Goal: Information Seeking & Learning: Learn about a topic

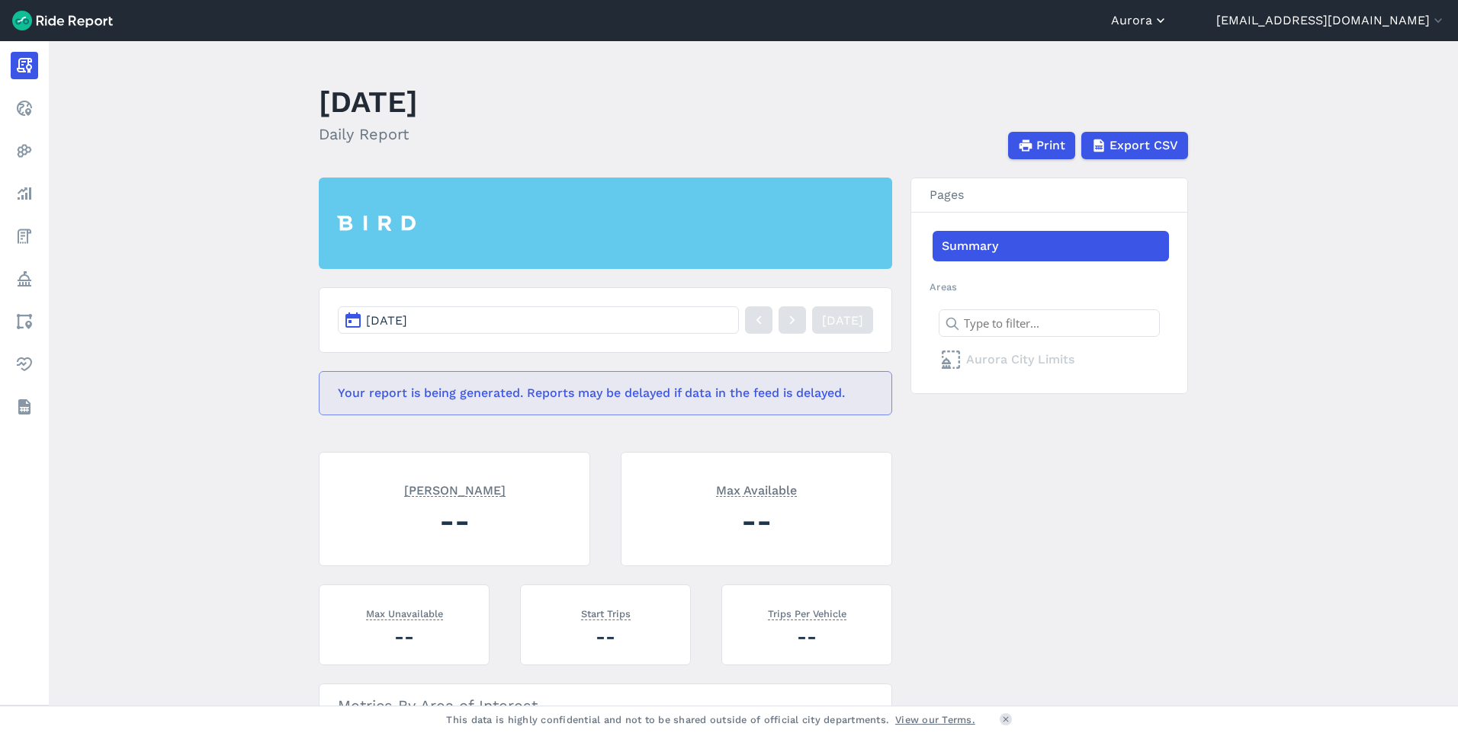
click at [1168, 16] on icon "button" at bounding box center [1160, 20] width 15 height 15
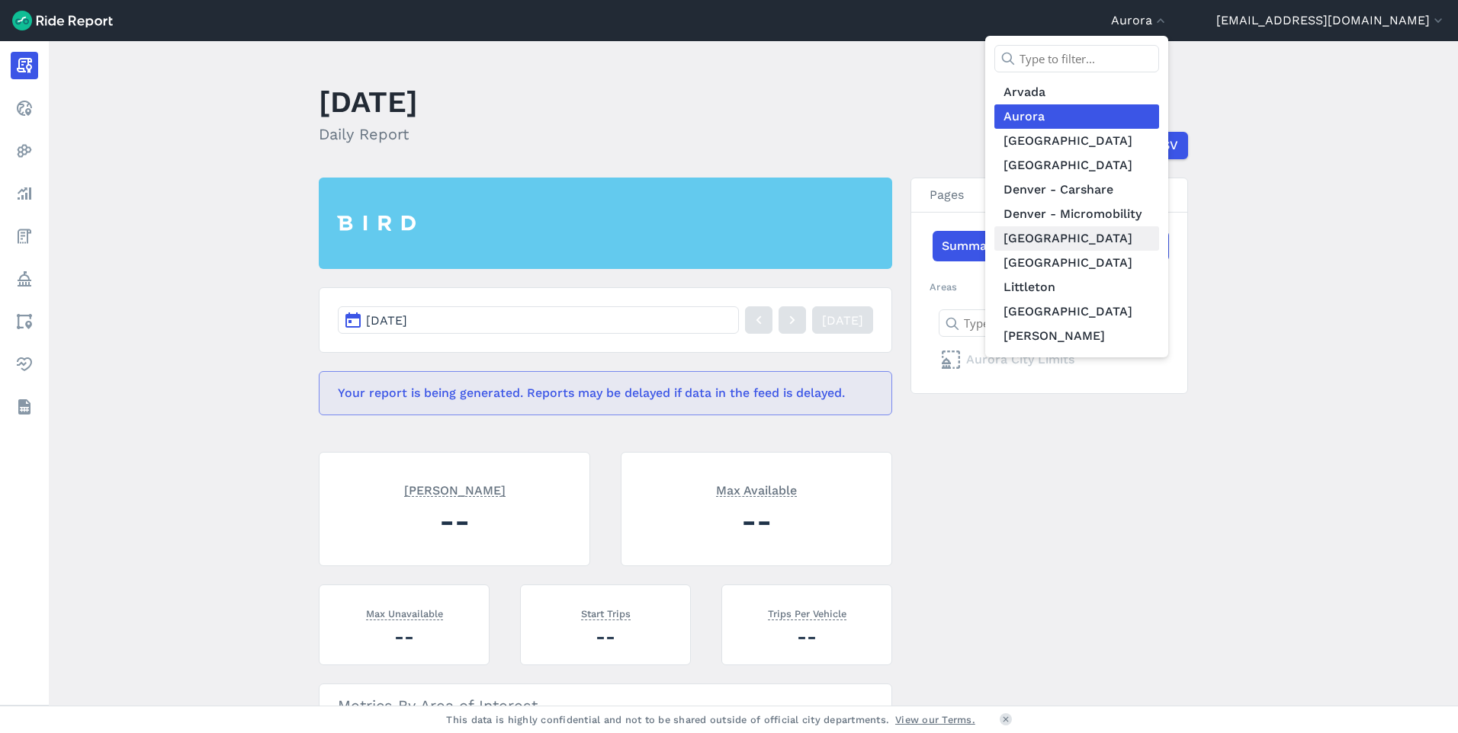
click at [1120, 239] on link "[GEOGRAPHIC_DATA]" at bounding box center [1076, 238] width 165 height 24
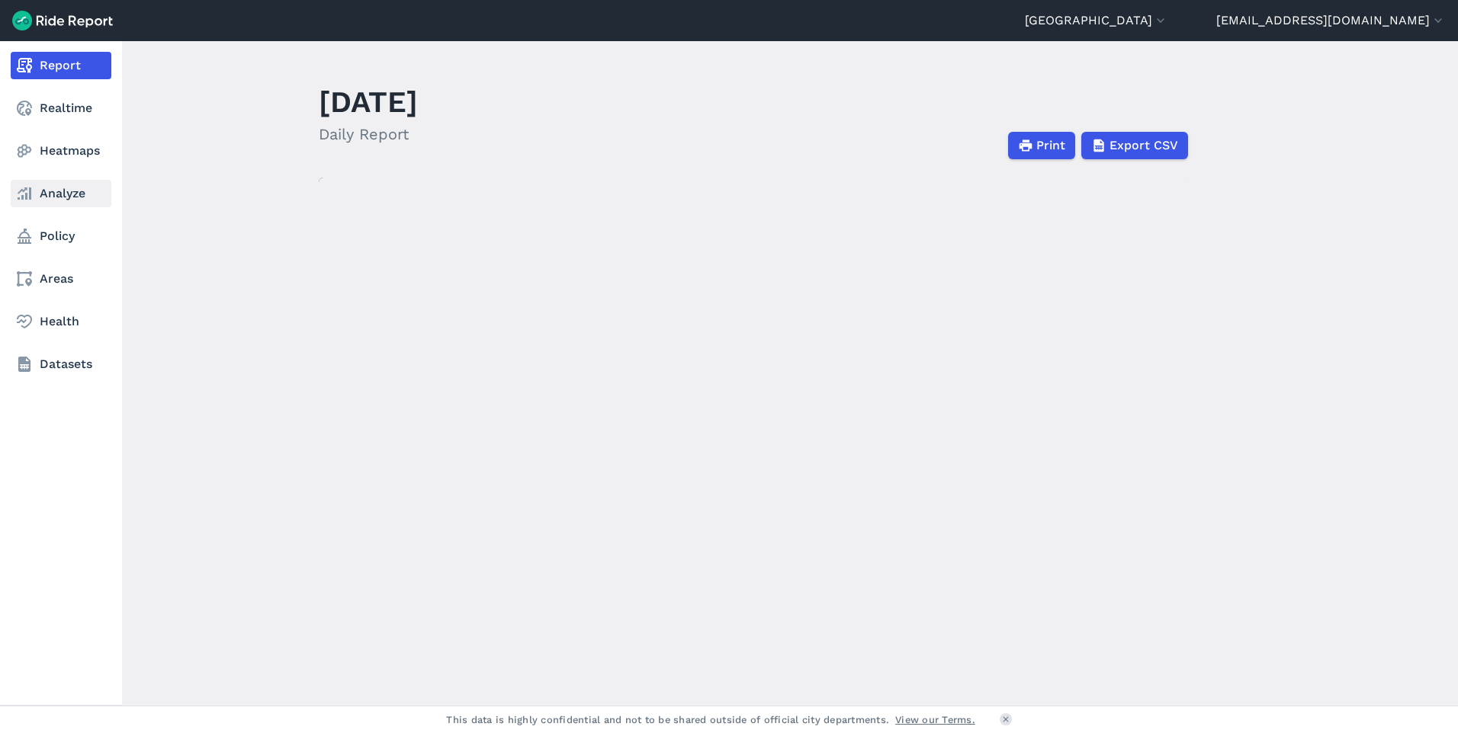
click at [39, 192] on link "Analyze" at bounding box center [61, 193] width 101 height 27
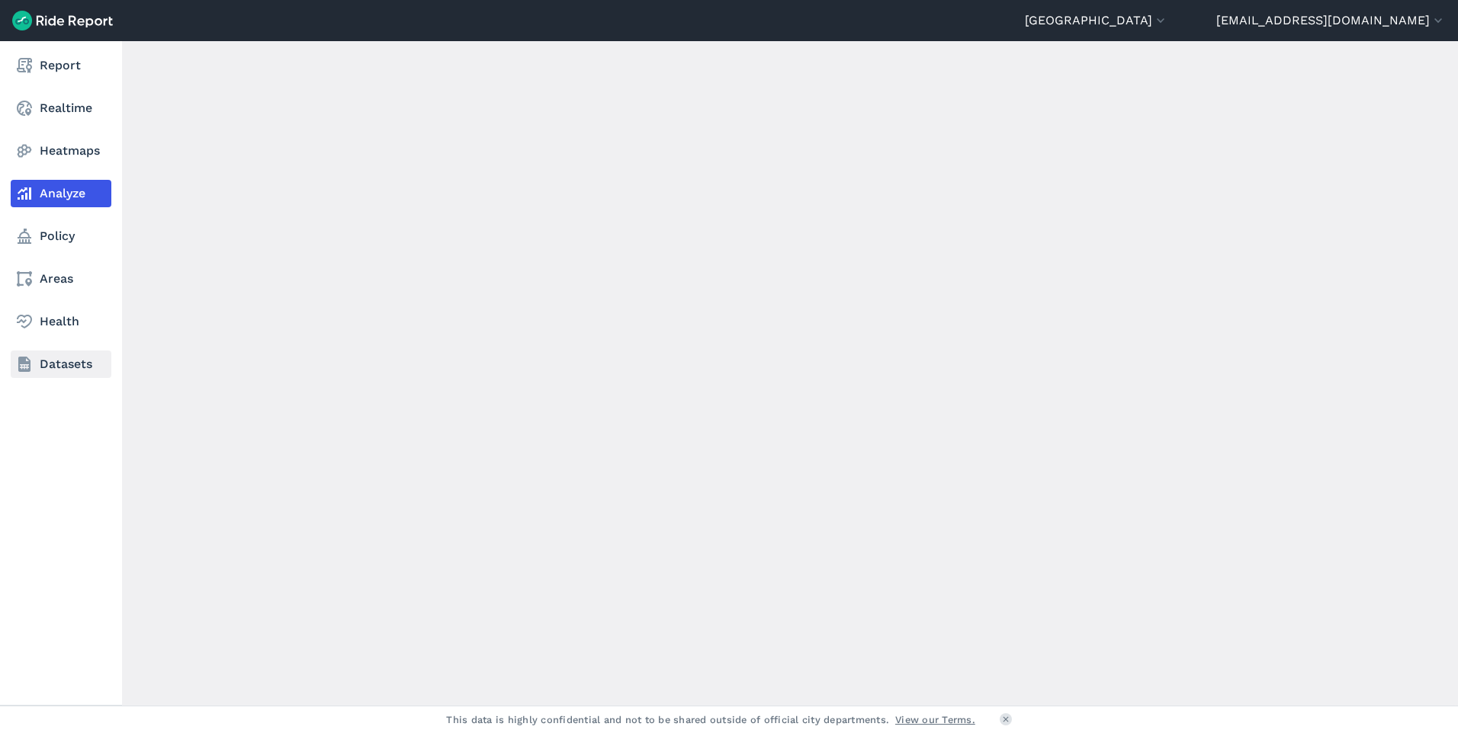
click at [55, 369] on link "Datasets" at bounding box center [61, 364] width 101 height 27
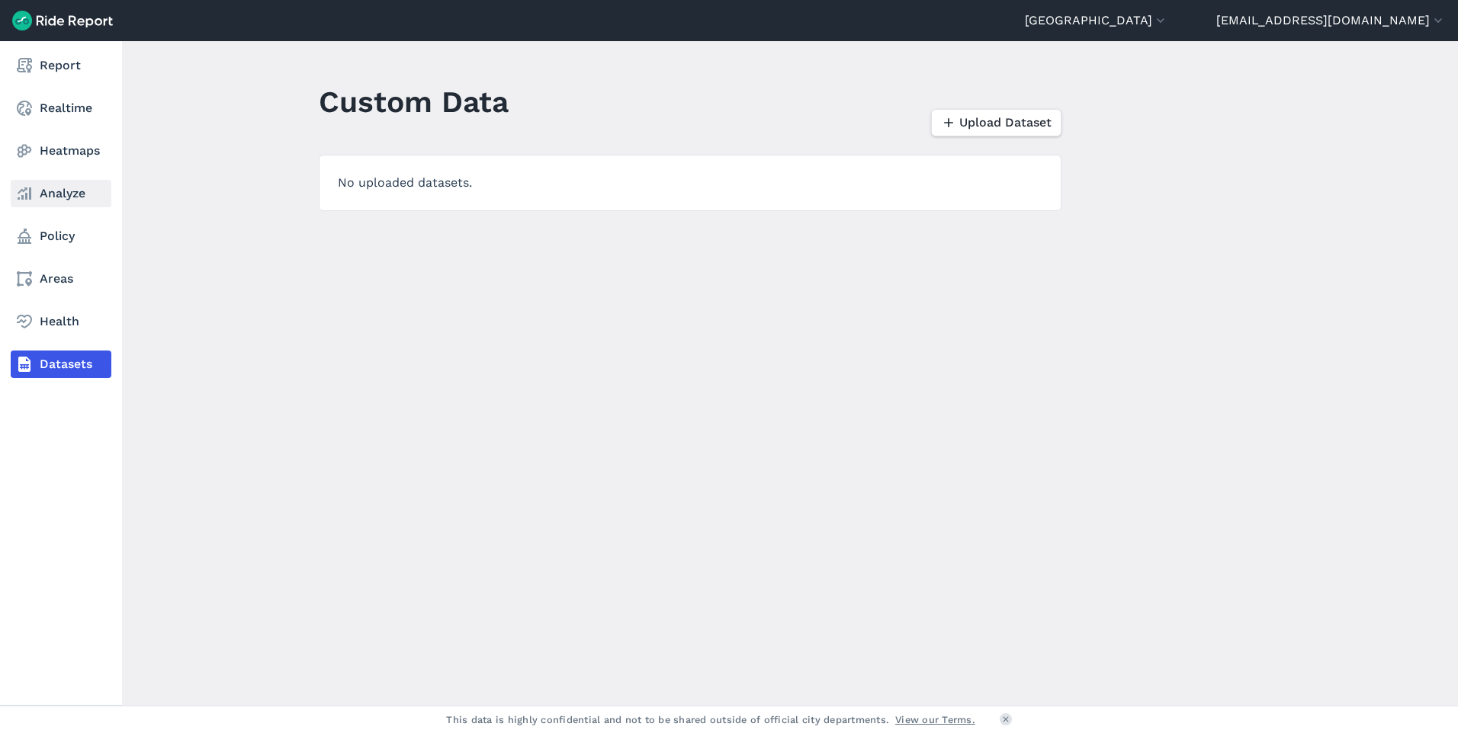
click at [22, 202] on icon at bounding box center [24, 194] width 18 height 18
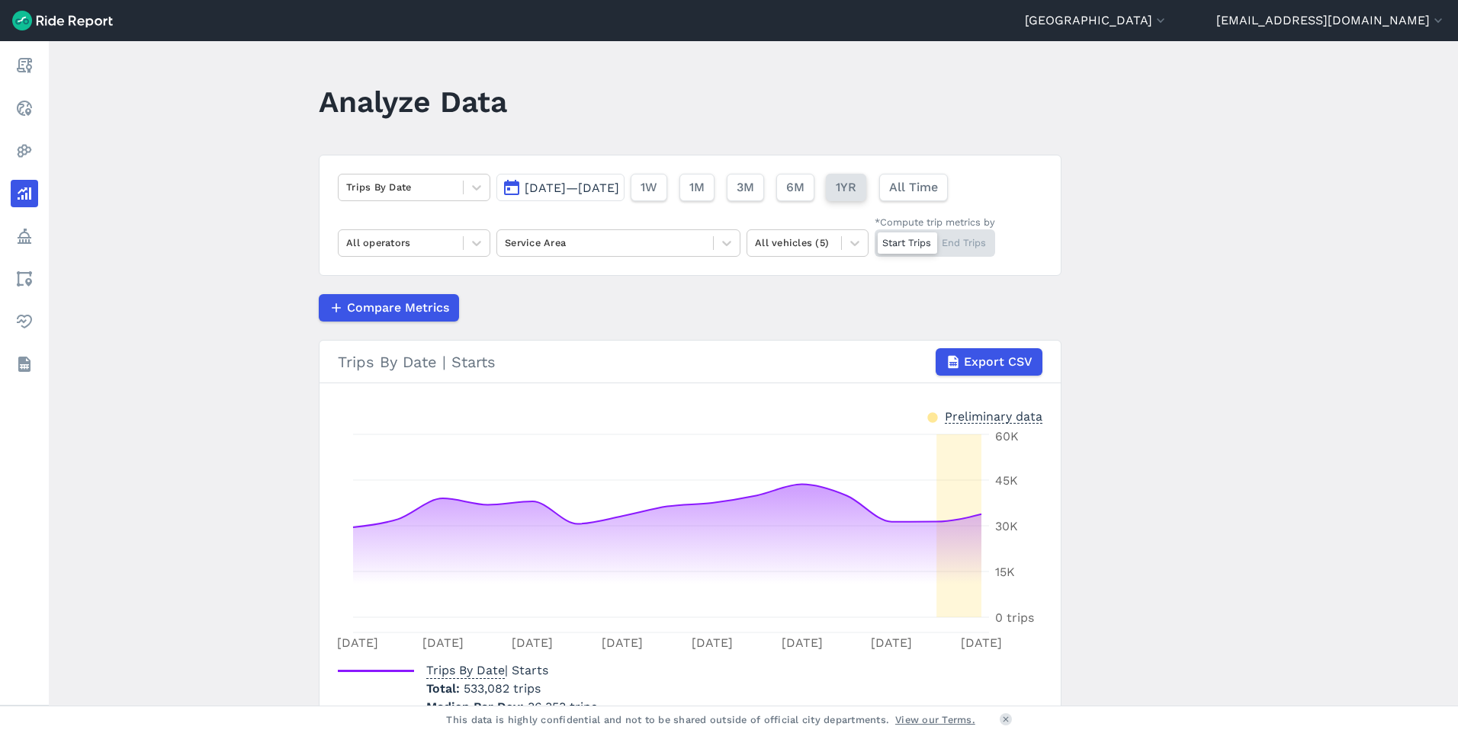
click at [866, 192] on button "1YR" at bounding box center [846, 187] width 40 height 27
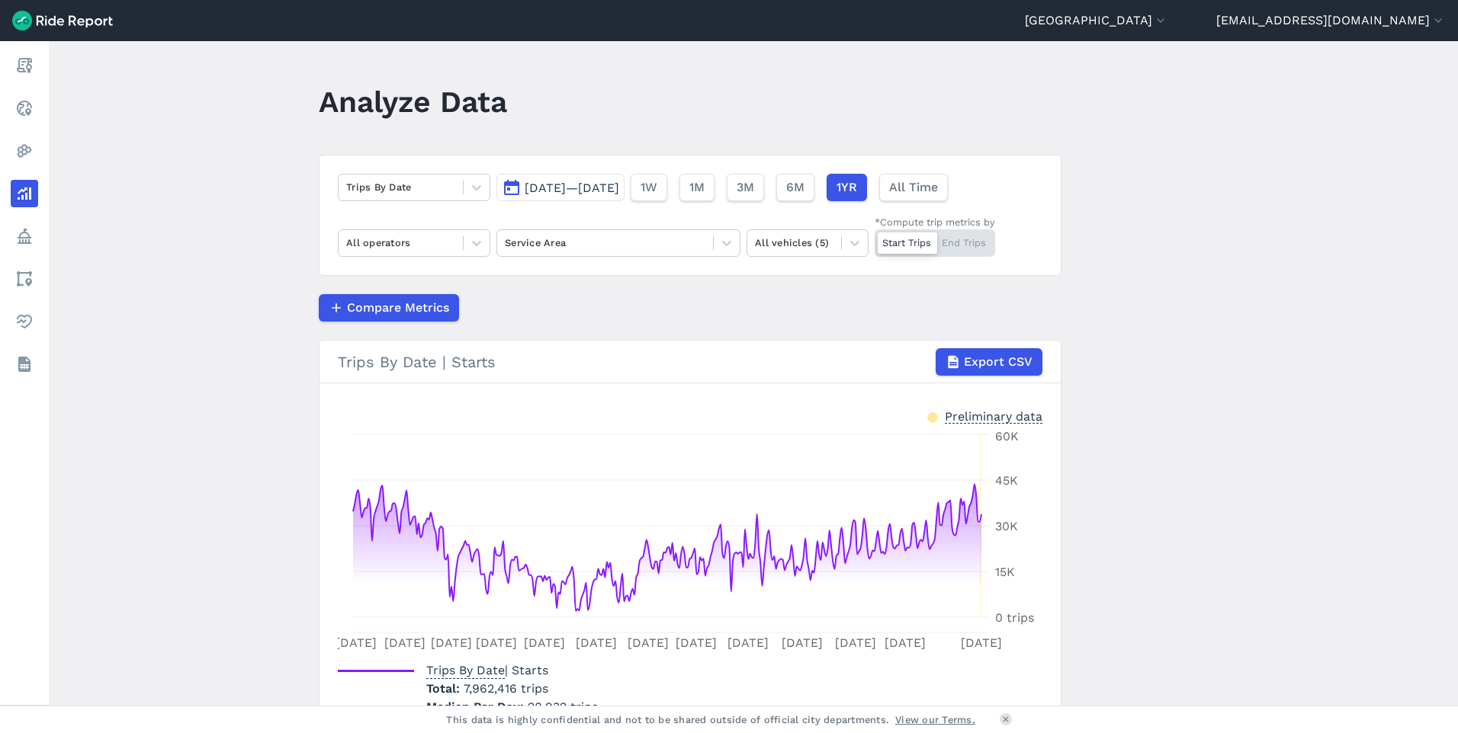
click at [957, 422] on div "Preliminary data" at bounding box center [994, 416] width 98 height 16
click at [960, 419] on div "Preliminary data" at bounding box center [994, 416] width 98 height 16
click at [619, 186] on span "[DATE]—[DATE]" at bounding box center [572, 188] width 95 height 14
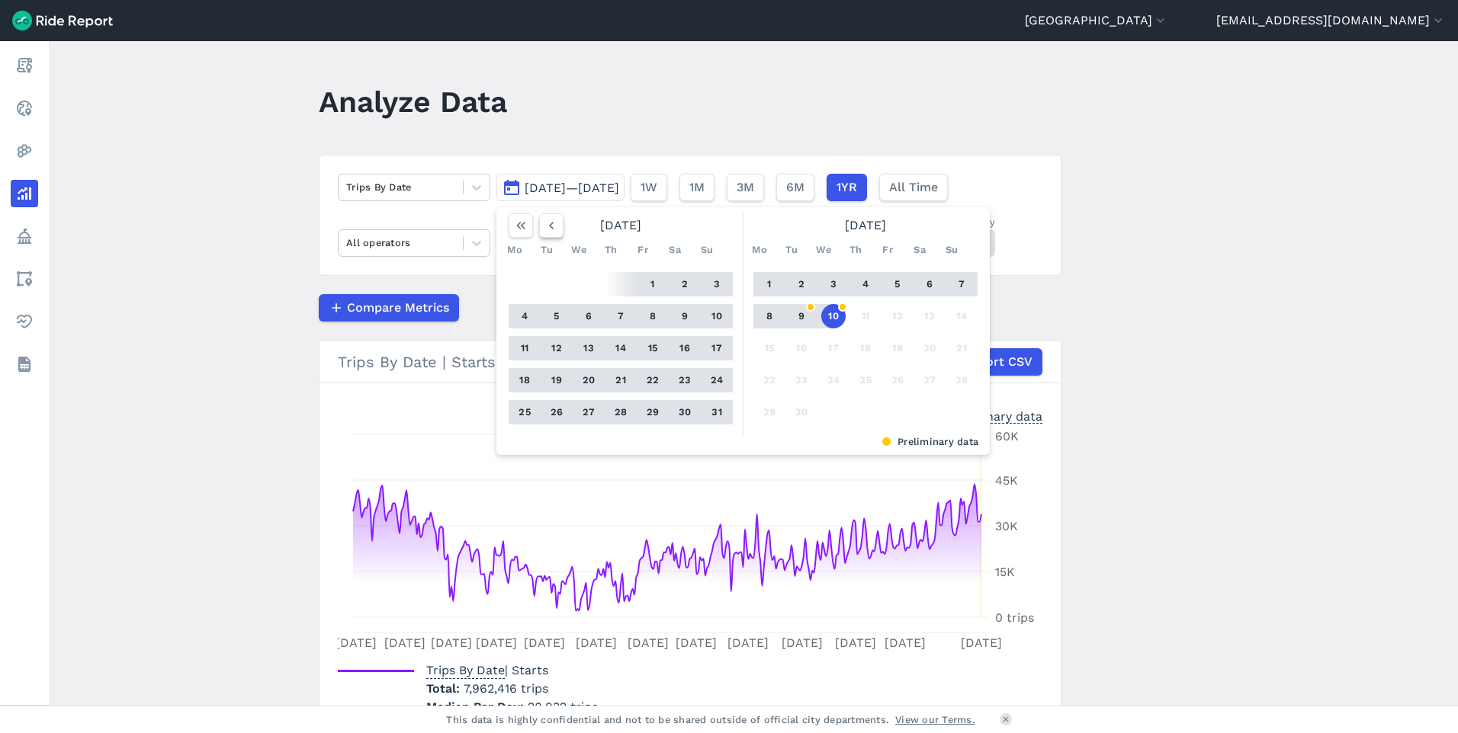
click at [545, 227] on icon "button" at bounding box center [551, 225] width 15 height 15
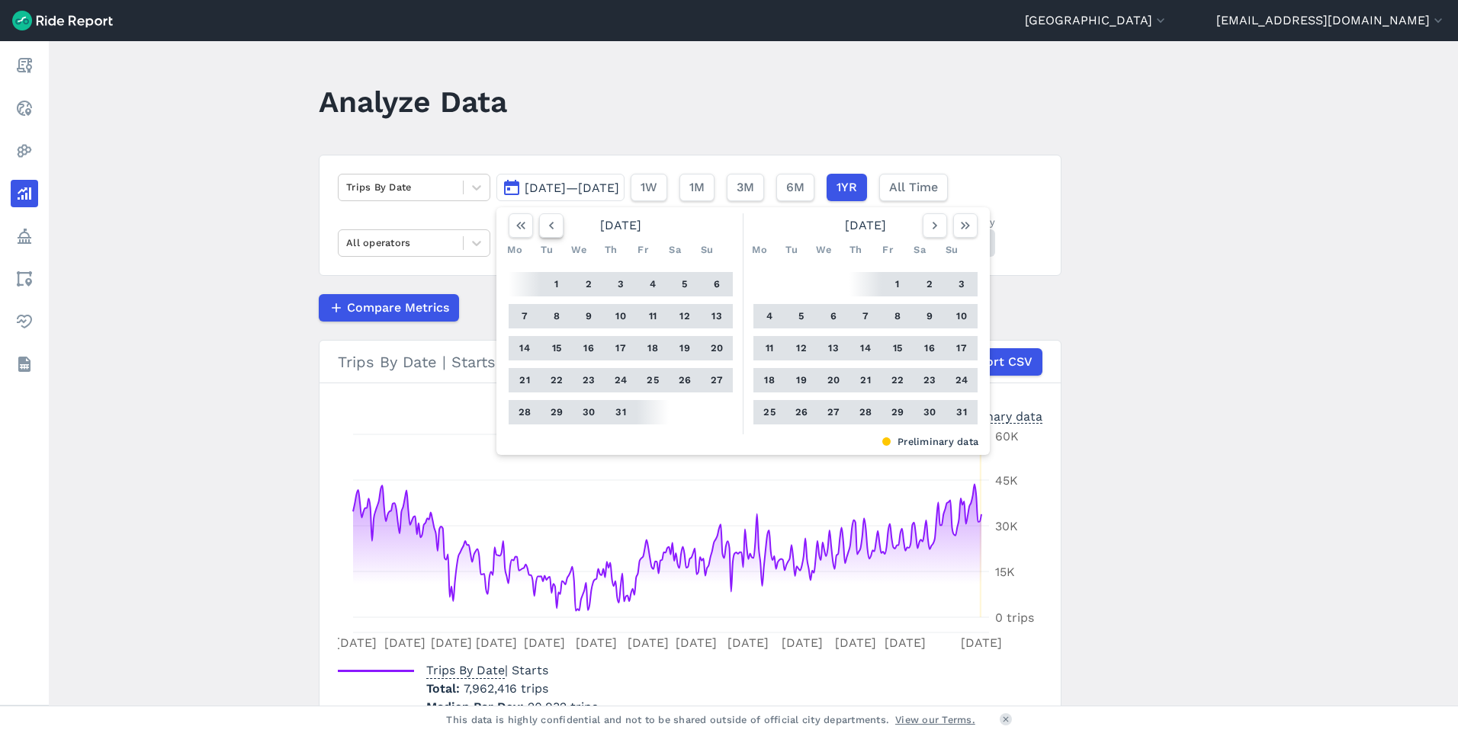
click at [545, 227] on icon "button" at bounding box center [551, 225] width 15 height 15
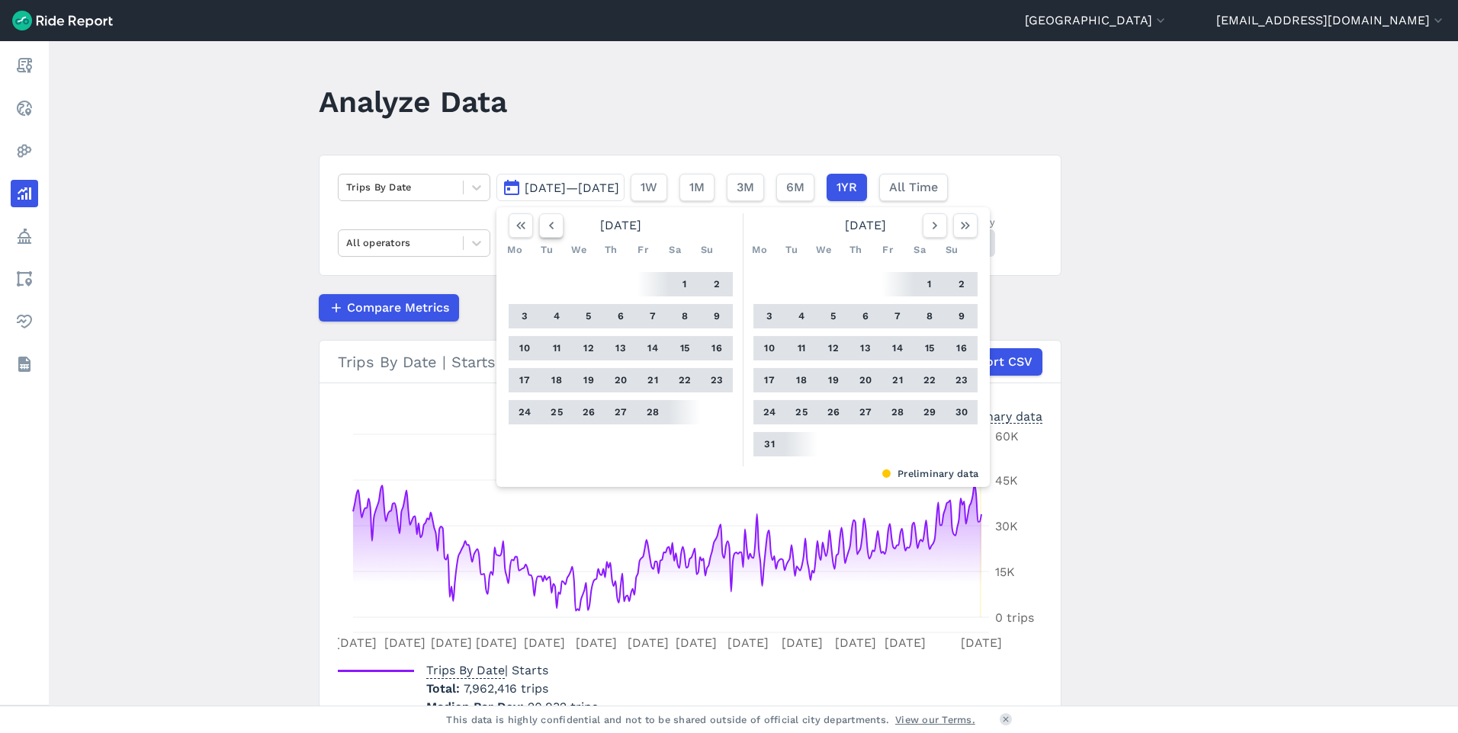
click at [545, 227] on icon "button" at bounding box center [551, 225] width 15 height 15
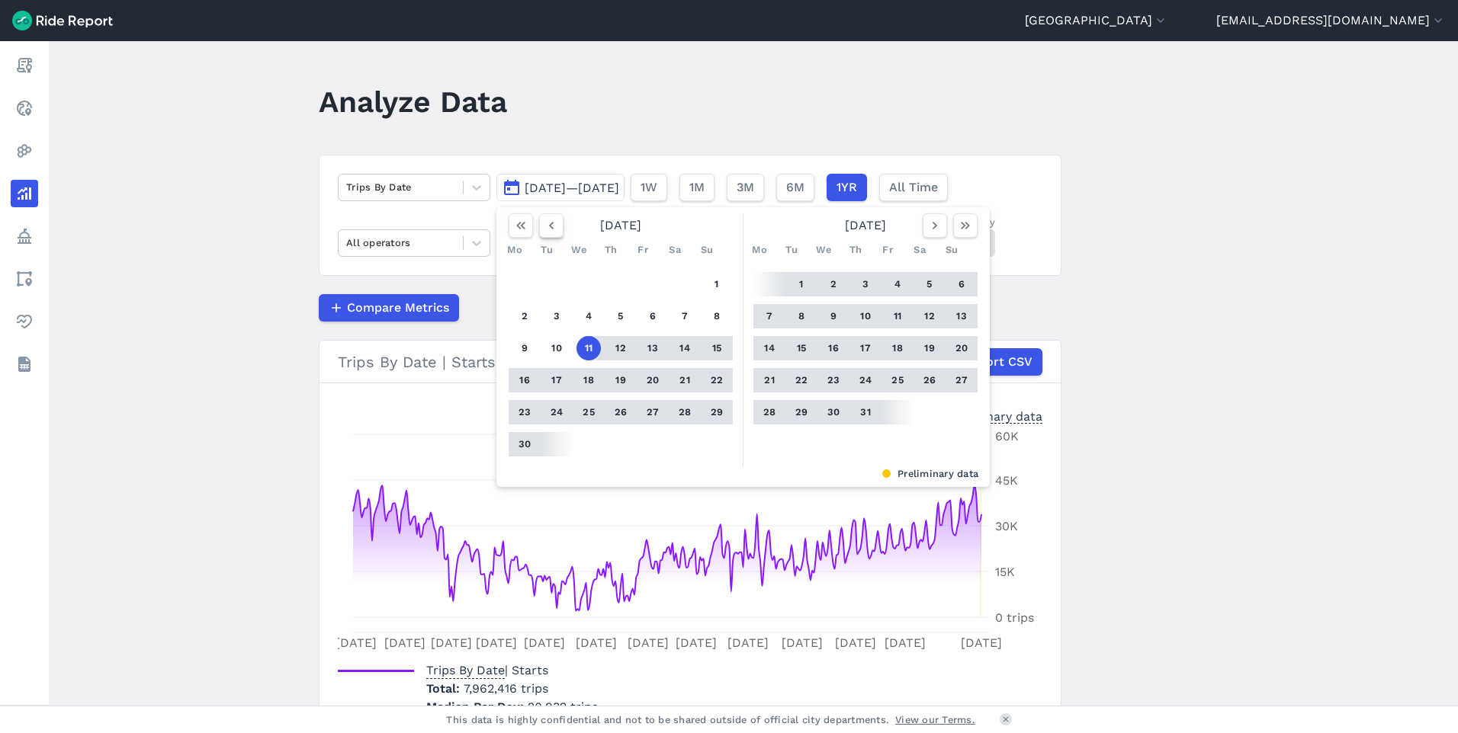
click at [545, 227] on icon "button" at bounding box center [551, 225] width 15 height 15
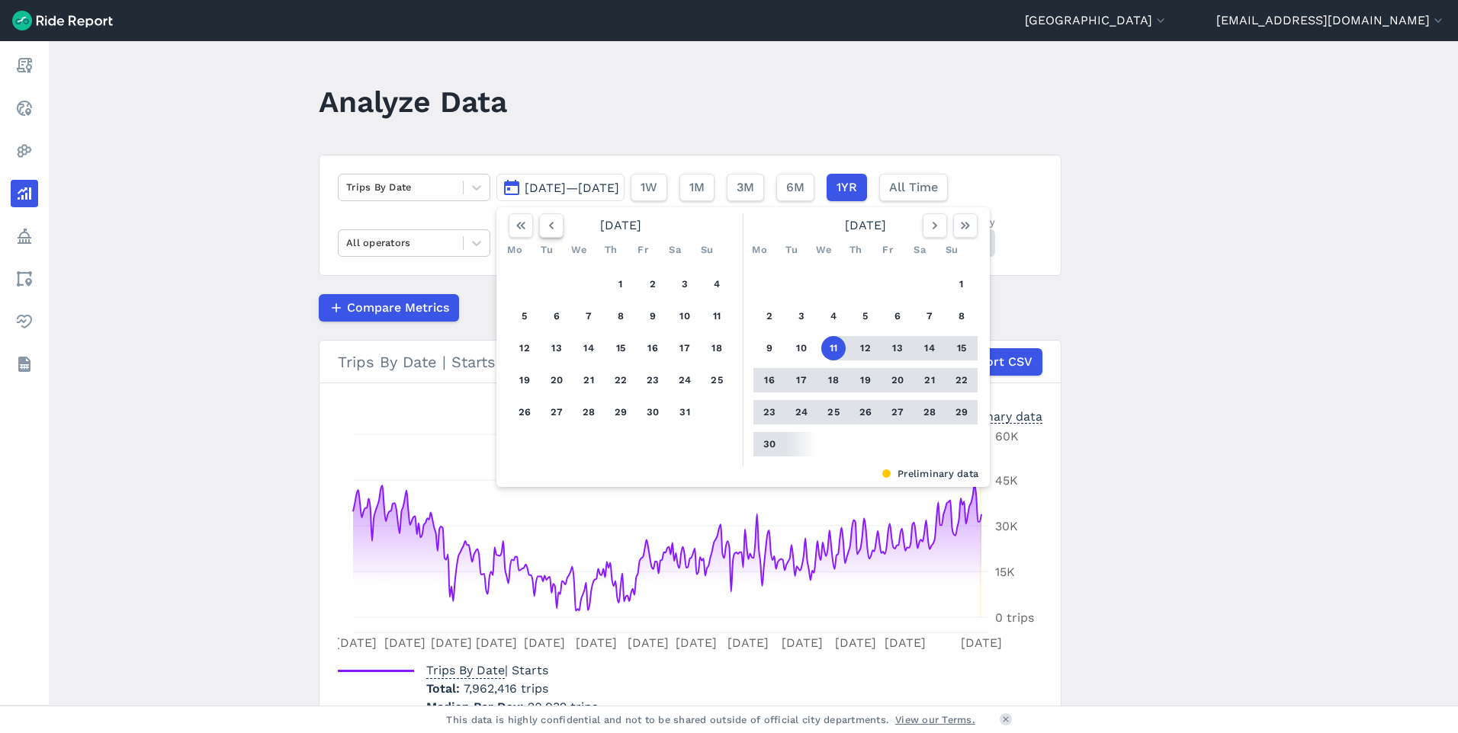
click at [545, 227] on icon "button" at bounding box center [551, 225] width 15 height 15
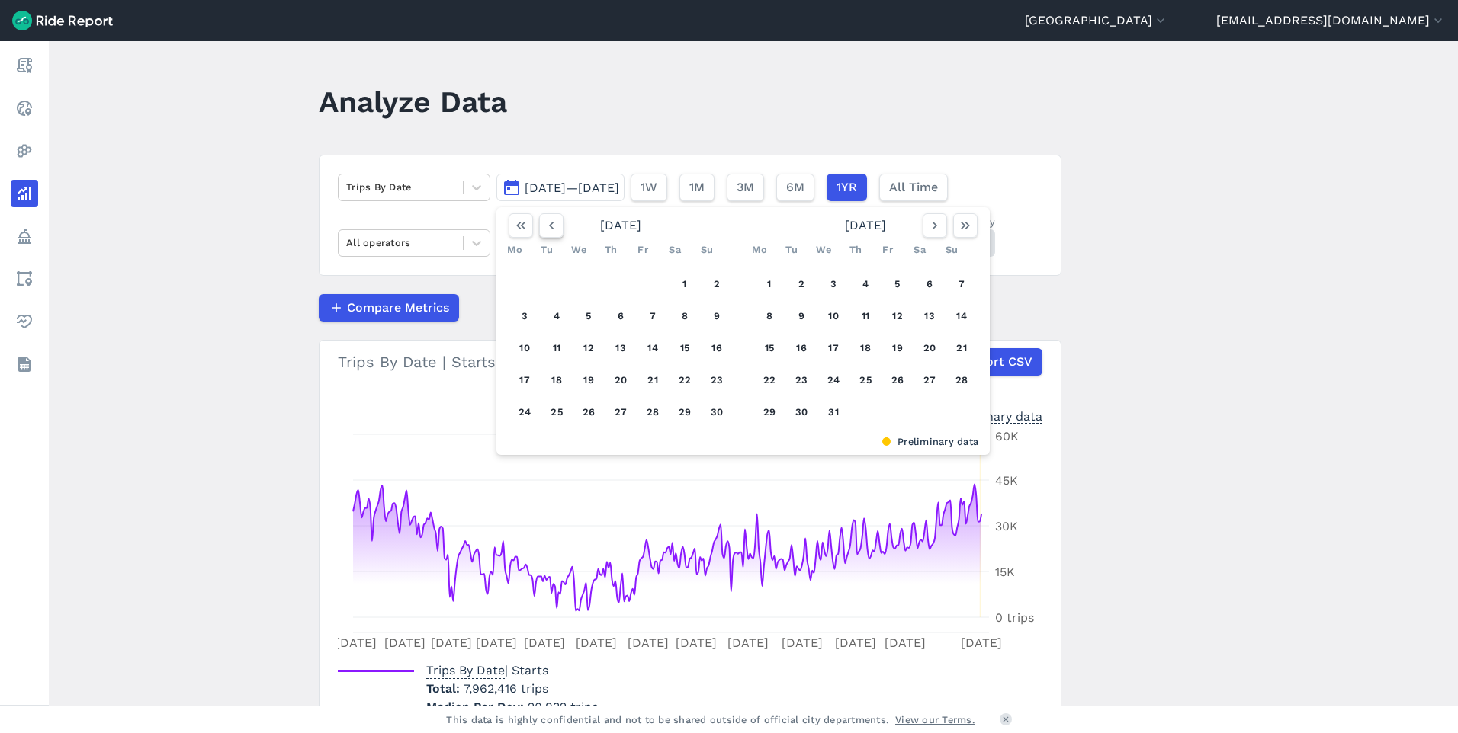
click at [545, 227] on icon "button" at bounding box center [551, 225] width 15 height 15
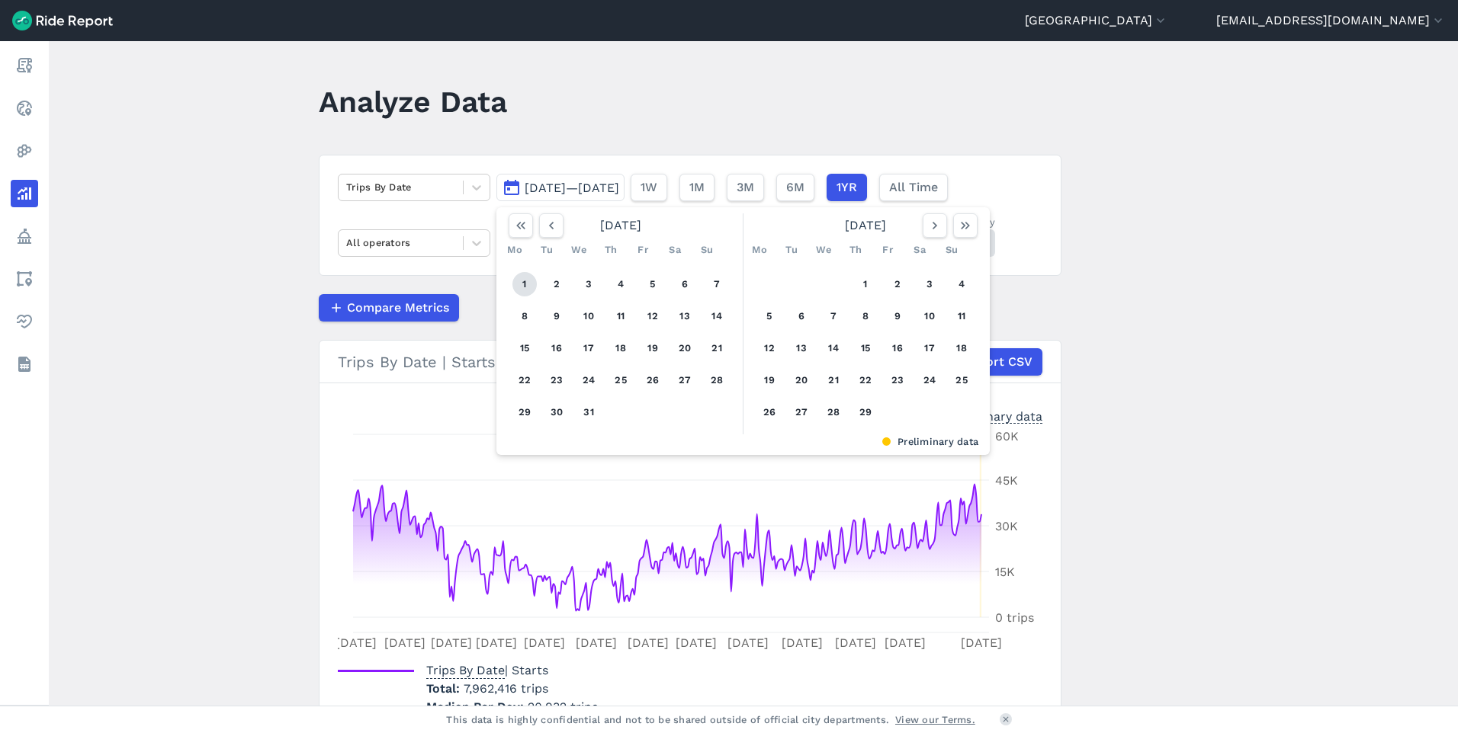
click at [527, 281] on button "1" at bounding box center [524, 284] width 24 height 24
click at [520, 284] on button "1" at bounding box center [524, 284] width 24 height 24
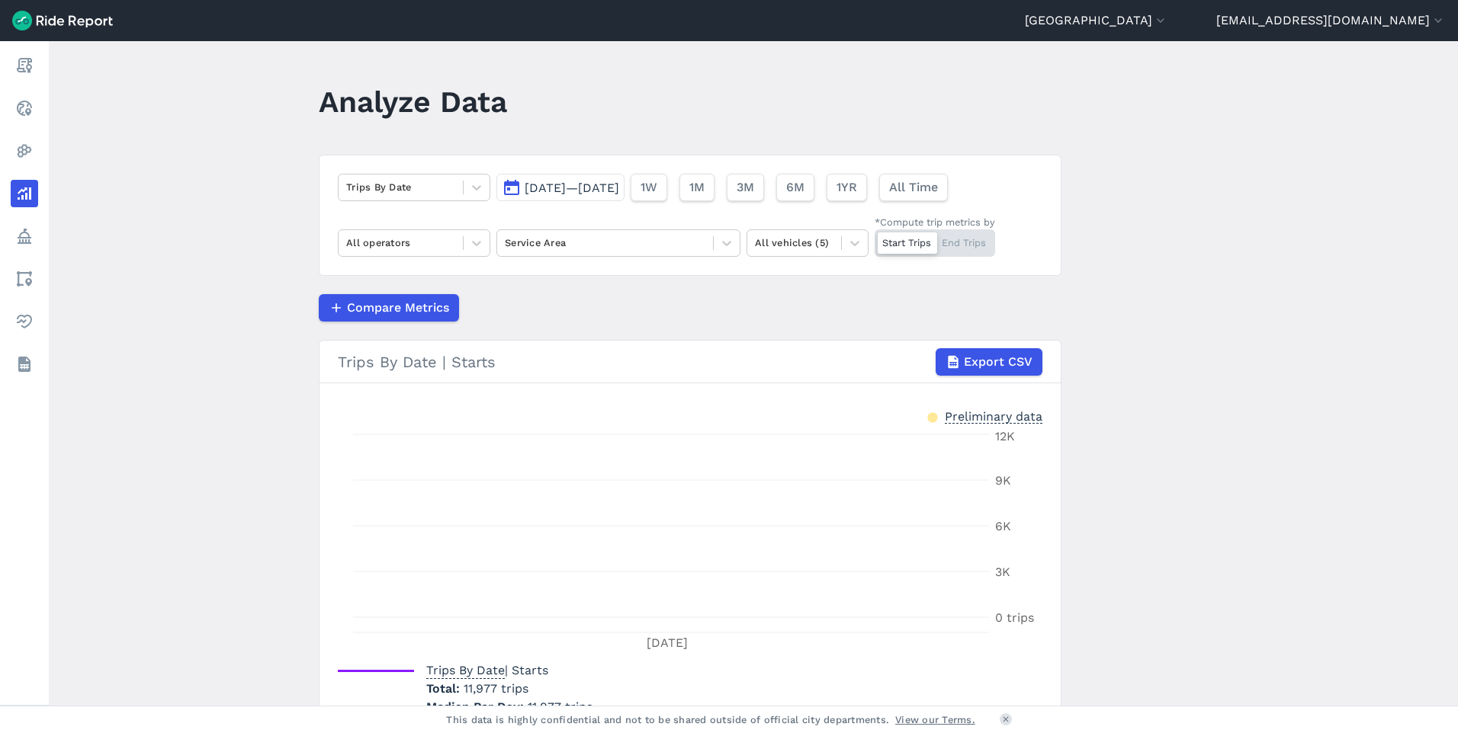
click at [619, 190] on span "[DATE]—[DATE]" at bounding box center [572, 188] width 95 height 14
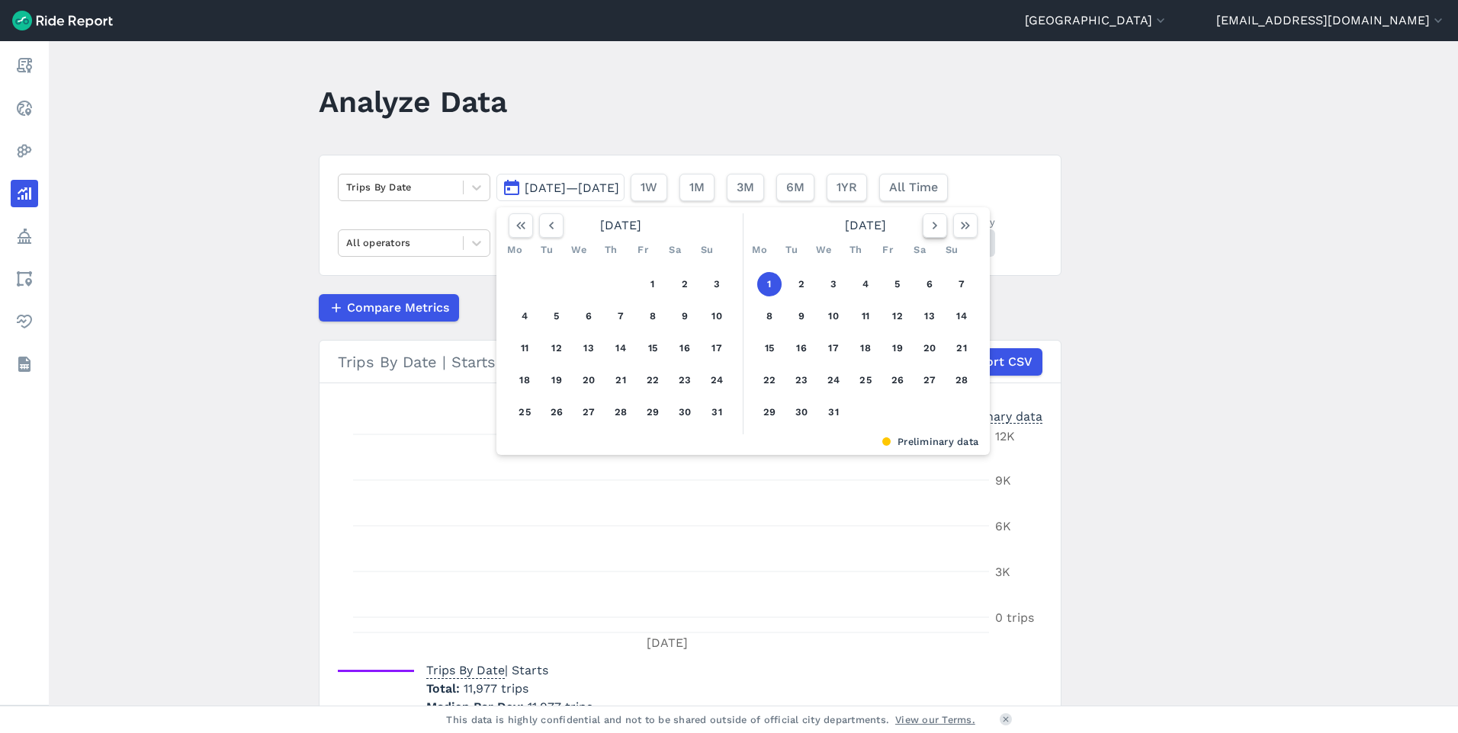
click at [932, 223] on icon "button" at bounding box center [934, 225] width 15 height 15
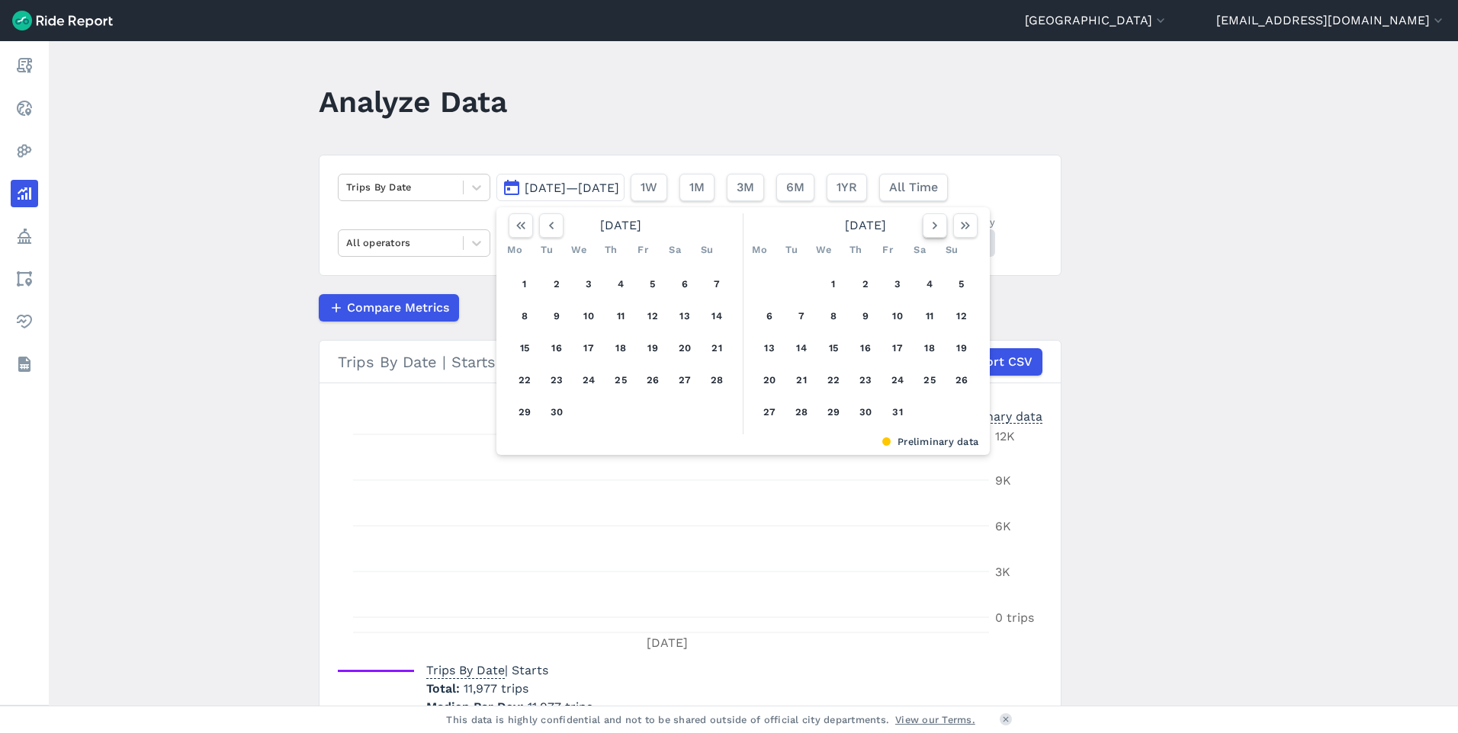
click at [932, 223] on icon "button" at bounding box center [934, 225] width 15 height 15
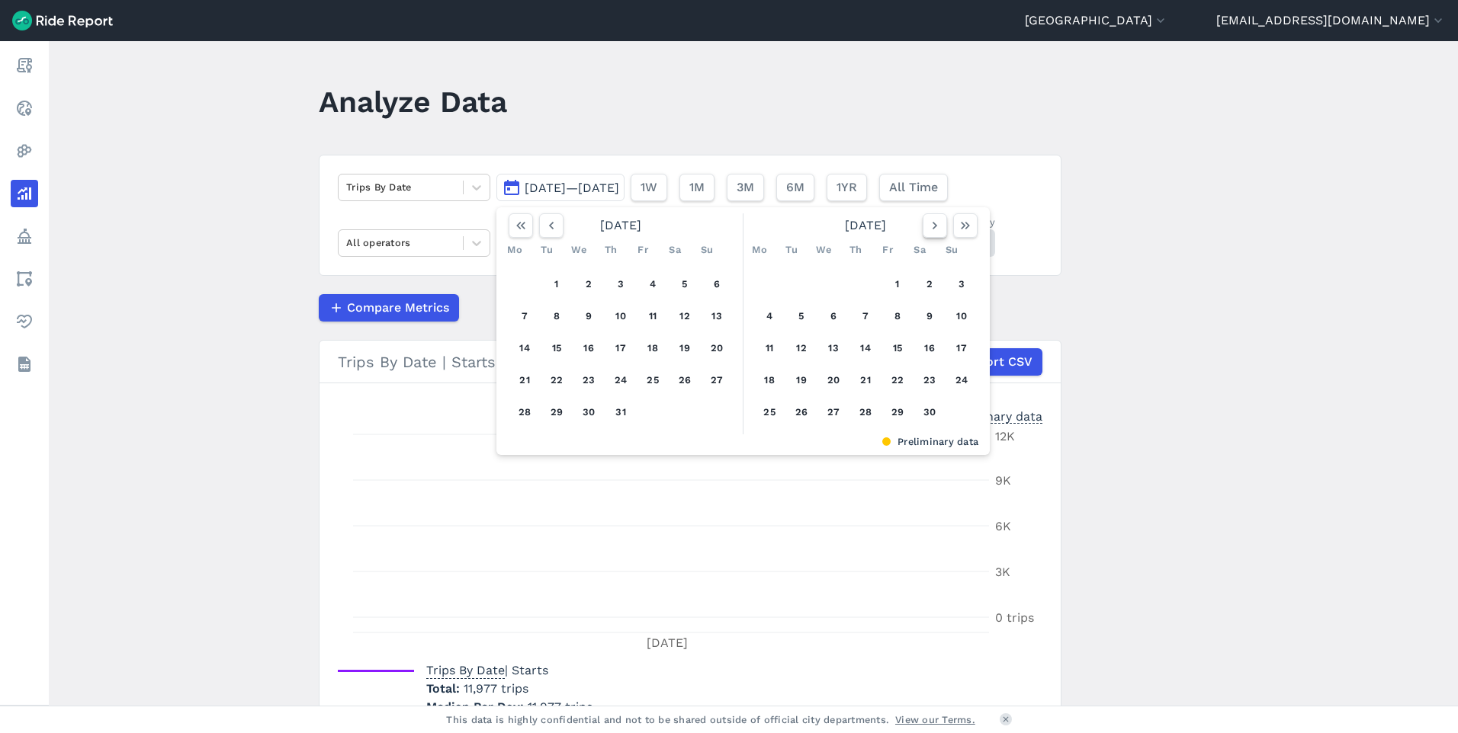
click at [932, 223] on icon "button" at bounding box center [934, 225] width 15 height 15
click at [794, 448] on button "31" at bounding box center [801, 444] width 24 height 24
click at [796, 444] on button "31" at bounding box center [801, 444] width 24 height 24
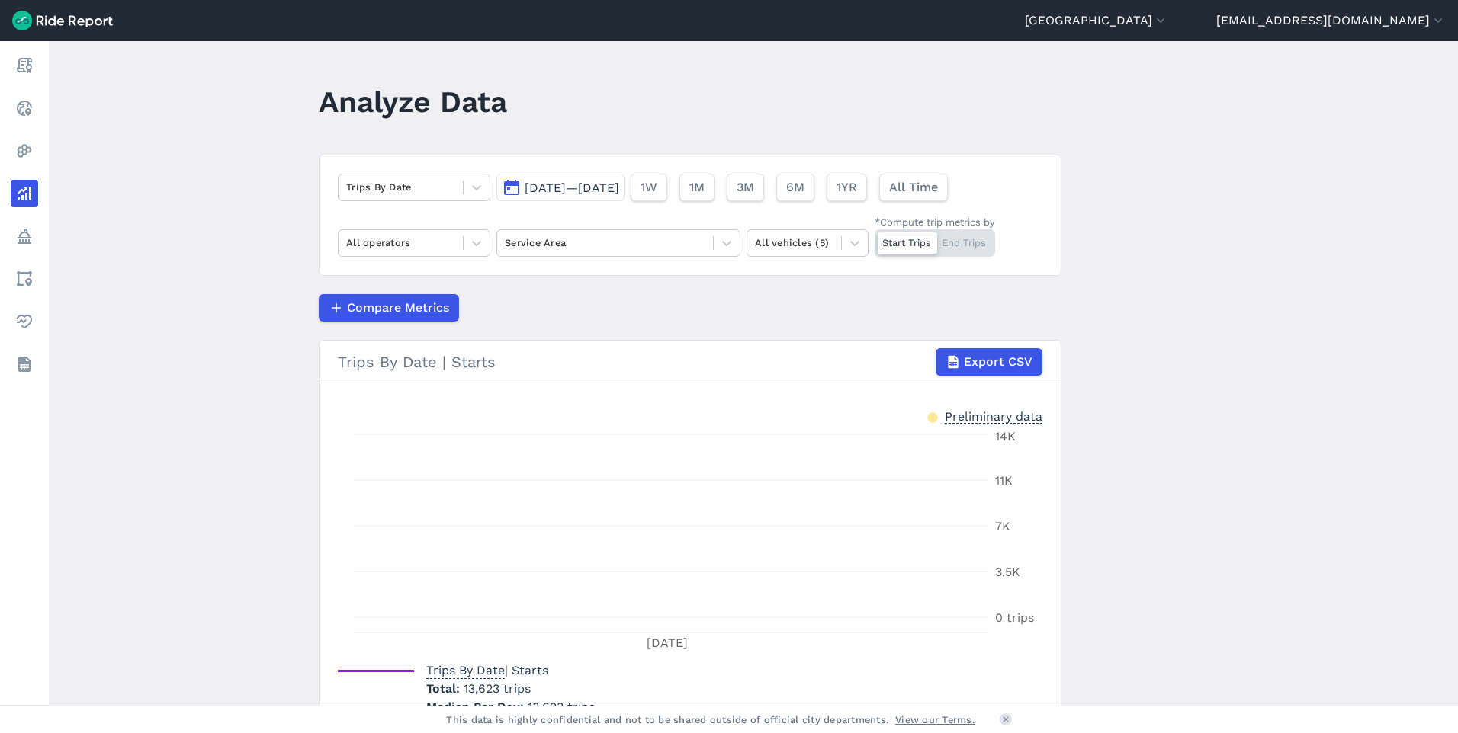
click at [510, 188] on button "[DATE]—[DATE]" at bounding box center [560, 187] width 128 height 27
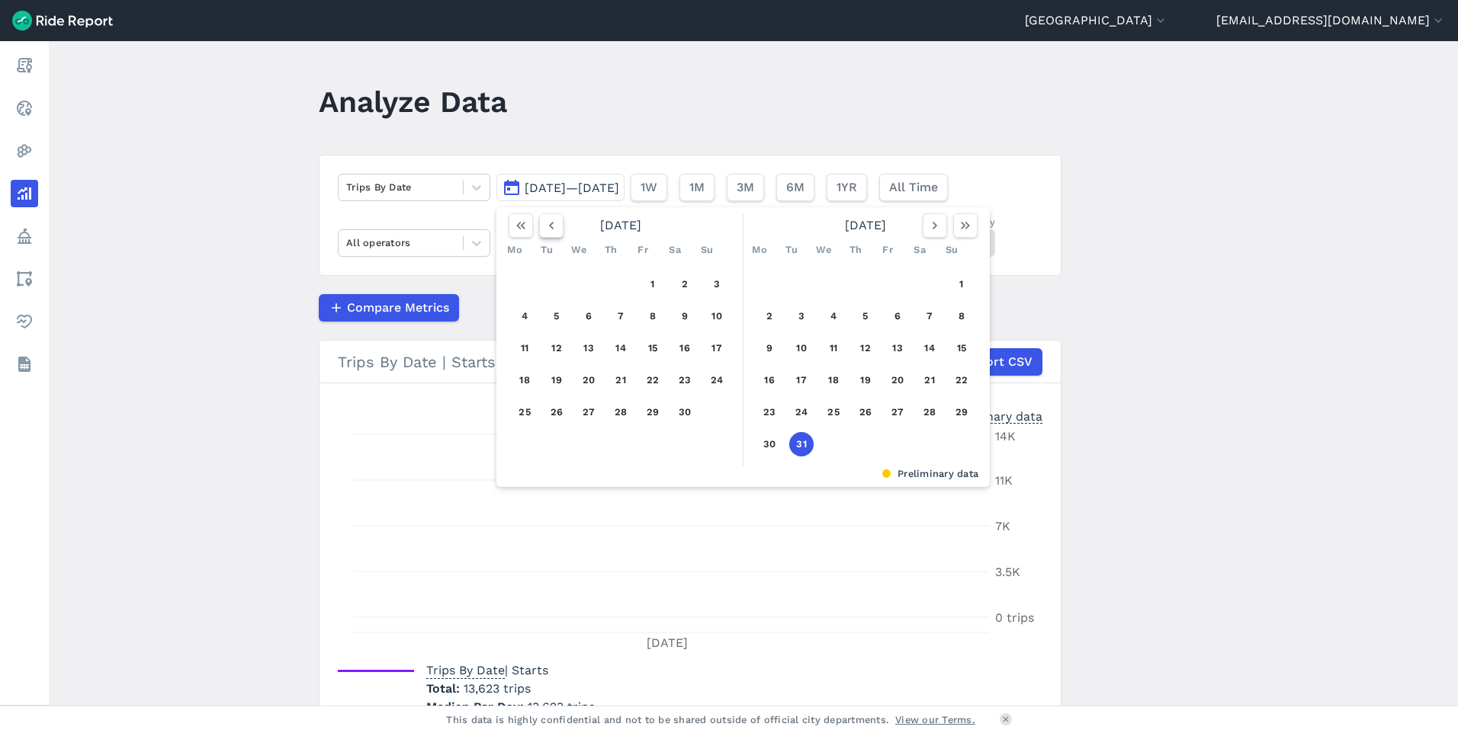
click at [554, 226] on icon "button" at bounding box center [551, 225] width 15 height 15
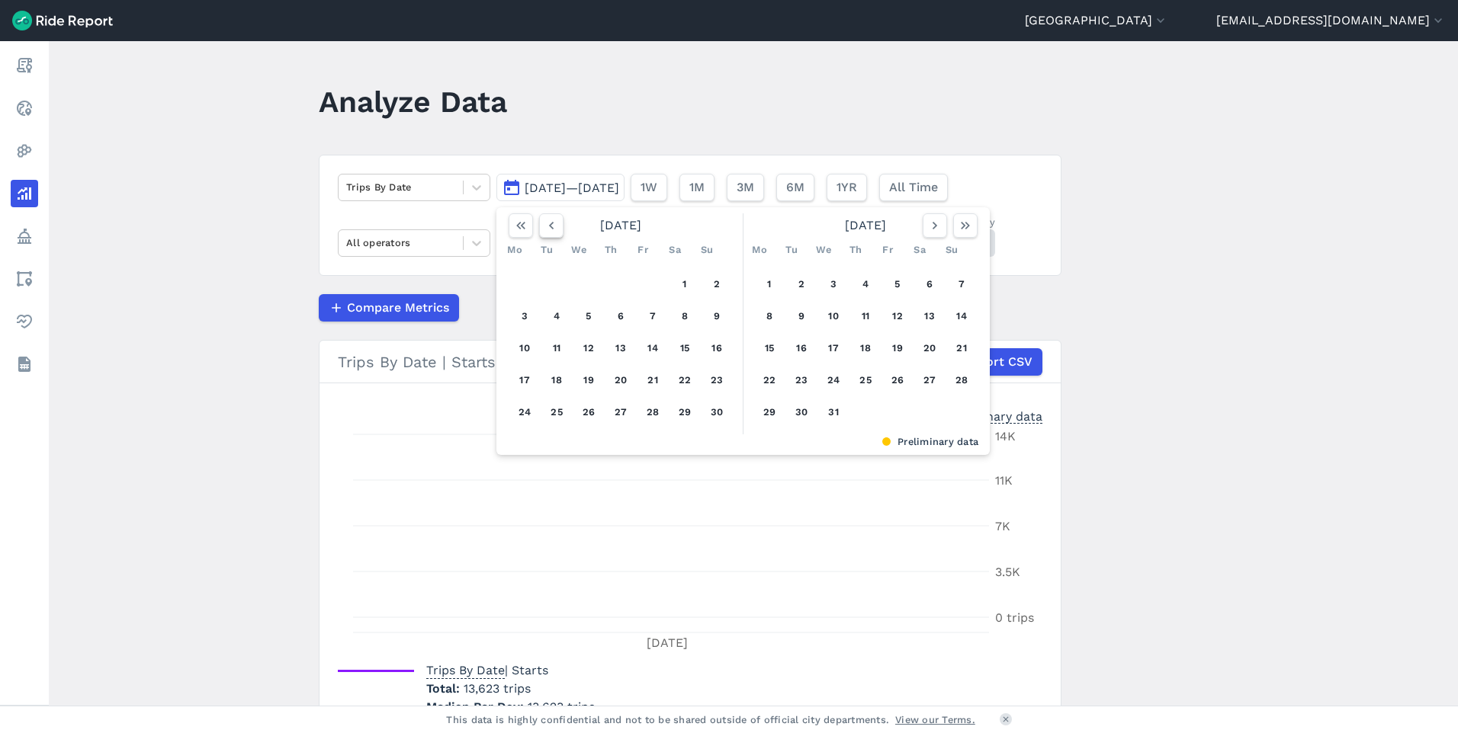
click at [554, 226] on icon "button" at bounding box center [551, 225] width 15 height 15
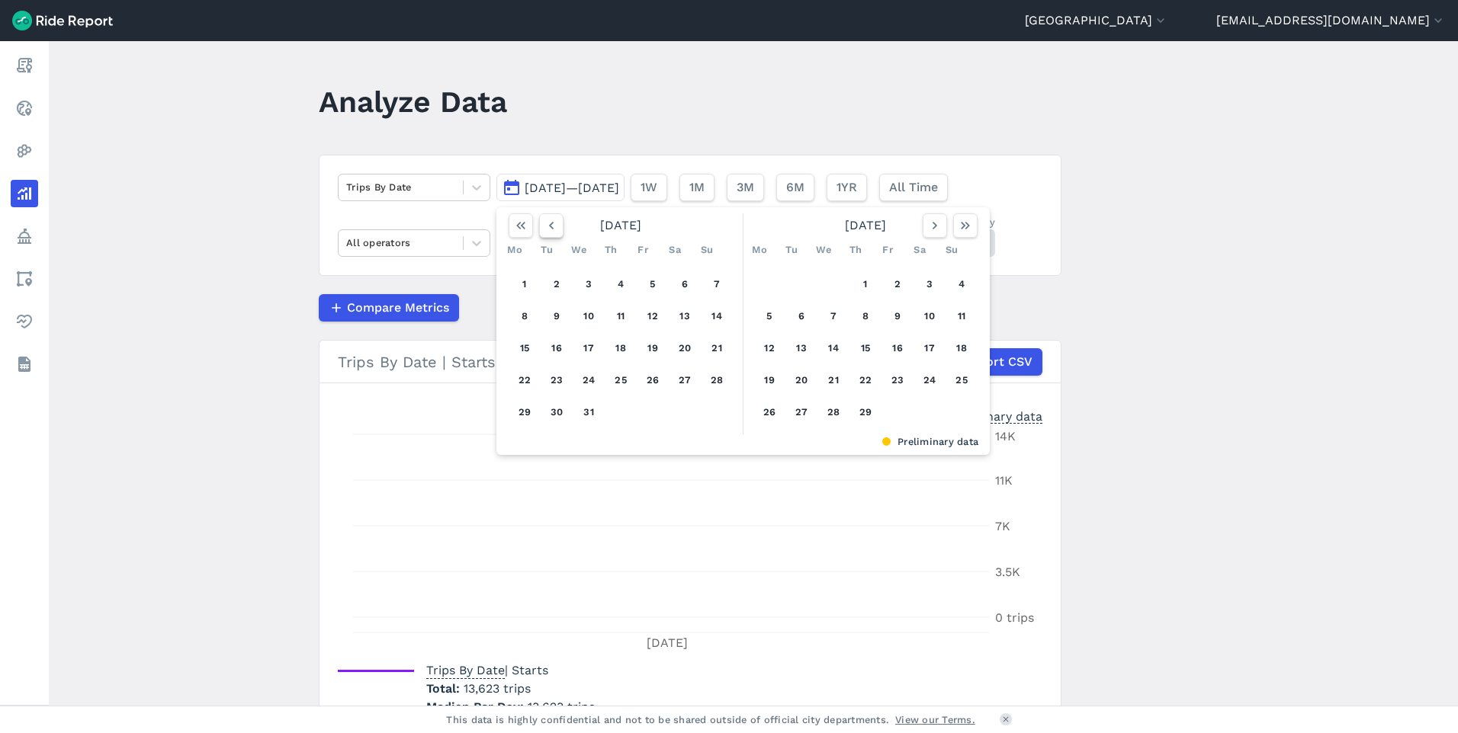
click at [554, 226] on icon "button" at bounding box center [551, 225] width 15 height 15
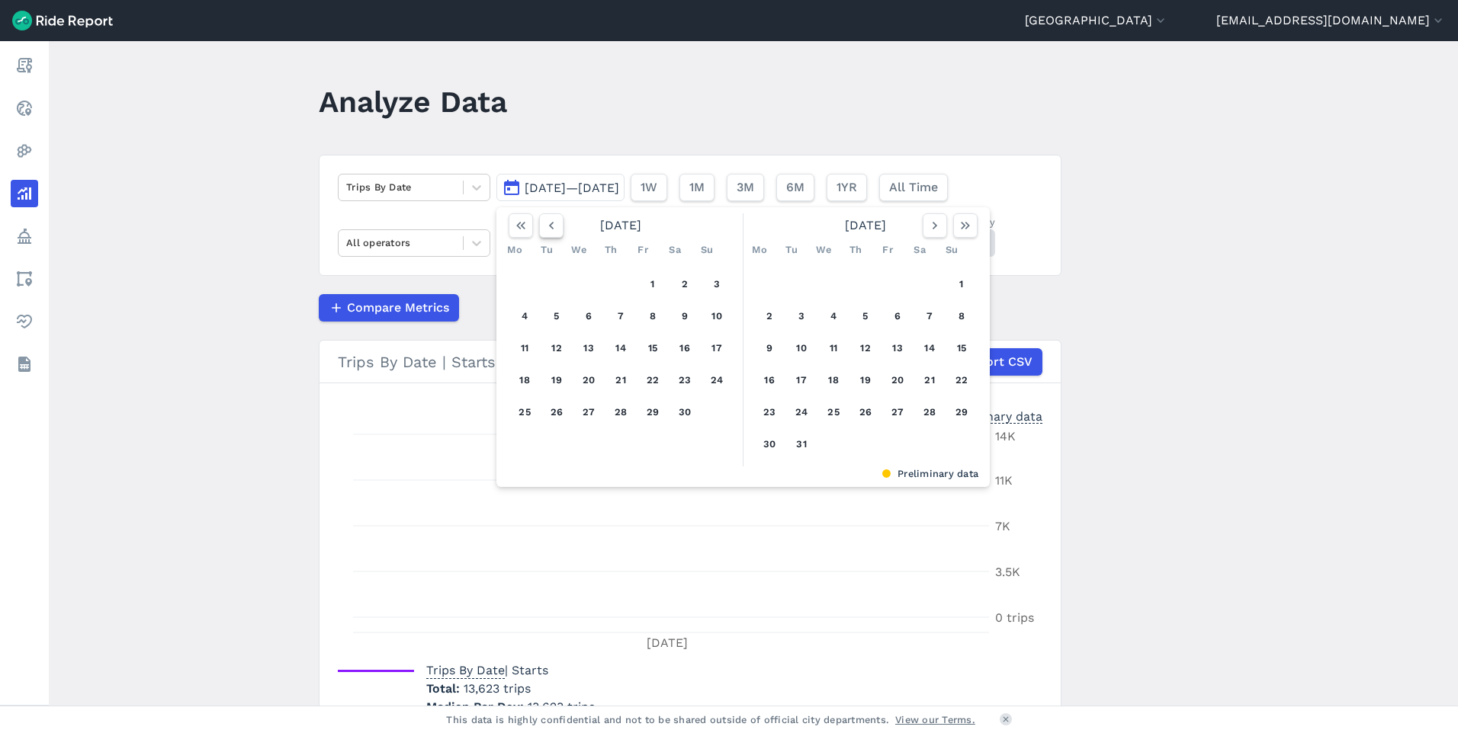
click at [554, 226] on icon "button" at bounding box center [551, 225] width 15 height 15
click at [929, 226] on icon "button" at bounding box center [934, 225] width 15 height 15
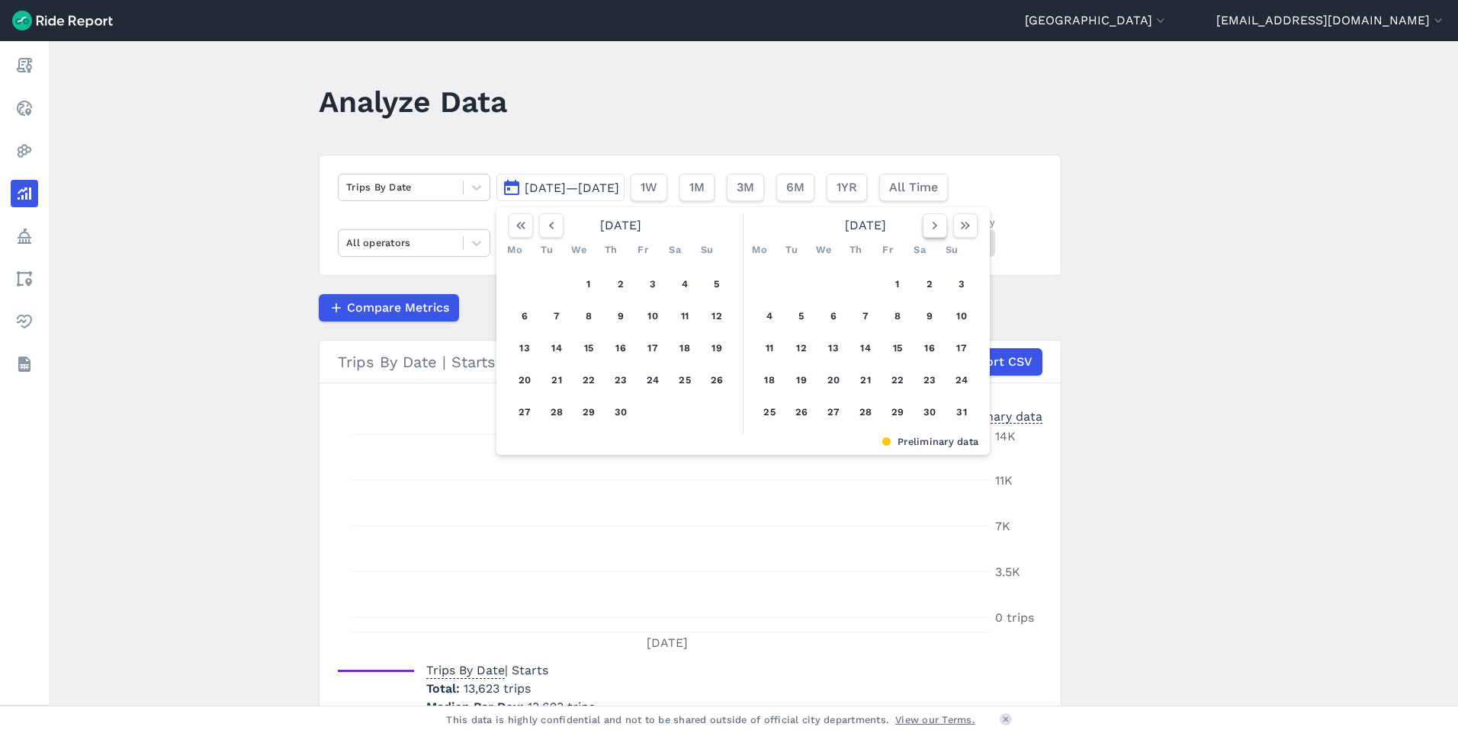
click at [929, 226] on icon "button" at bounding box center [934, 225] width 15 height 15
click at [759, 284] on button "1" at bounding box center [769, 284] width 24 height 24
click at [958, 228] on icon "button" at bounding box center [965, 225] width 15 height 15
click at [539, 223] on button "button" at bounding box center [551, 225] width 24 height 24
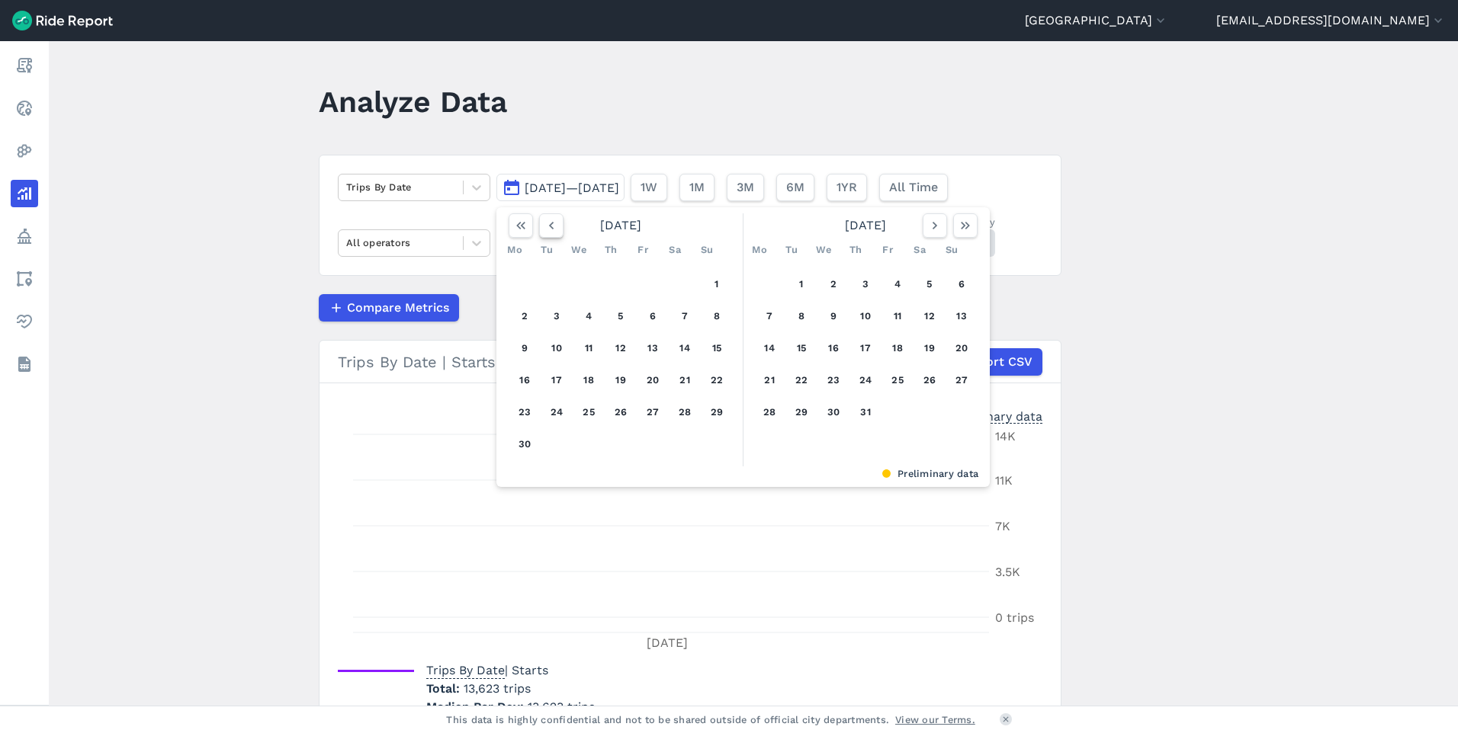
click at [539, 223] on button "button" at bounding box center [551, 225] width 24 height 24
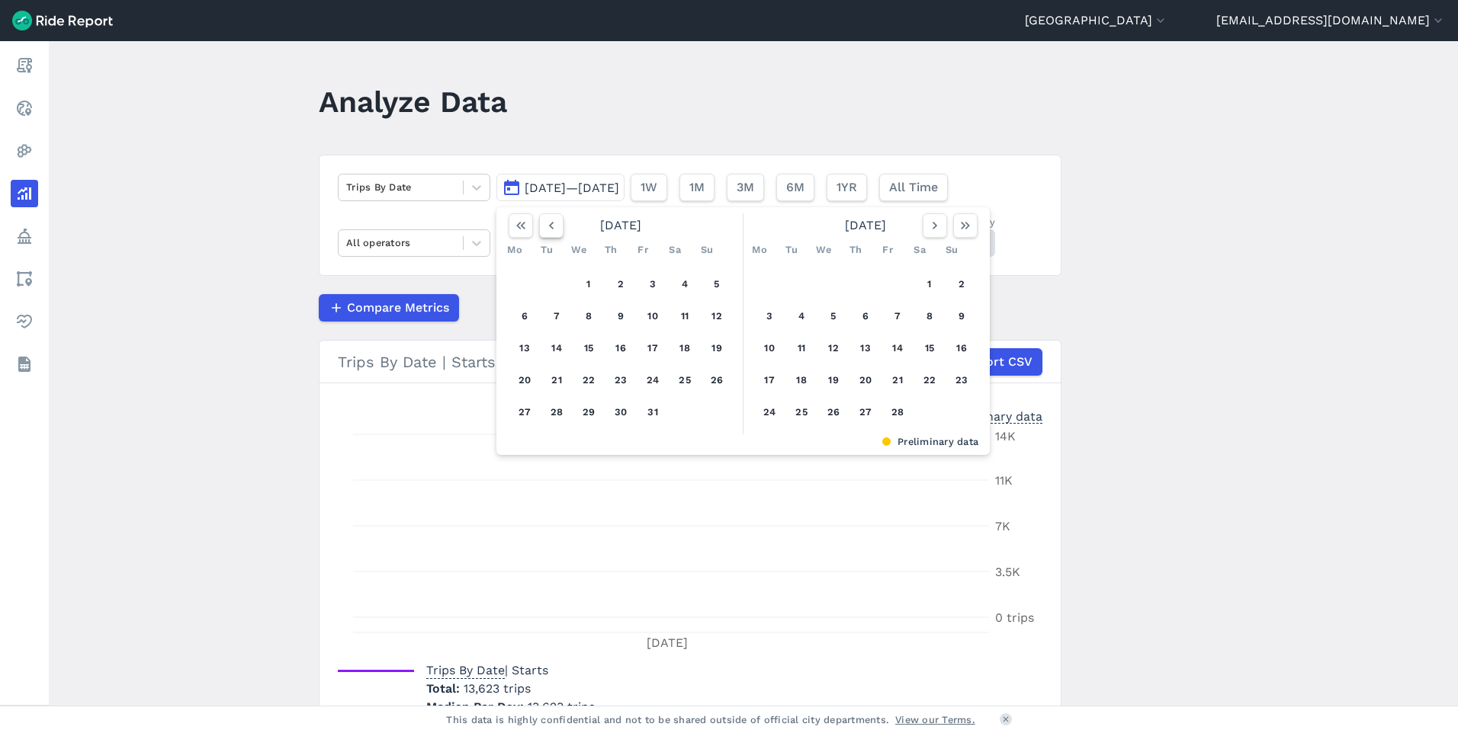
click at [539, 223] on button "button" at bounding box center [551, 225] width 24 height 24
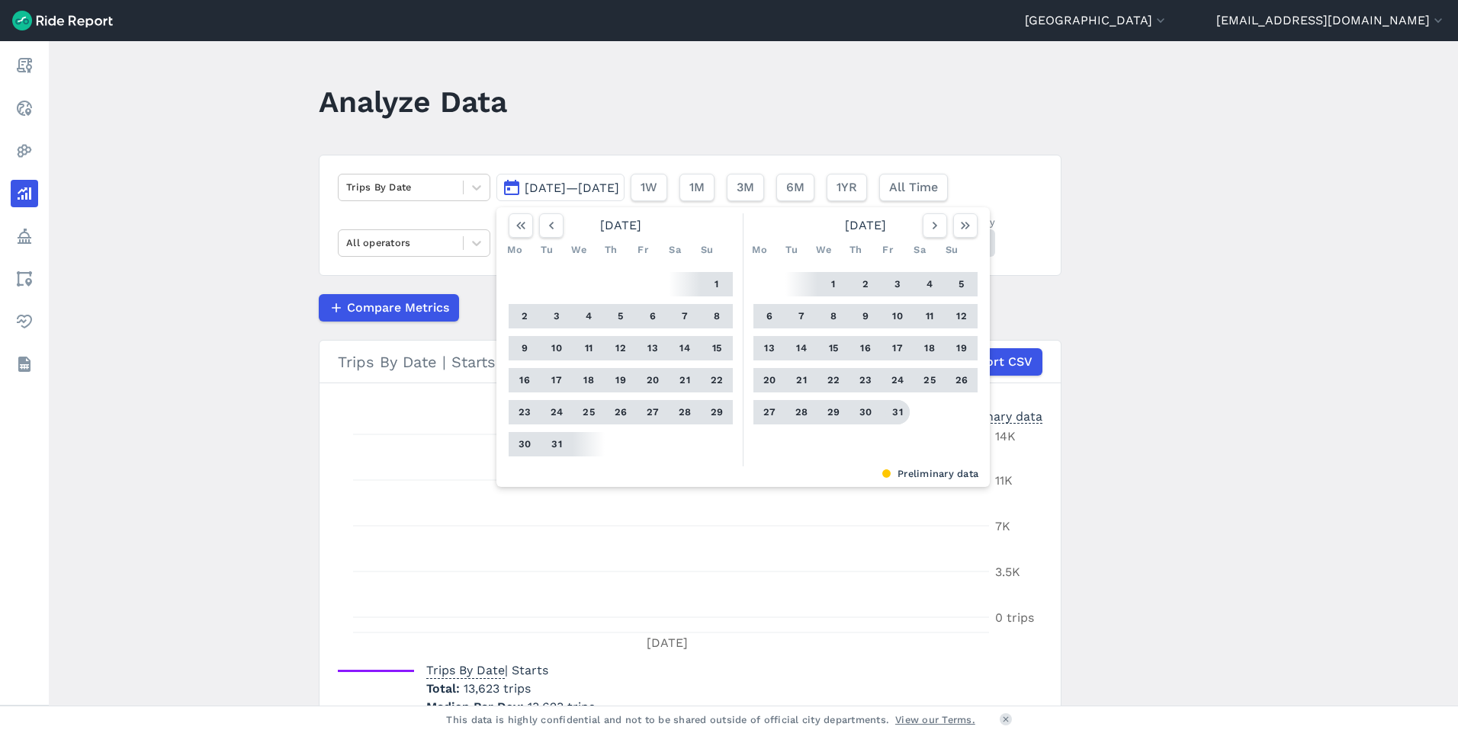
click at [892, 416] on button "31" at bounding box center [897, 412] width 24 height 24
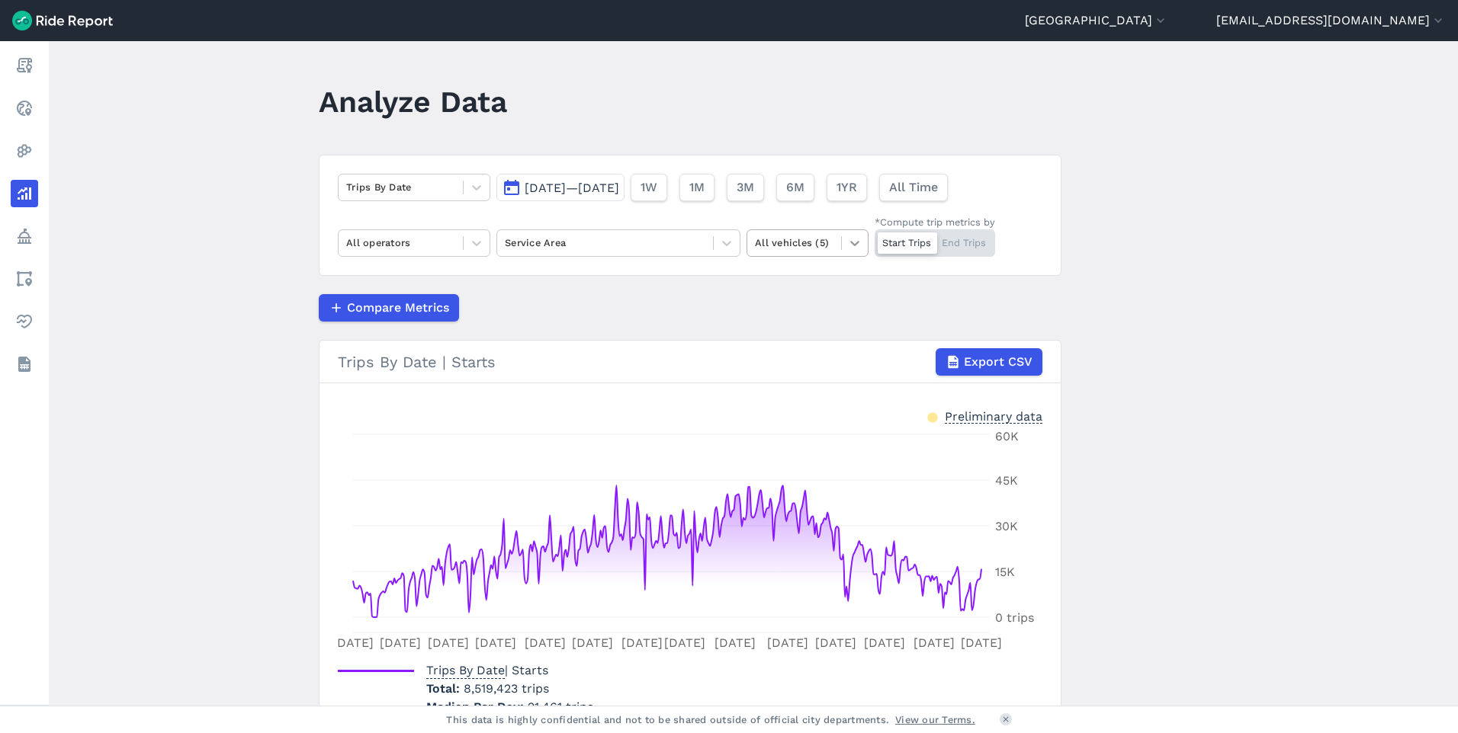
click at [852, 247] on icon at bounding box center [854, 243] width 15 height 15
click at [619, 190] on span "[DATE]—[DATE]" at bounding box center [572, 188] width 95 height 14
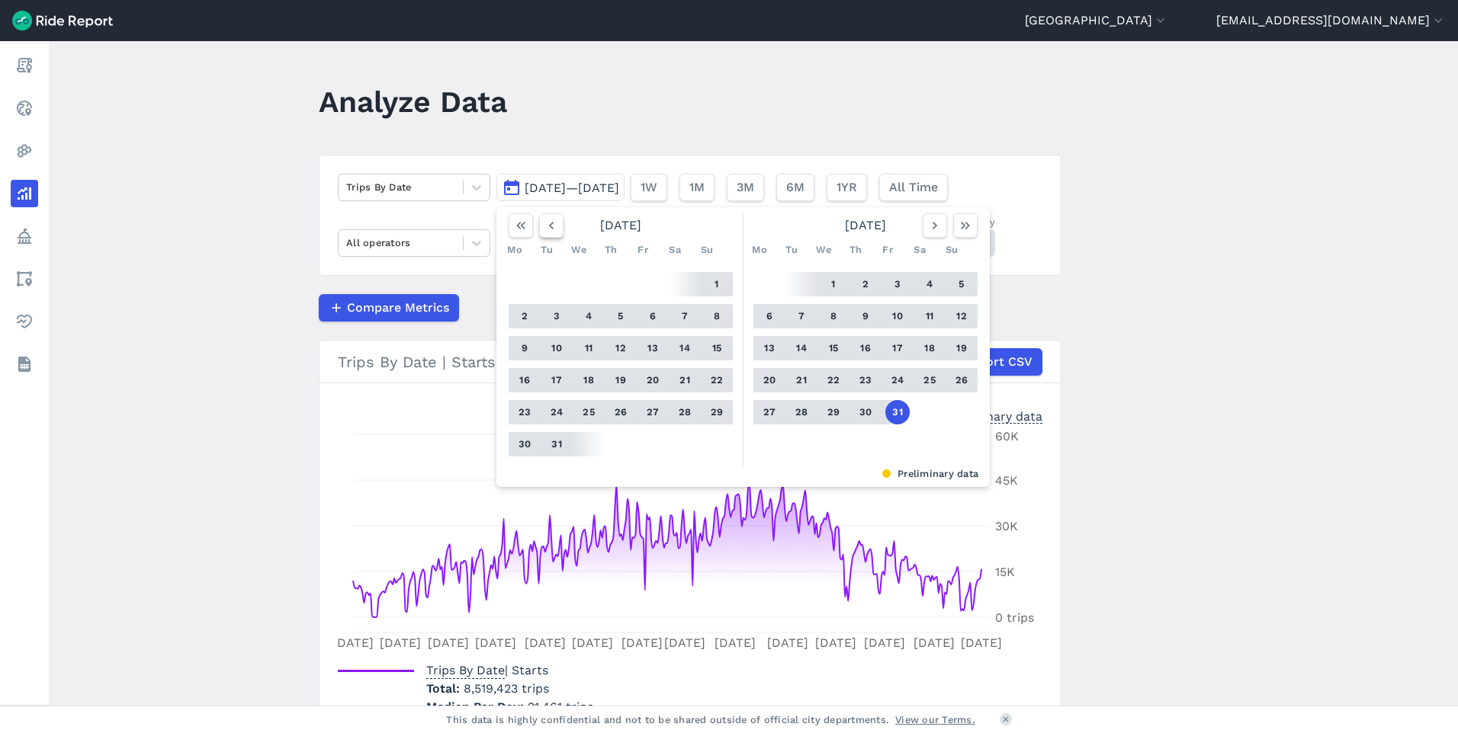
click at [554, 226] on icon "button" at bounding box center [551, 225] width 15 height 15
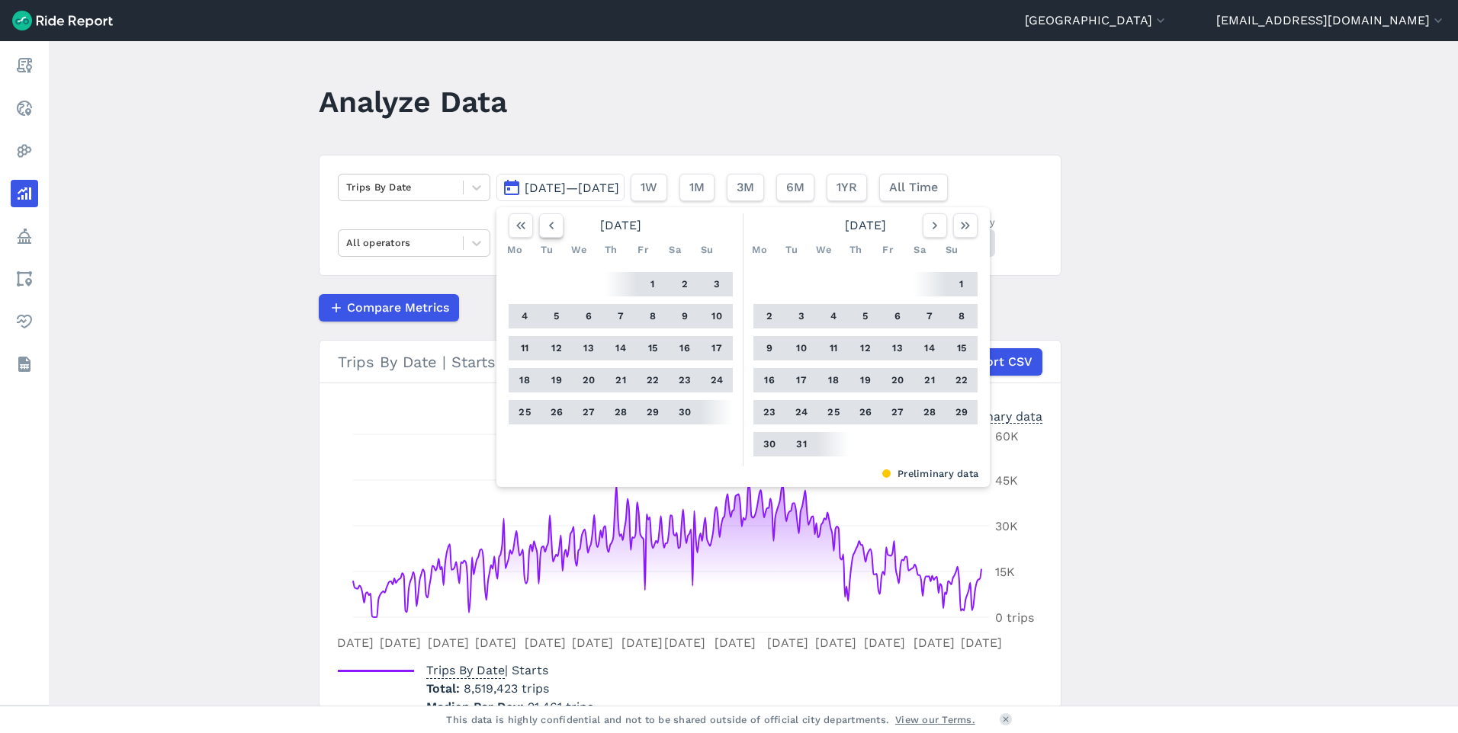
click at [554, 226] on icon "button" at bounding box center [551, 225] width 15 height 15
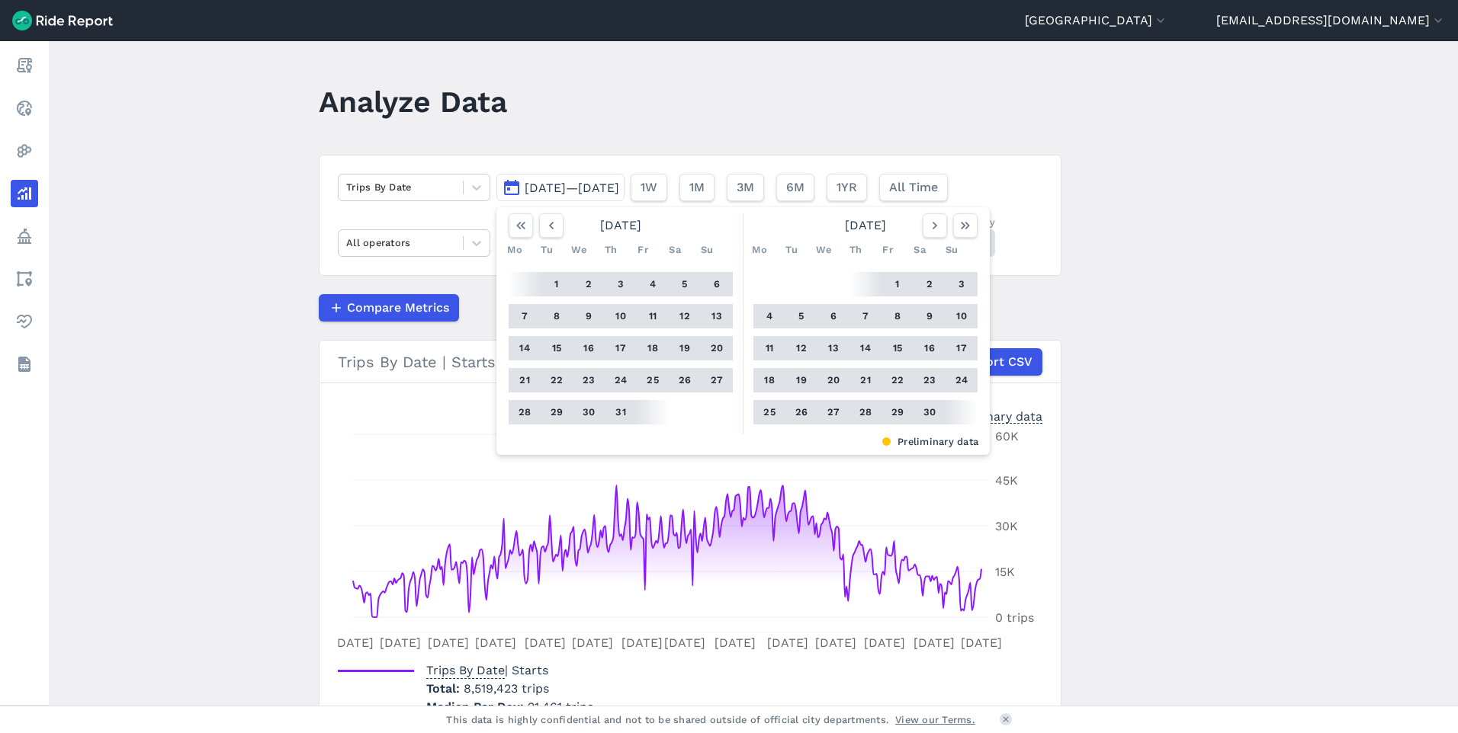
click at [619, 187] on span "[DATE]—[DATE]" at bounding box center [572, 188] width 95 height 14
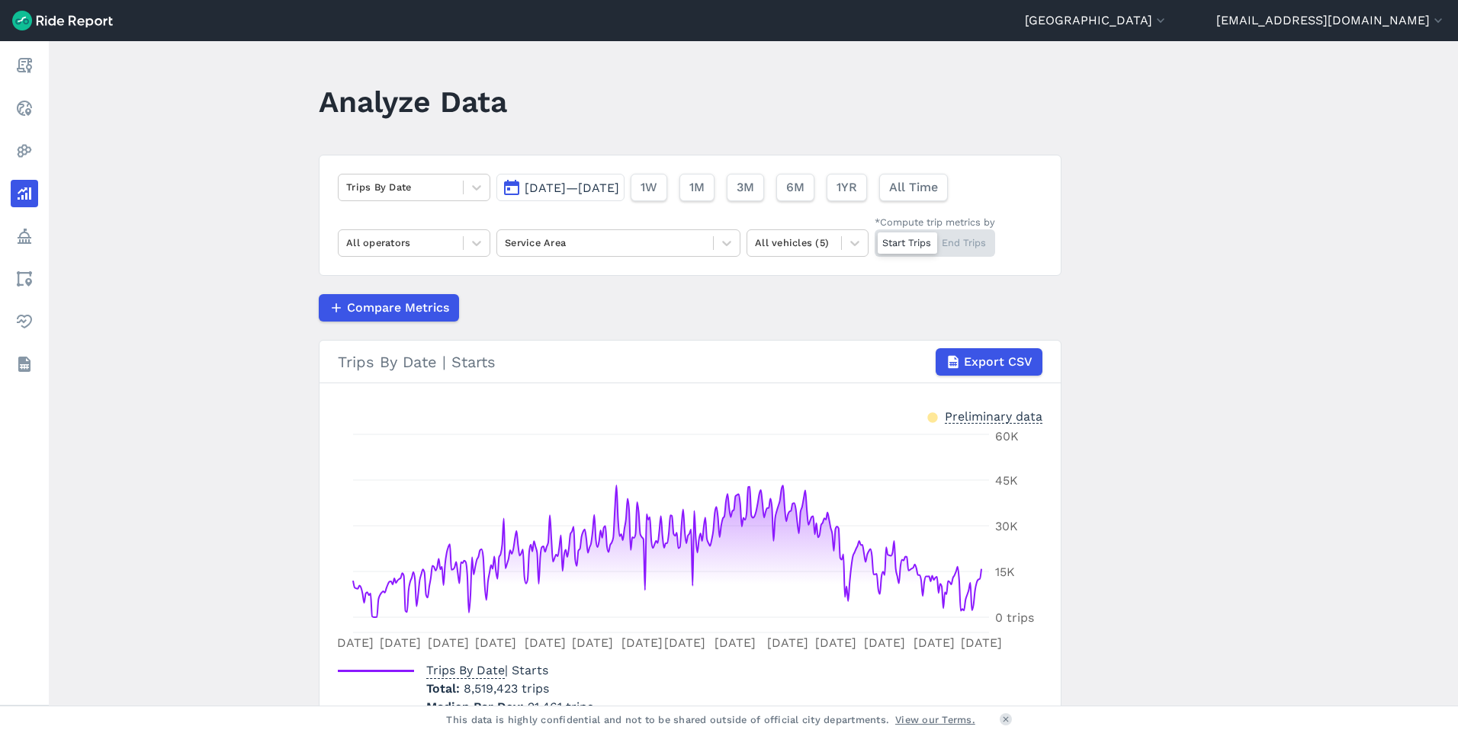
click at [619, 187] on span "[DATE]—[DATE]" at bounding box center [572, 188] width 95 height 14
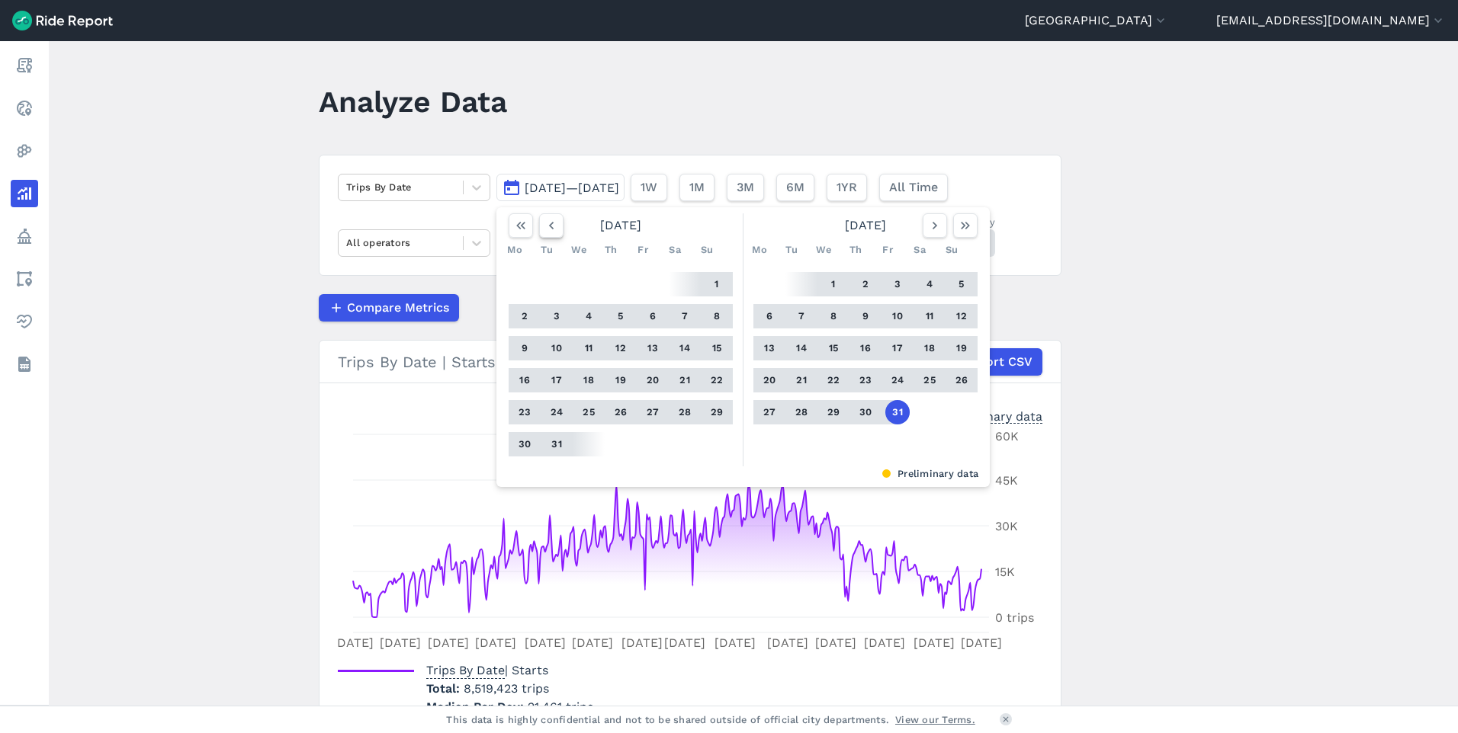
click at [544, 226] on icon "button" at bounding box center [551, 225] width 15 height 15
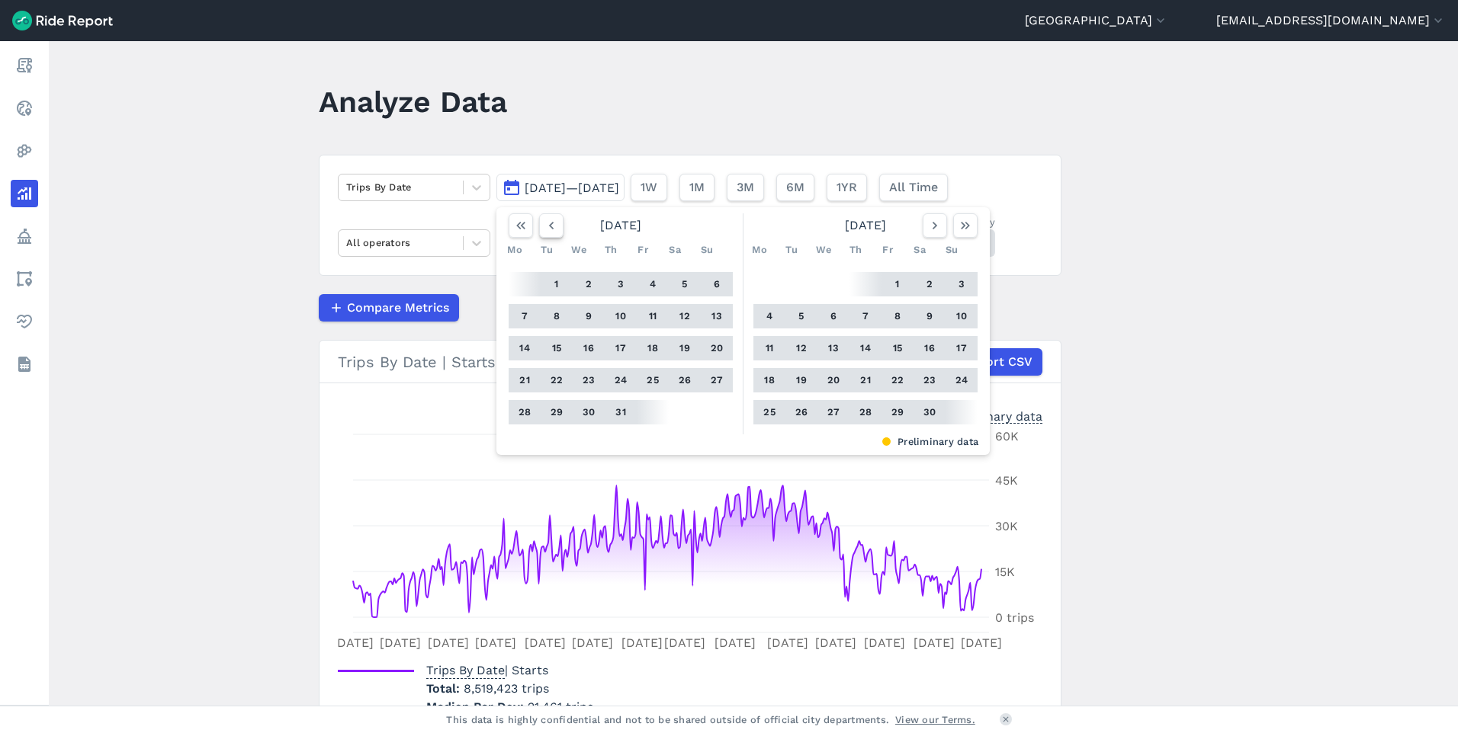
click at [544, 226] on icon "button" at bounding box center [551, 225] width 15 height 15
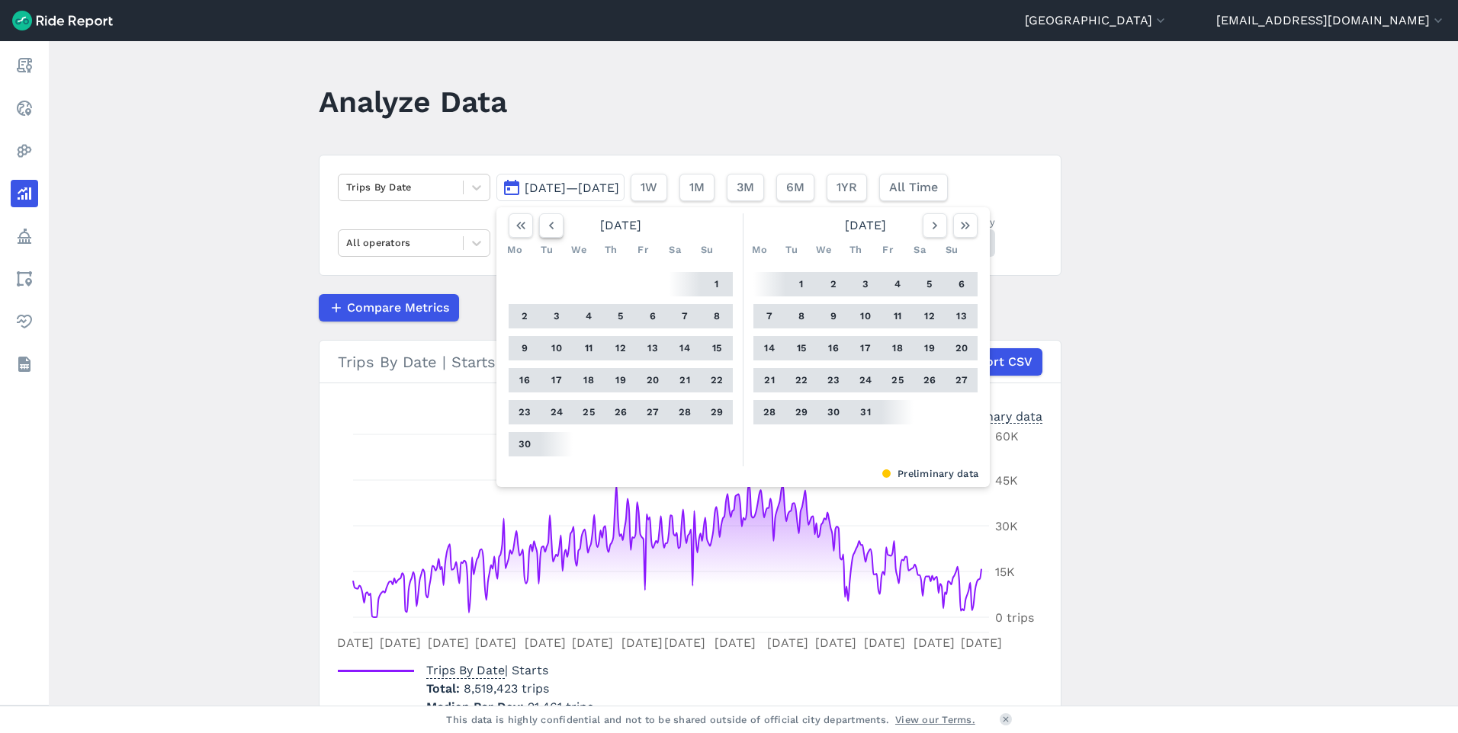
click at [544, 226] on icon "button" at bounding box center [551, 225] width 15 height 15
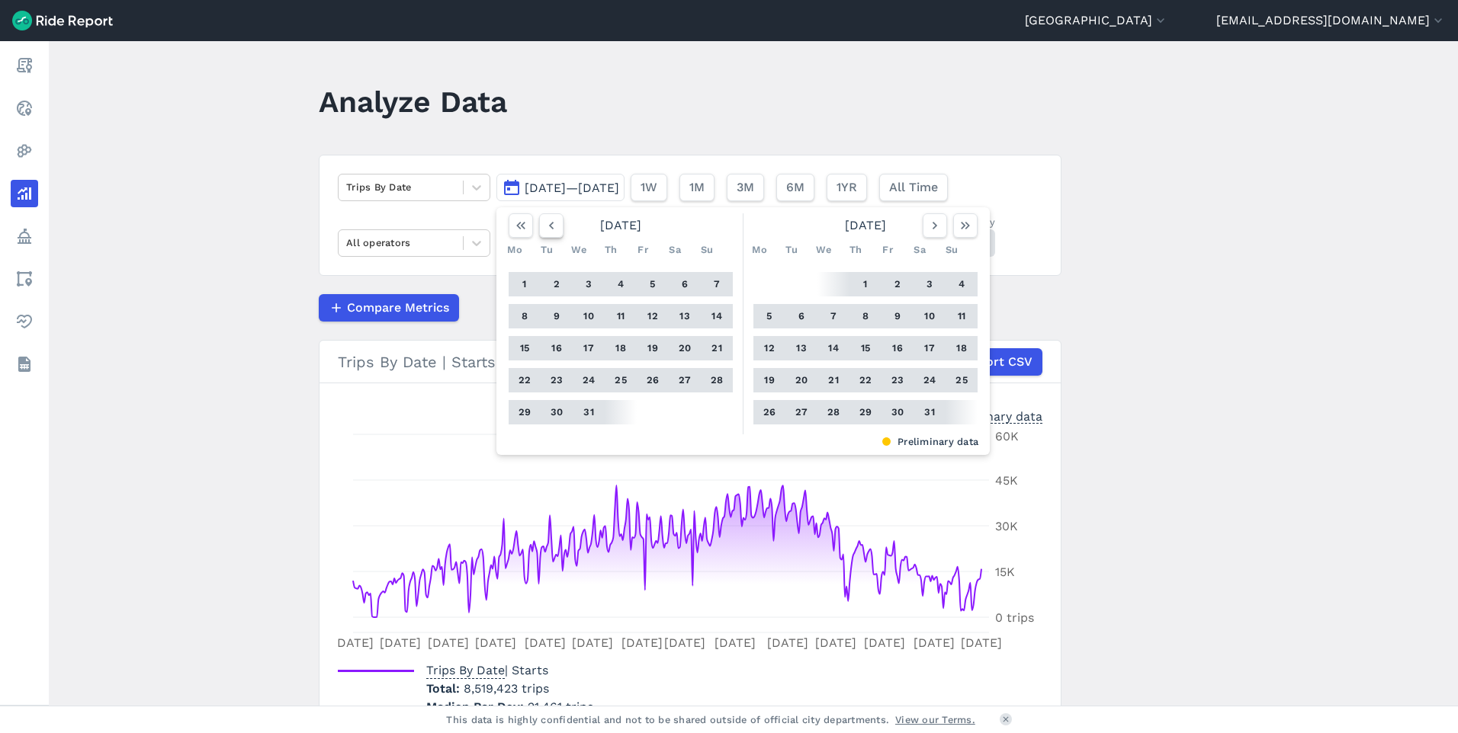
click at [544, 226] on icon "button" at bounding box center [551, 225] width 15 height 15
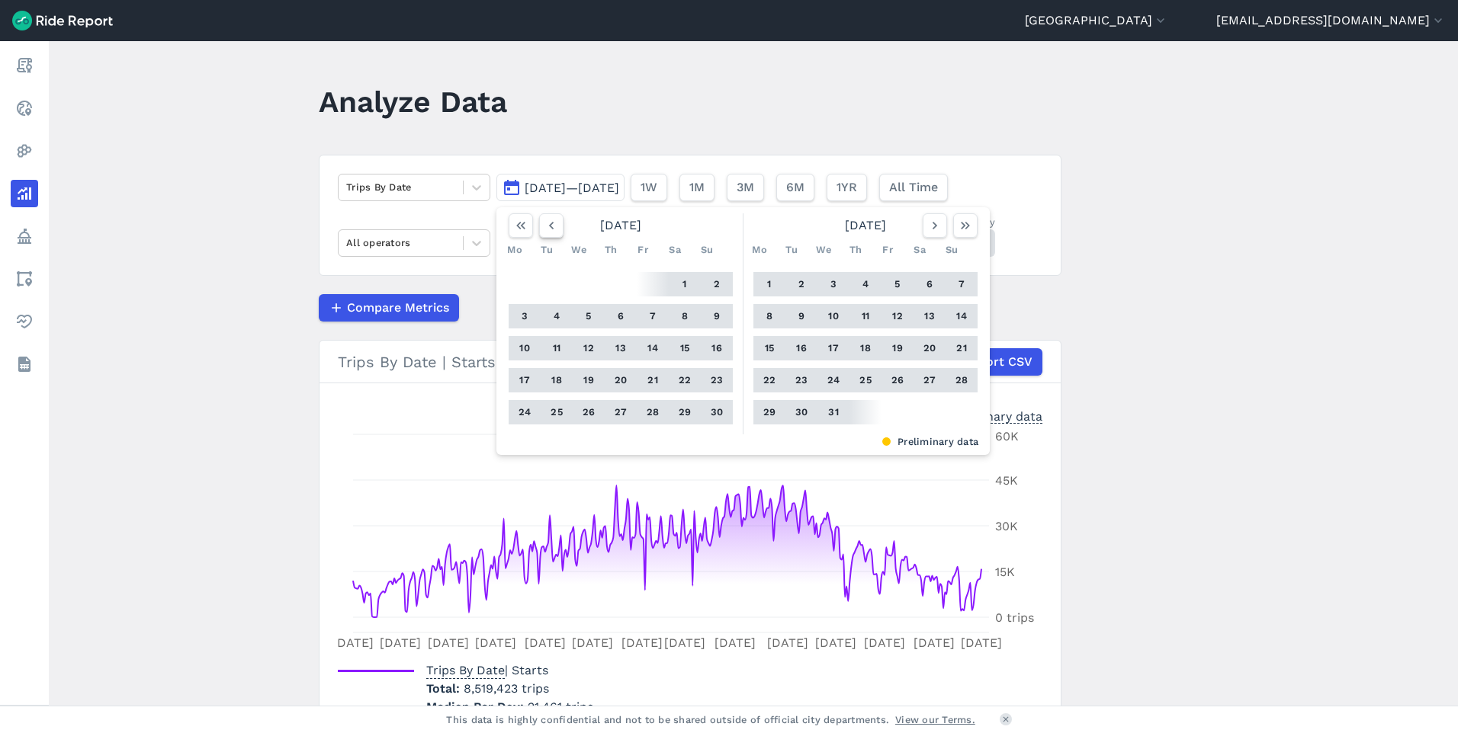
click at [544, 226] on icon "button" at bounding box center [551, 225] width 15 height 15
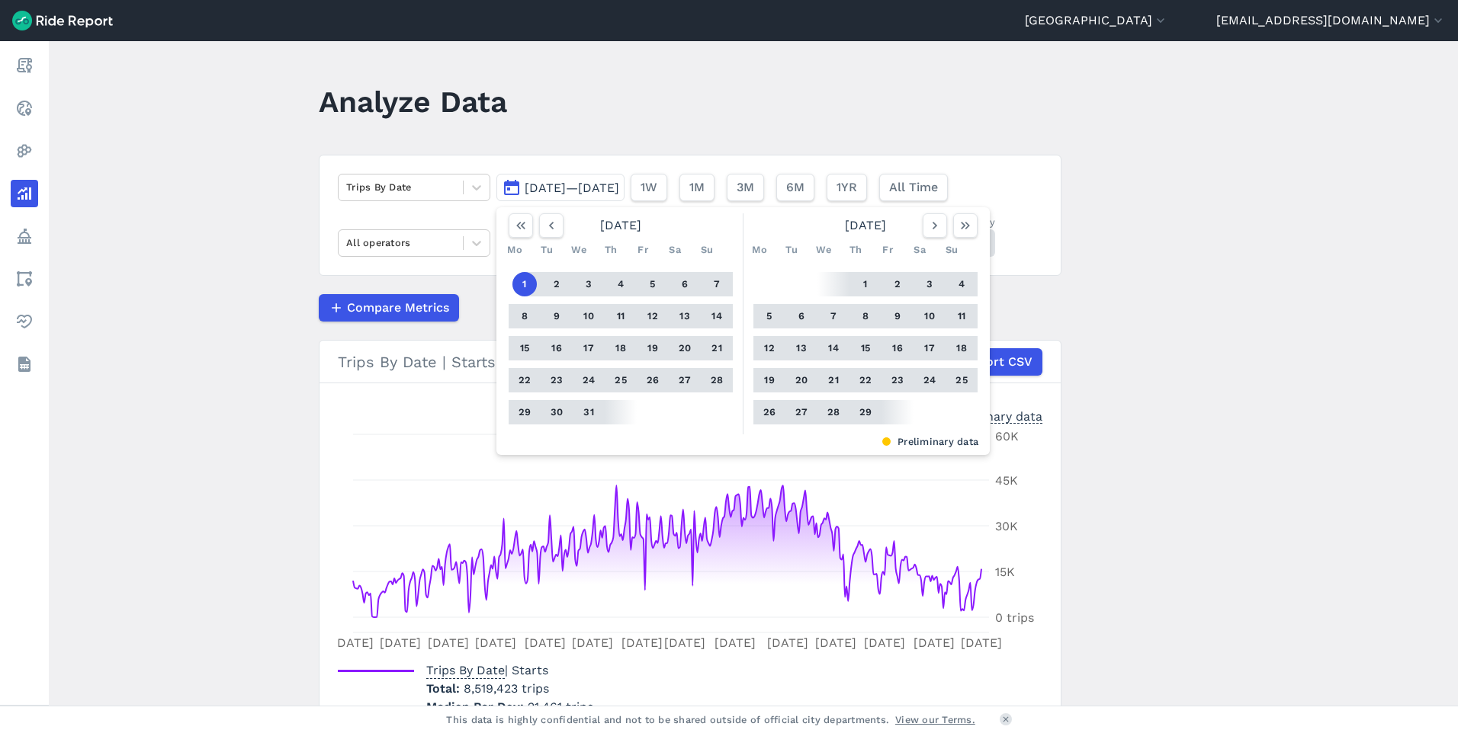
click at [514, 286] on button "1" at bounding box center [524, 284] width 24 height 24
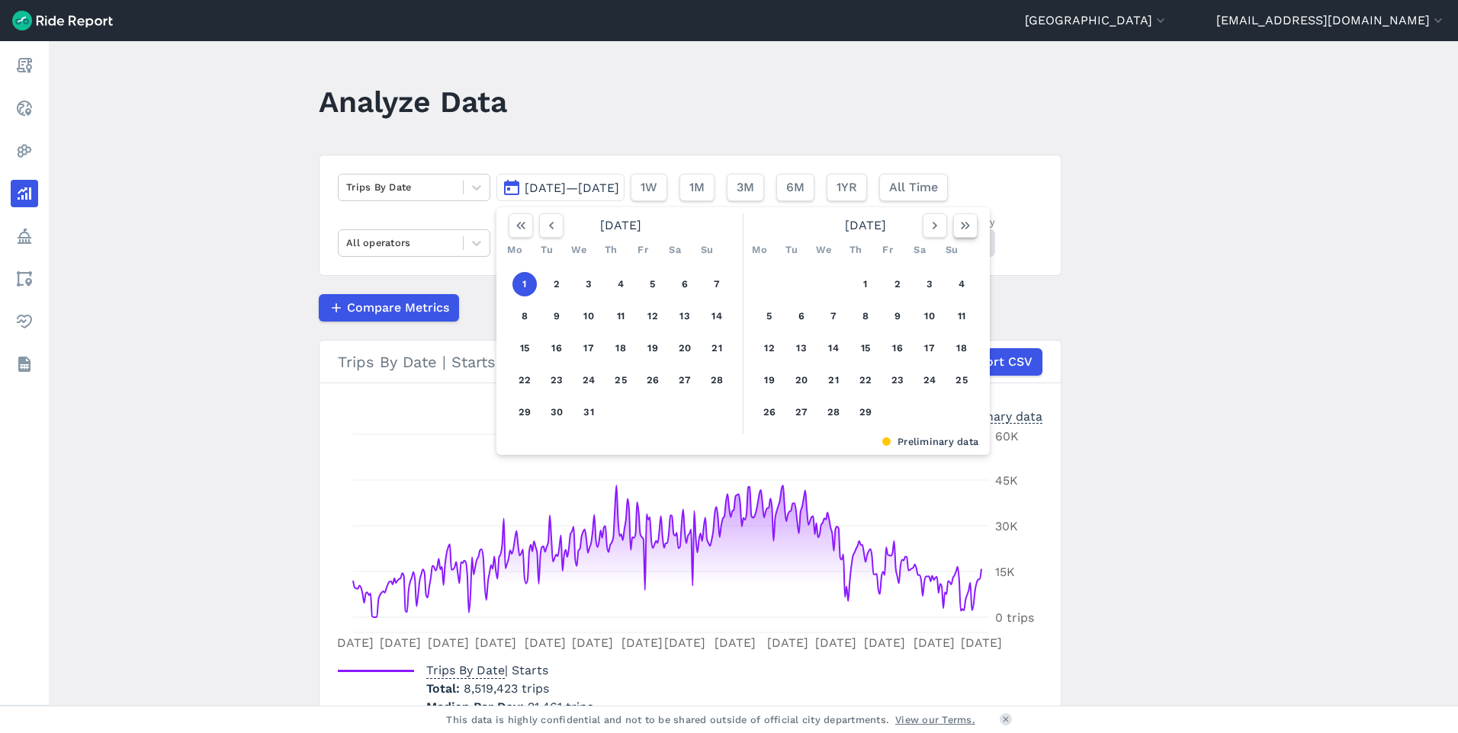
click at [962, 227] on icon "button" at bounding box center [965, 225] width 15 height 15
click at [555, 226] on icon "button" at bounding box center [551, 225] width 15 height 15
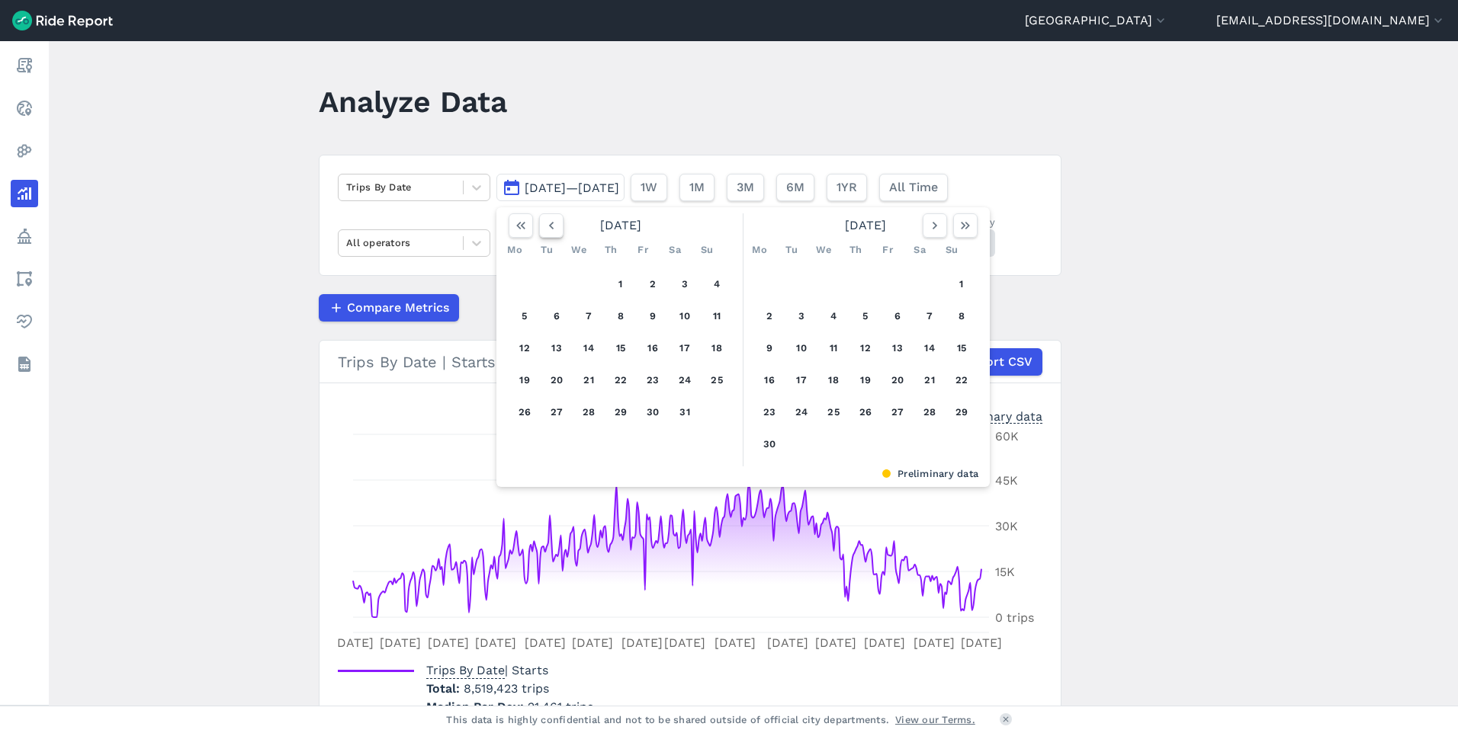
click at [555, 226] on icon "button" at bounding box center [551, 225] width 15 height 15
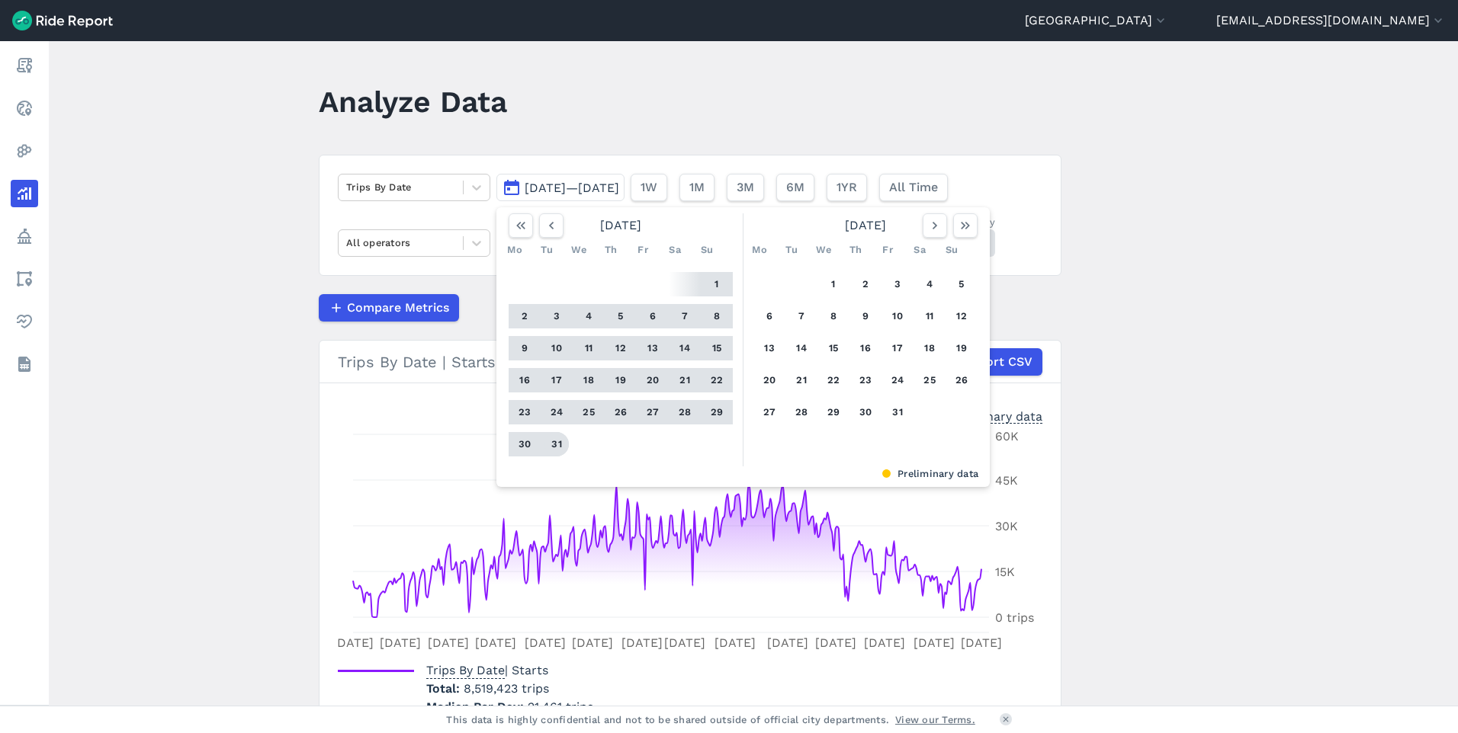
click at [557, 444] on button "31" at bounding box center [556, 444] width 24 height 24
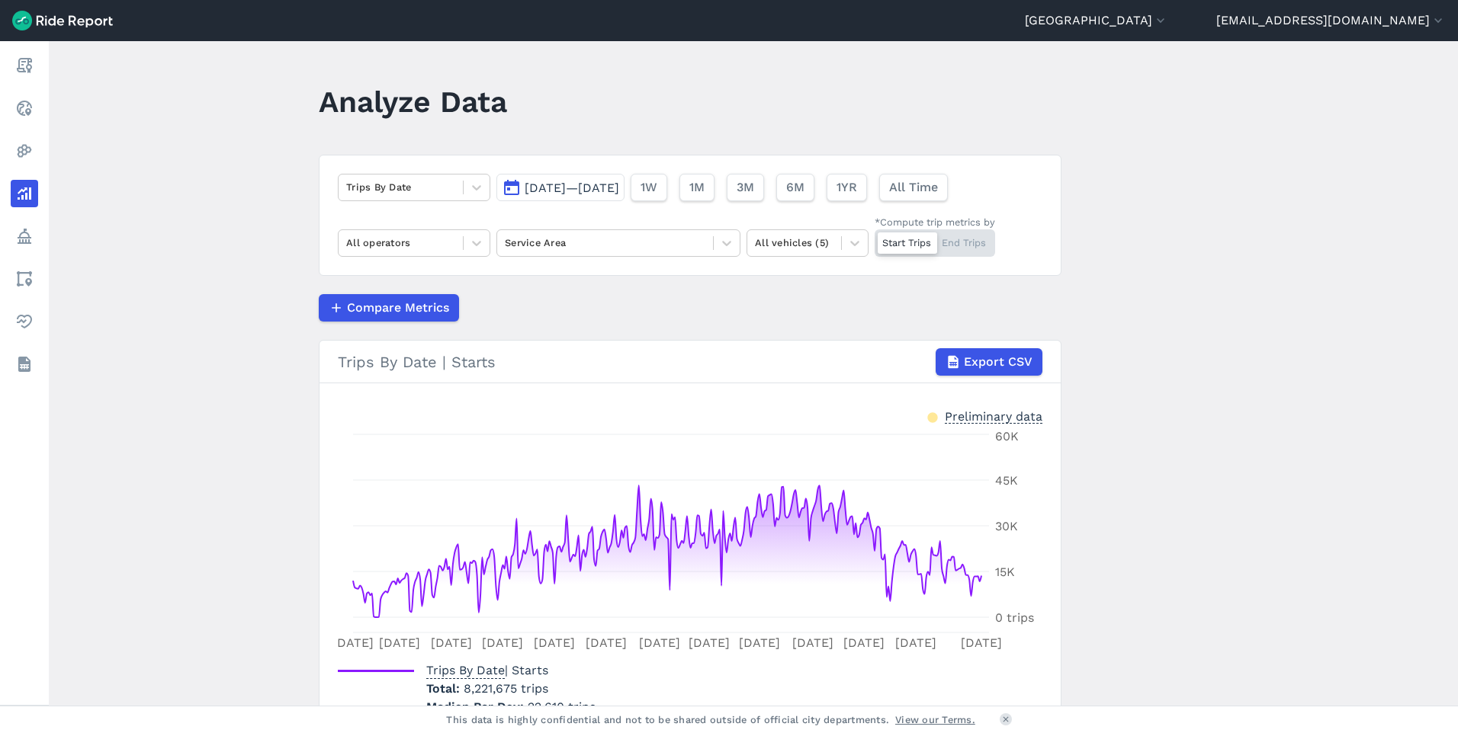
scroll to position [85, 0]
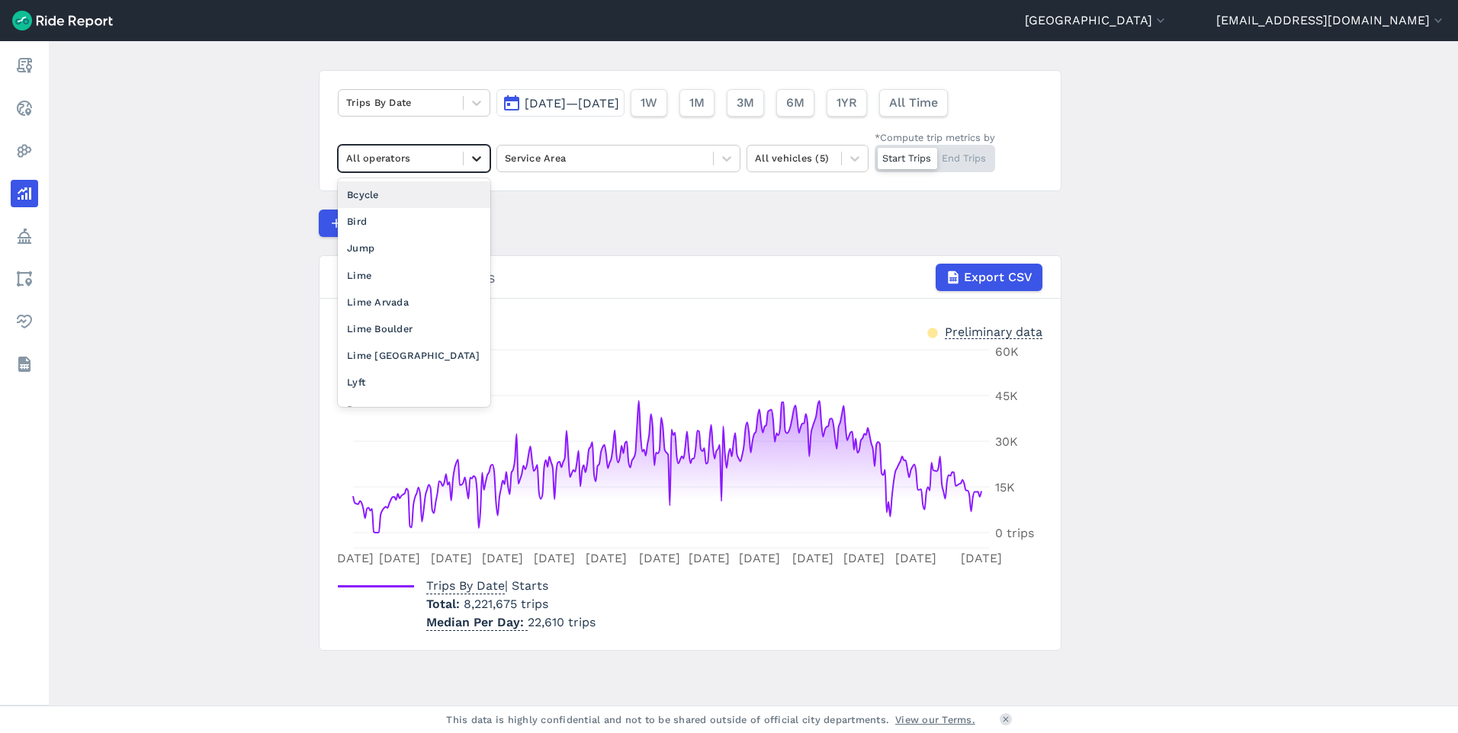
click at [480, 158] on icon at bounding box center [476, 158] width 15 height 15
click at [471, 153] on icon at bounding box center [476, 158] width 15 height 15
click at [567, 224] on div "Compare Metrics" at bounding box center [690, 223] width 743 height 27
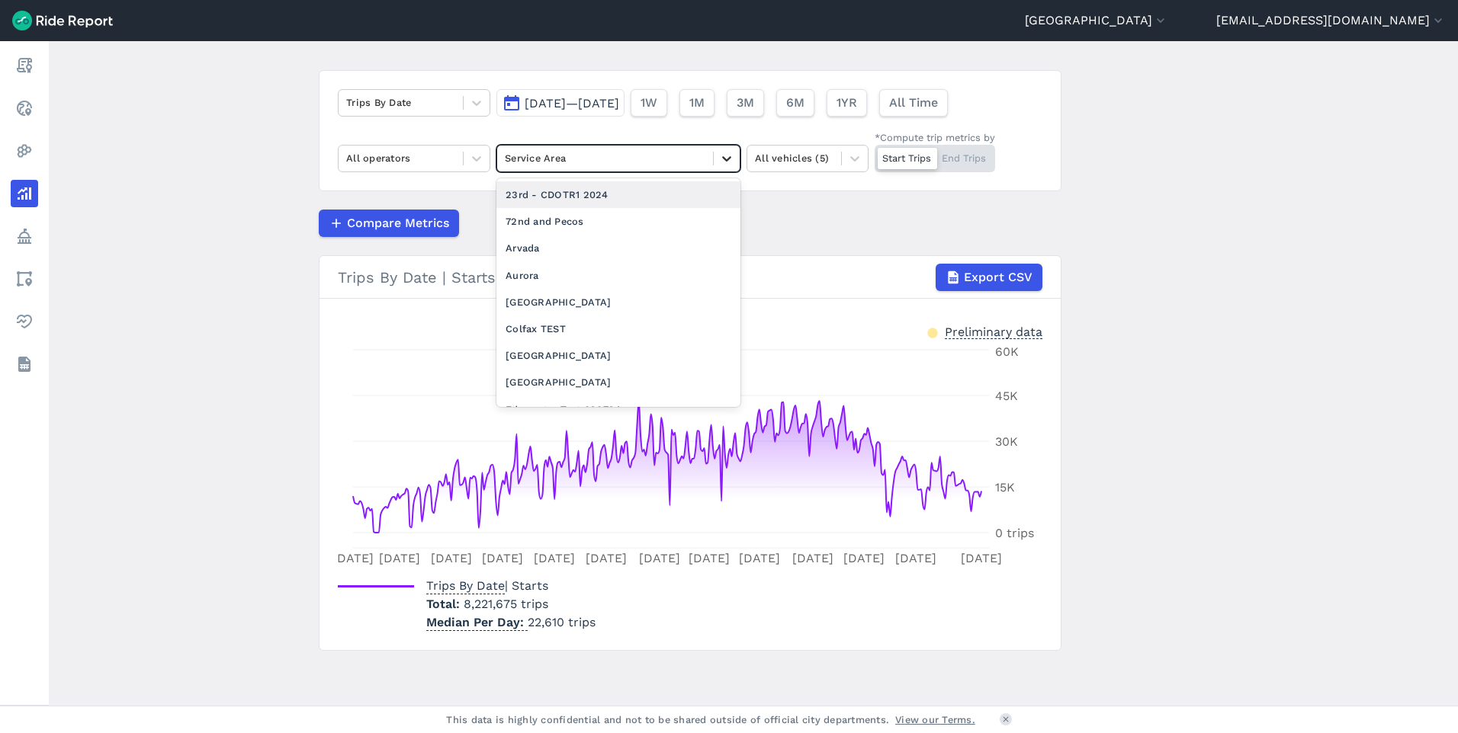
click at [726, 163] on icon at bounding box center [726, 158] width 15 height 15
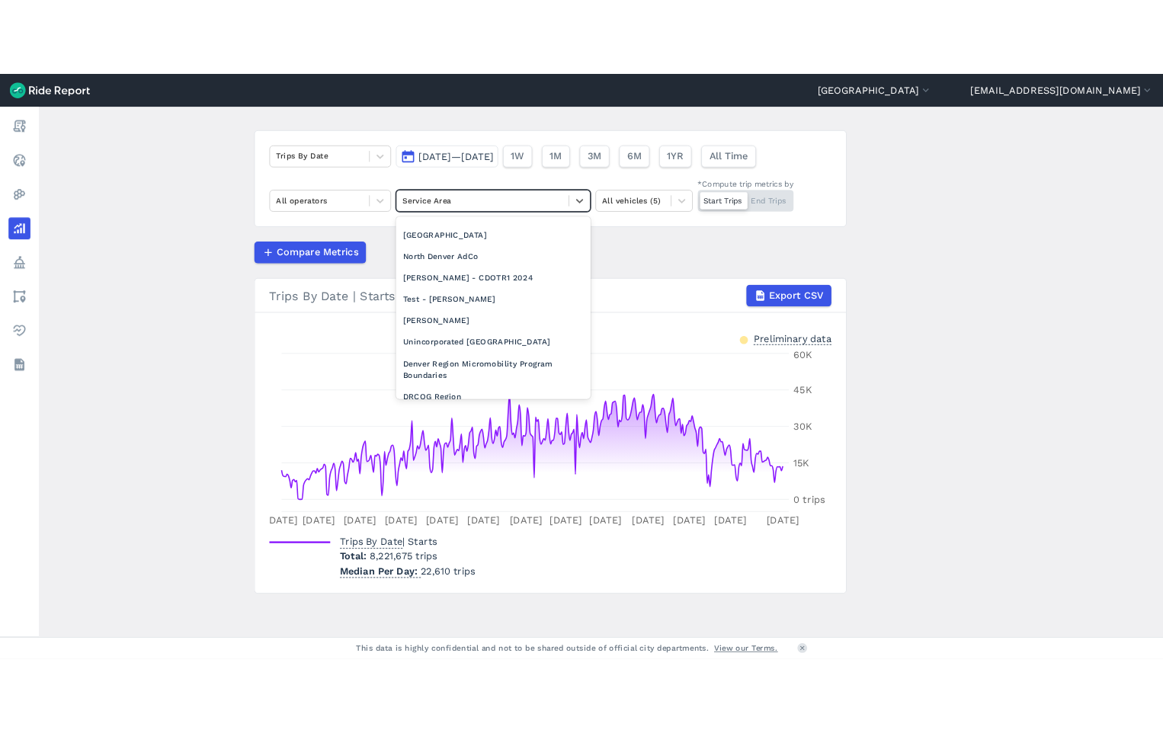
scroll to position [329, 0]
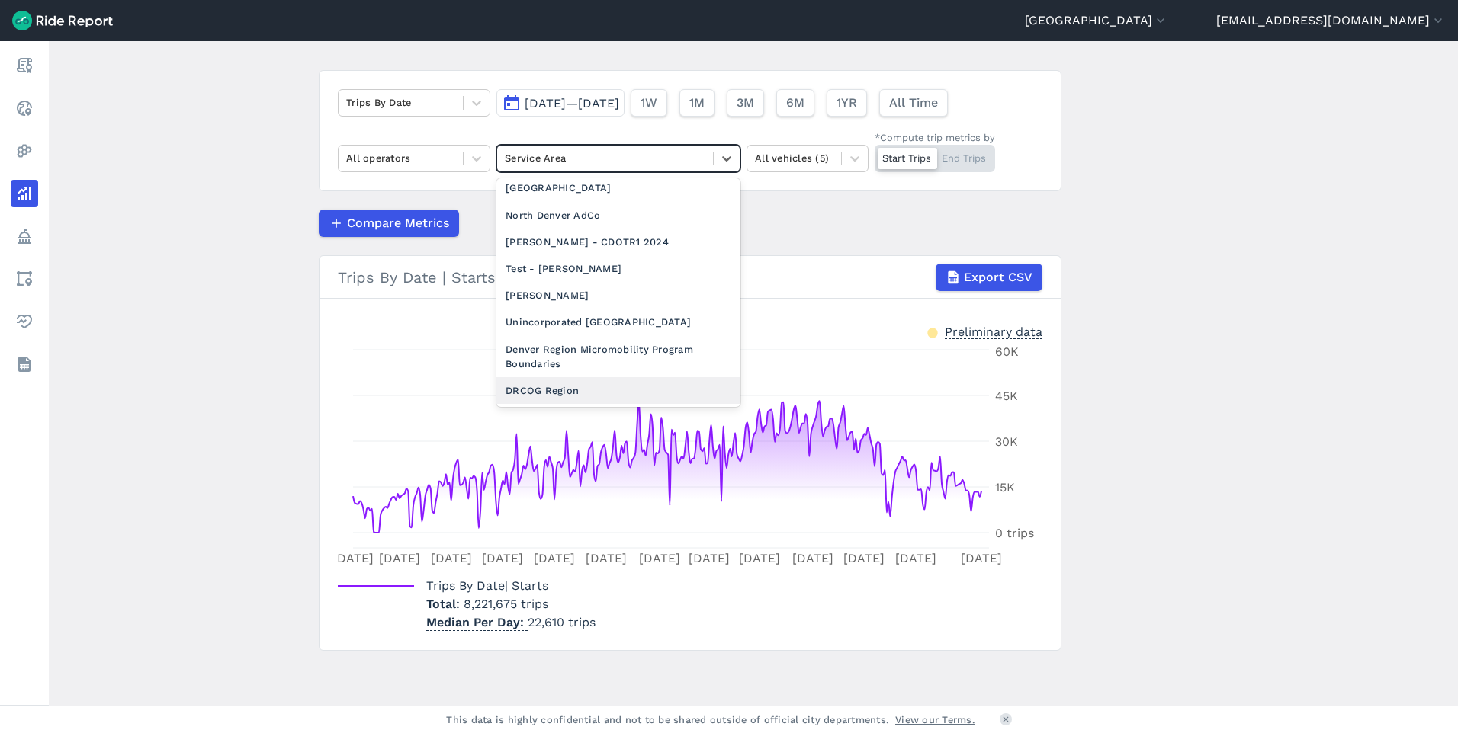
click at [541, 393] on div "DRCOG Region" at bounding box center [618, 390] width 244 height 27
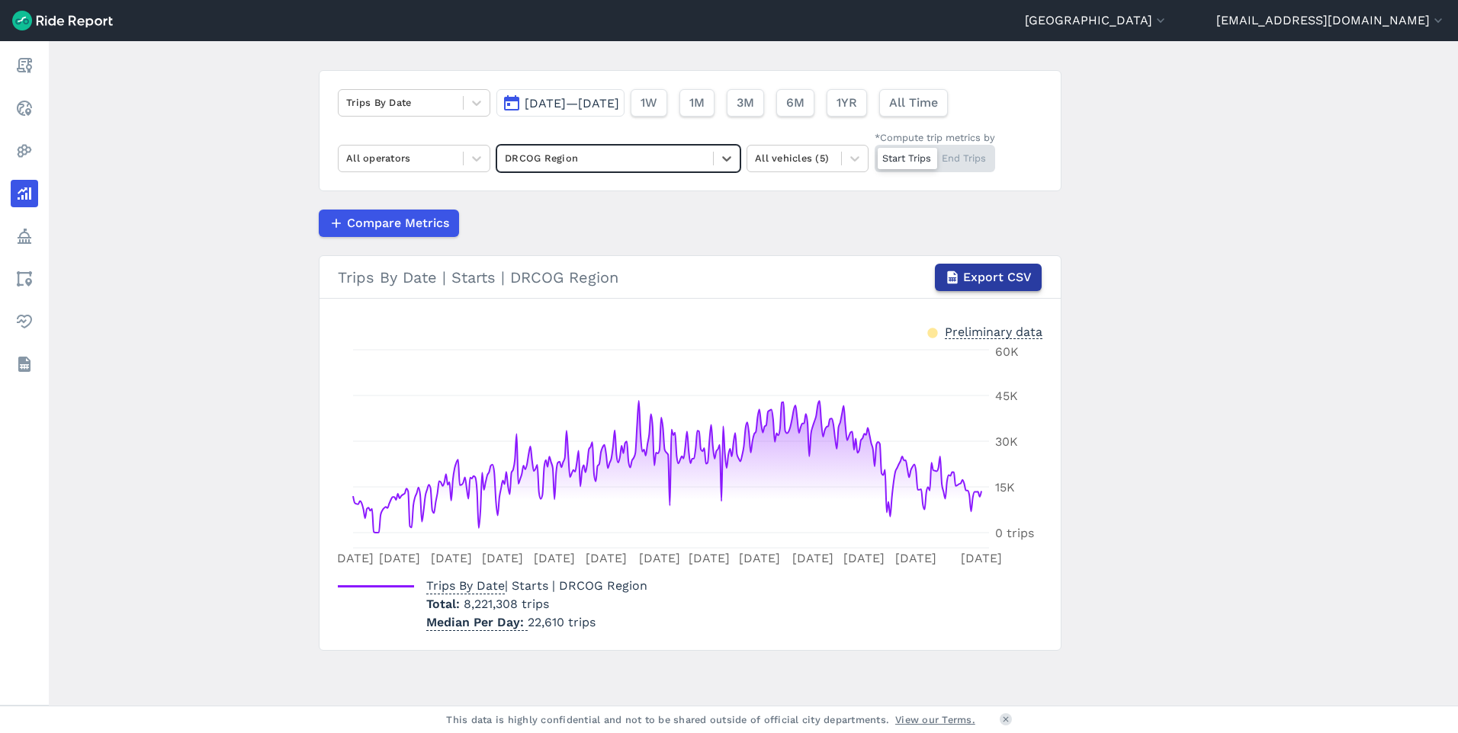
click at [989, 283] on span "Export CSV" at bounding box center [997, 277] width 69 height 18
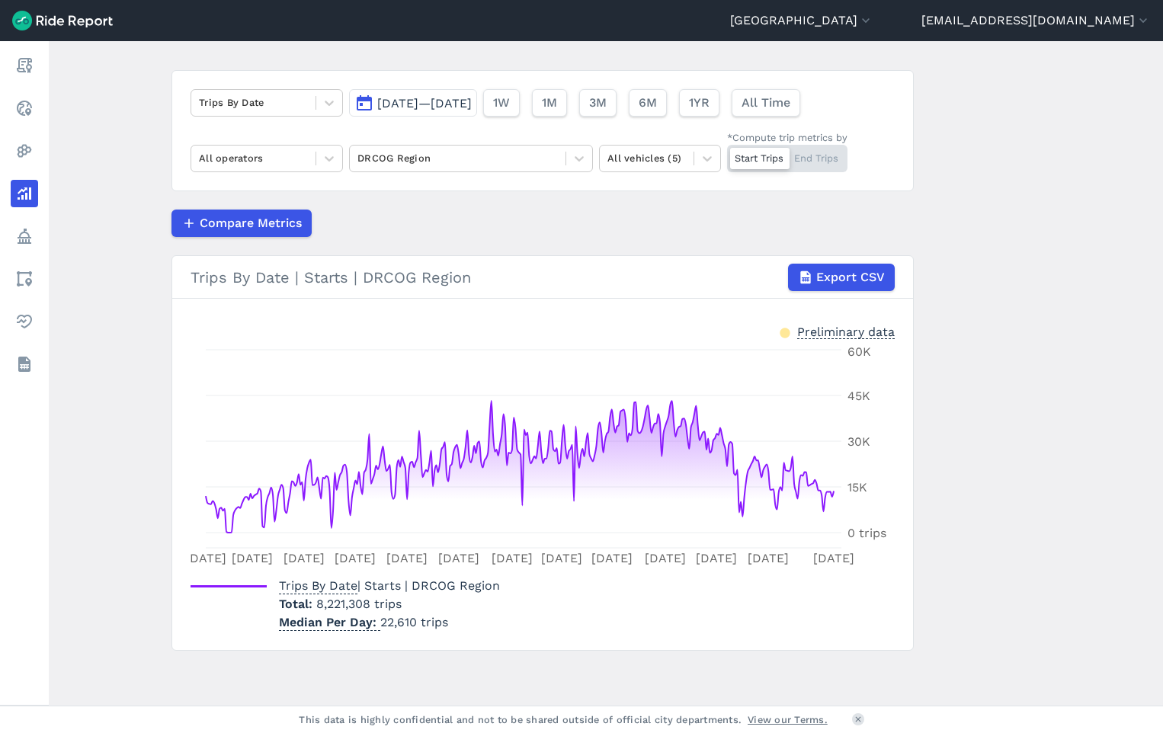
click at [472, 101] on span "[DATE]—[DATE]" at bounding box center [424, 103] width 95 height 14
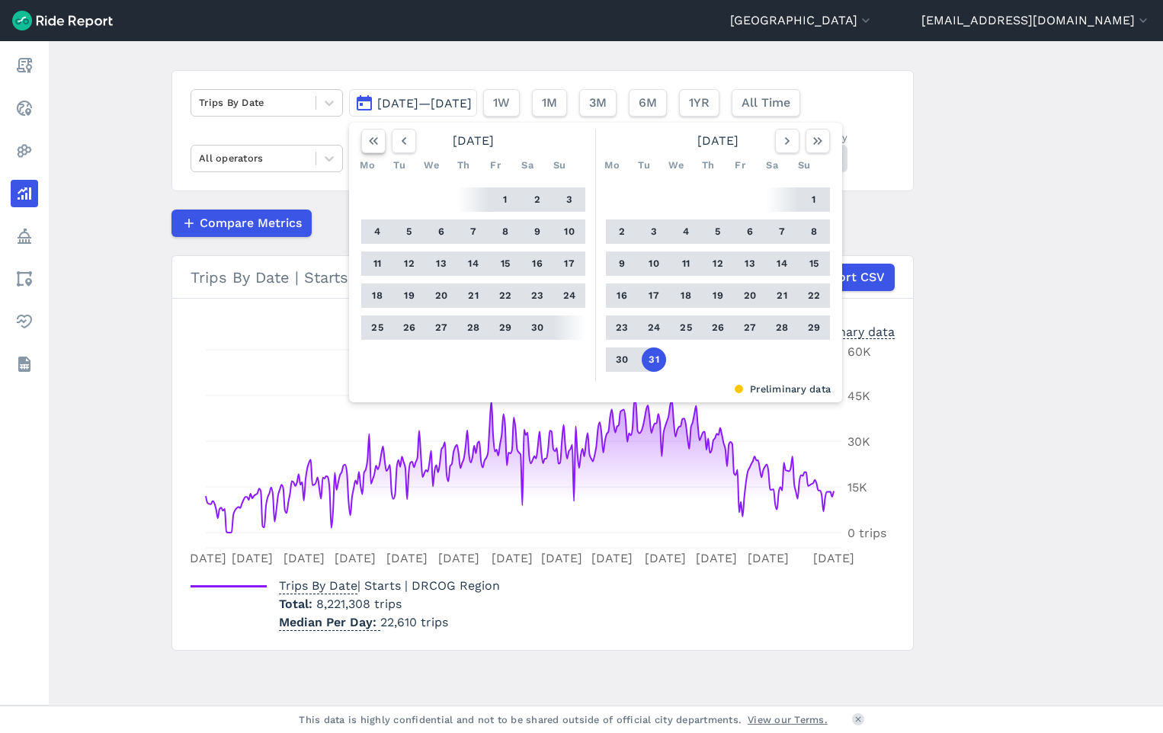
click at [371, 143] on icon "button" at bounding box center [373, 140] width 15 height 15
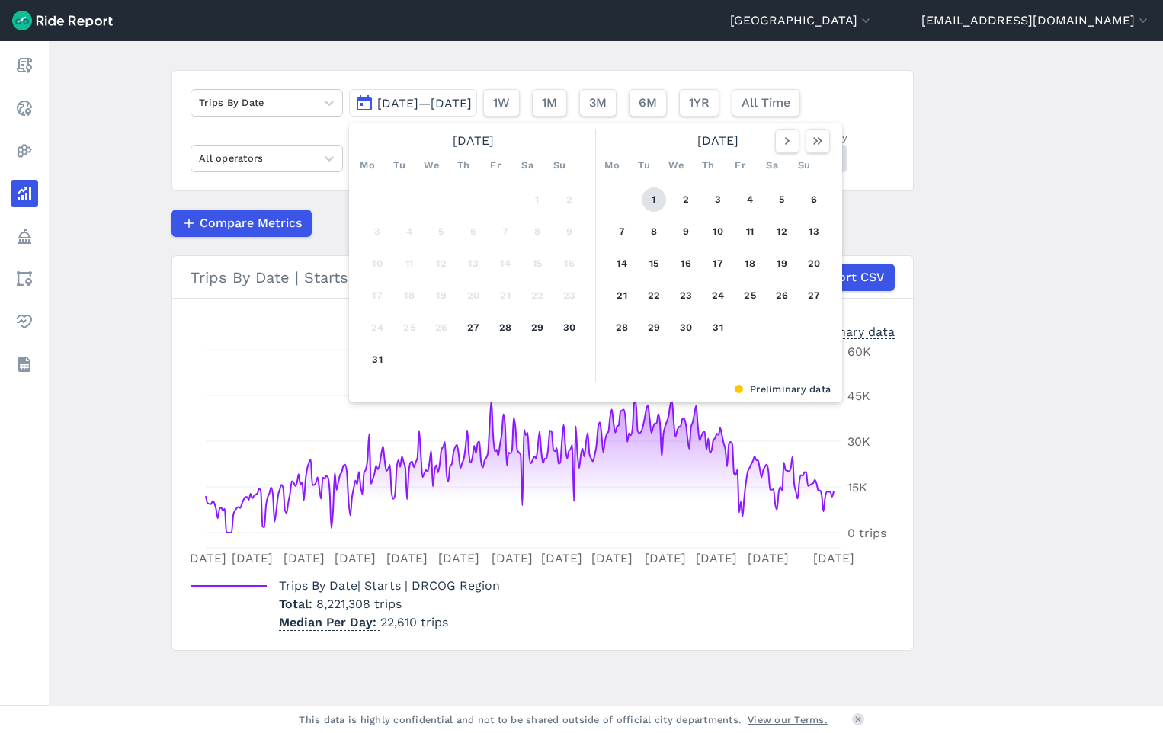
click at [652, 195] on button "1" at bounding box center [654, 200] width 24 height 24
click at [818, 141] on icon "button" at bounding box center [817, 140] width 15 height 15
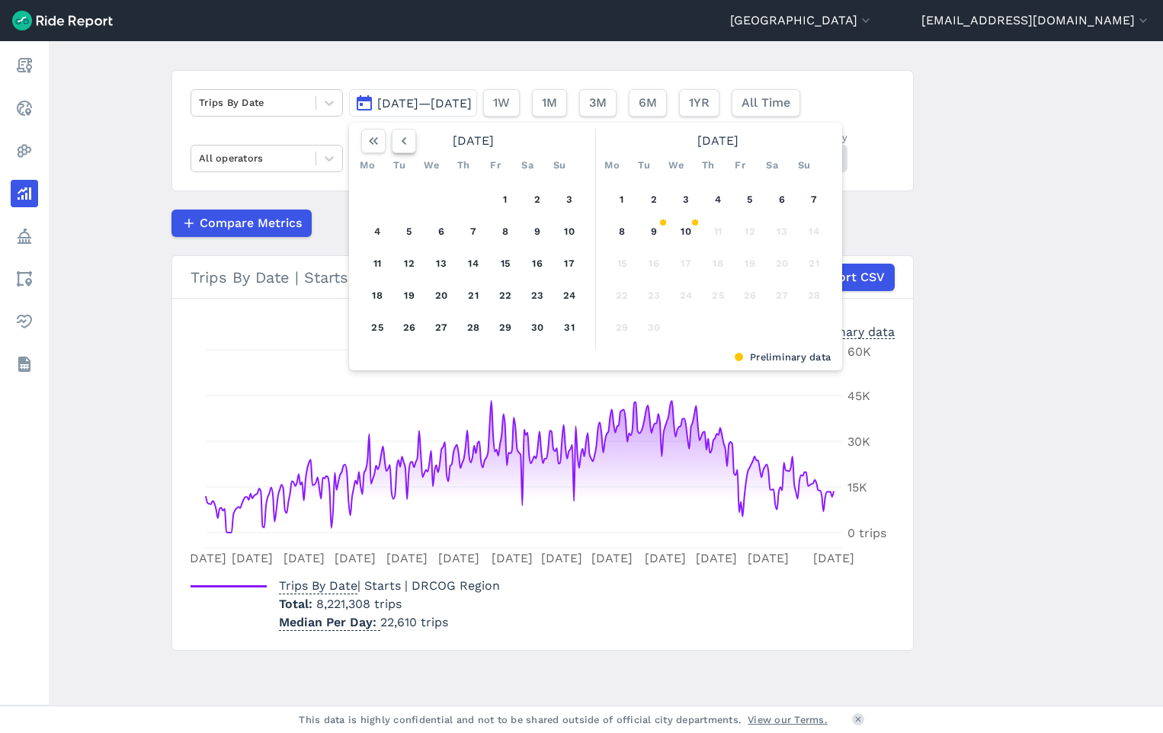
click at [396, 142] on icon "button" at bounding box center [403, 140] width 15 height 15
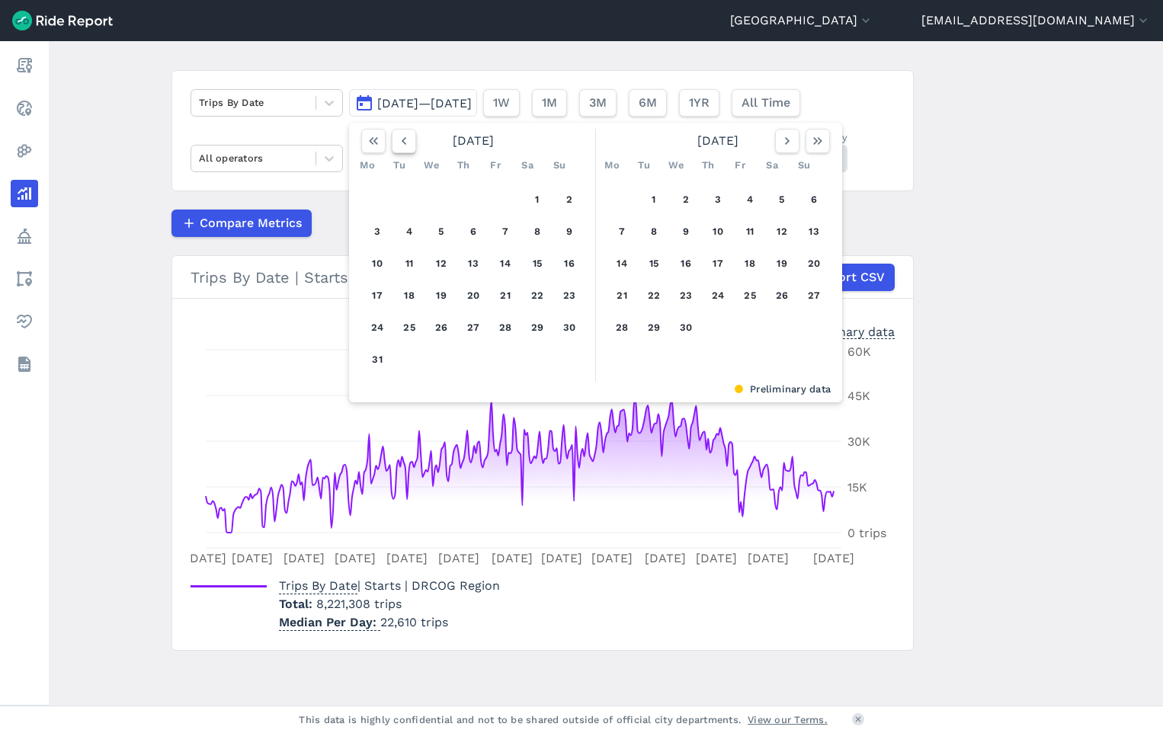
click at [396, 142] on icon "button" at bounding box center [403, 140] width 15 height 15
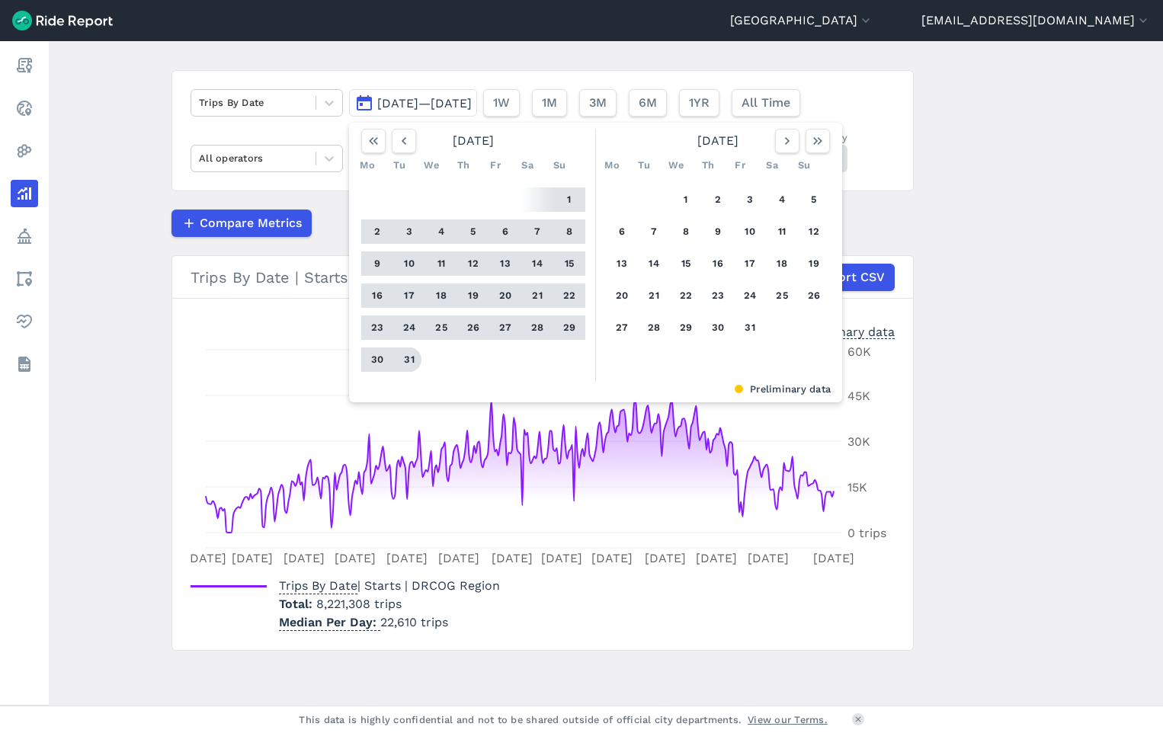
click at [405, 358] on button "31" at bounding box center [409, 360] width 24 height 24
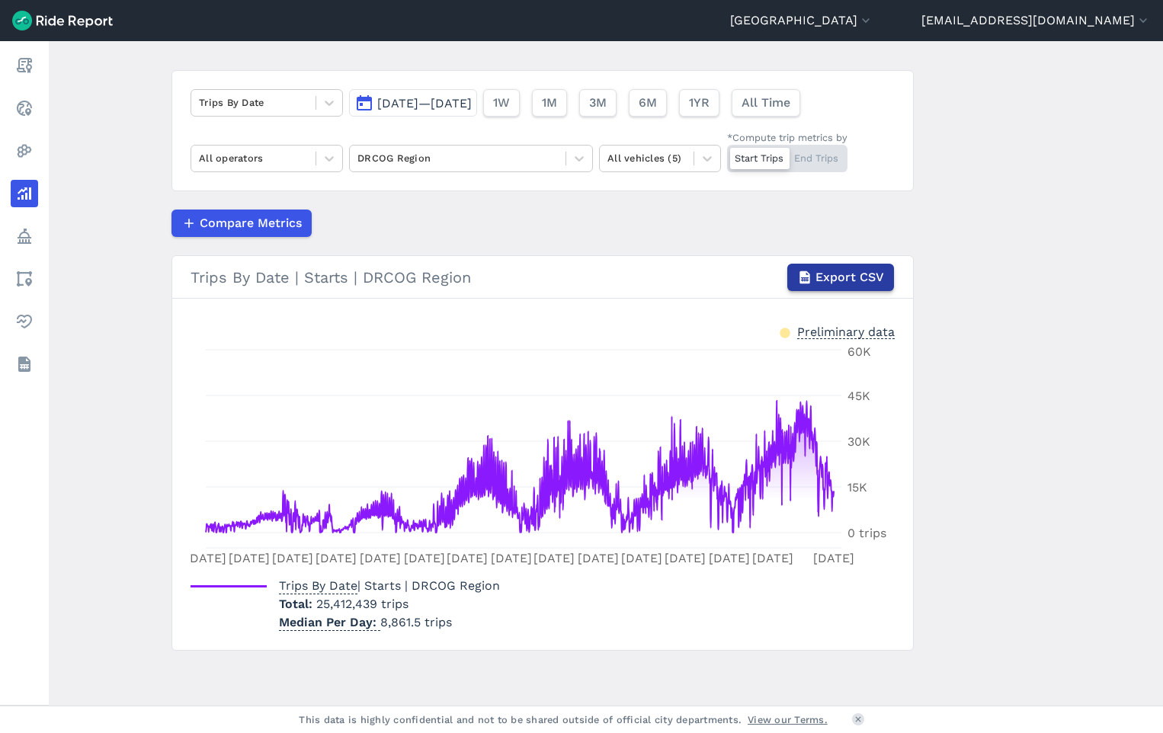
click at [846, 281] on span "Export CSV" at bounding box center [850, 277] width 69 height 18
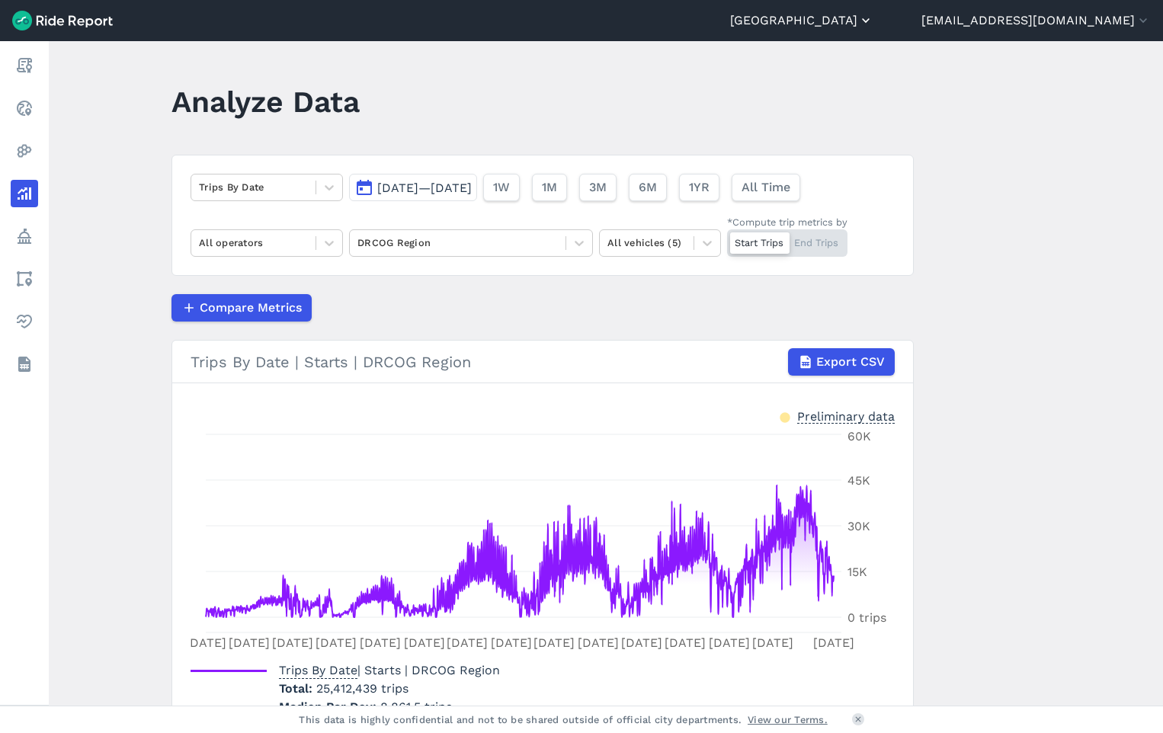
click at [874, 16] on button "[GEOGRAPHIC_DATA]" at bounding box center [801, 20] width 143 height 18
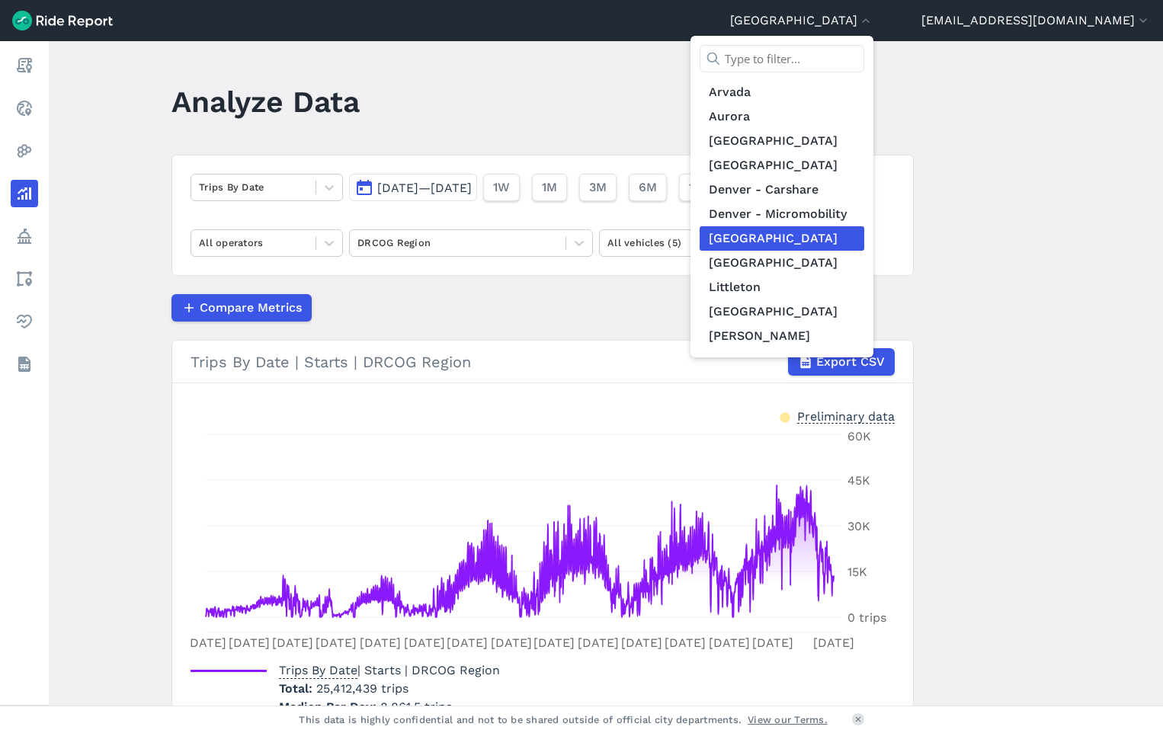
click at [672, 236] on div at bounding box center [581, 366] width 1163 height 733
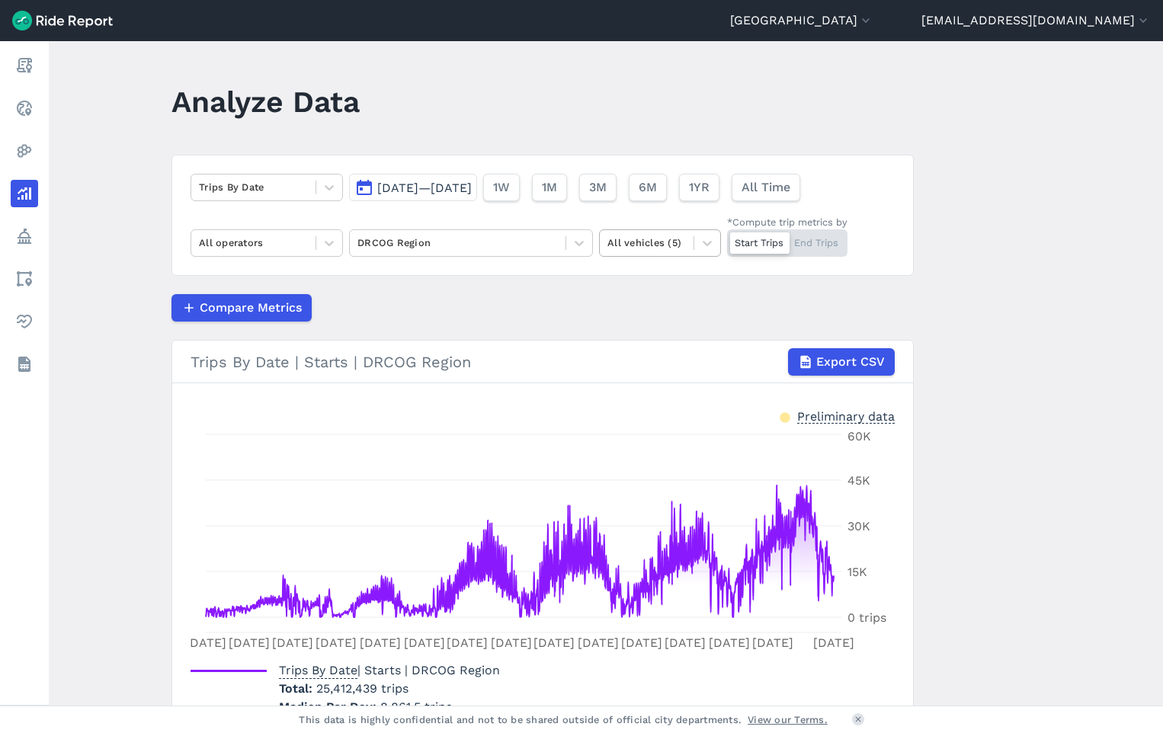
click at [688, 246] on div "All vehicles (5)" at bounding box center [647, 243] width 94 height 24
click at [874, 21] on button "[GEOGRAPHIC_DATA]" at bounding box center [801, 20] width 143 height 18
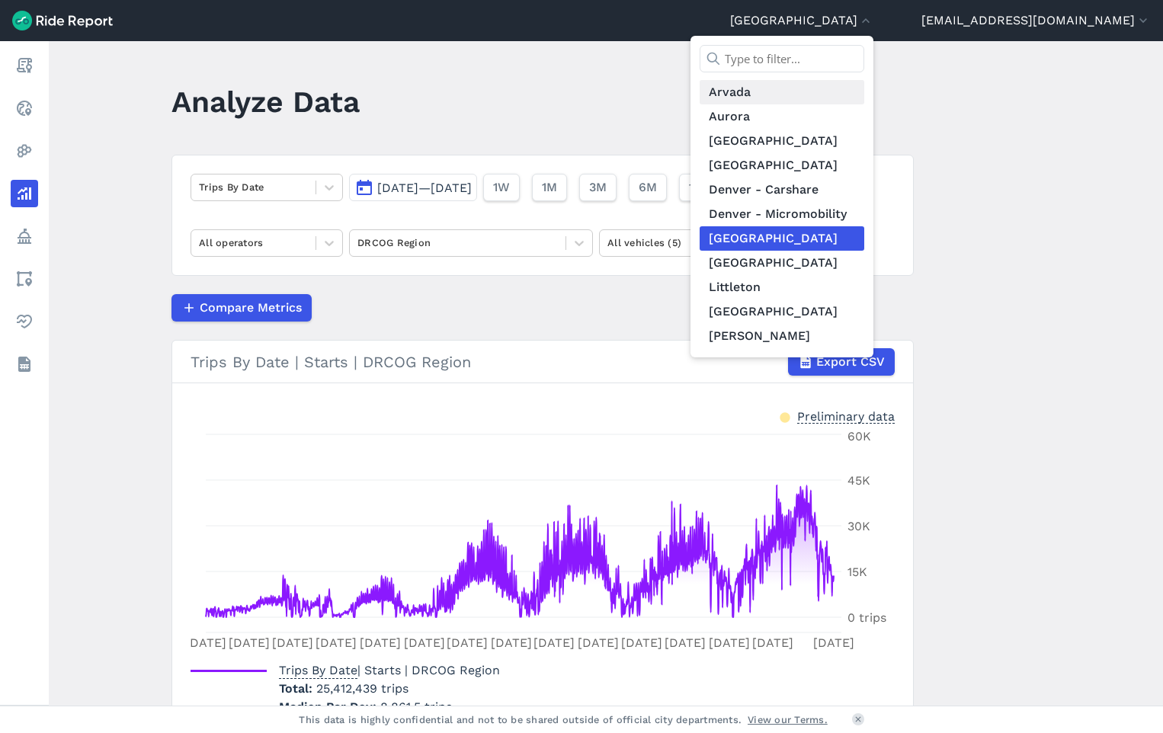
click at [817, 88] on link "Arvada" at bounding box center [782, 92] width 165 height 24
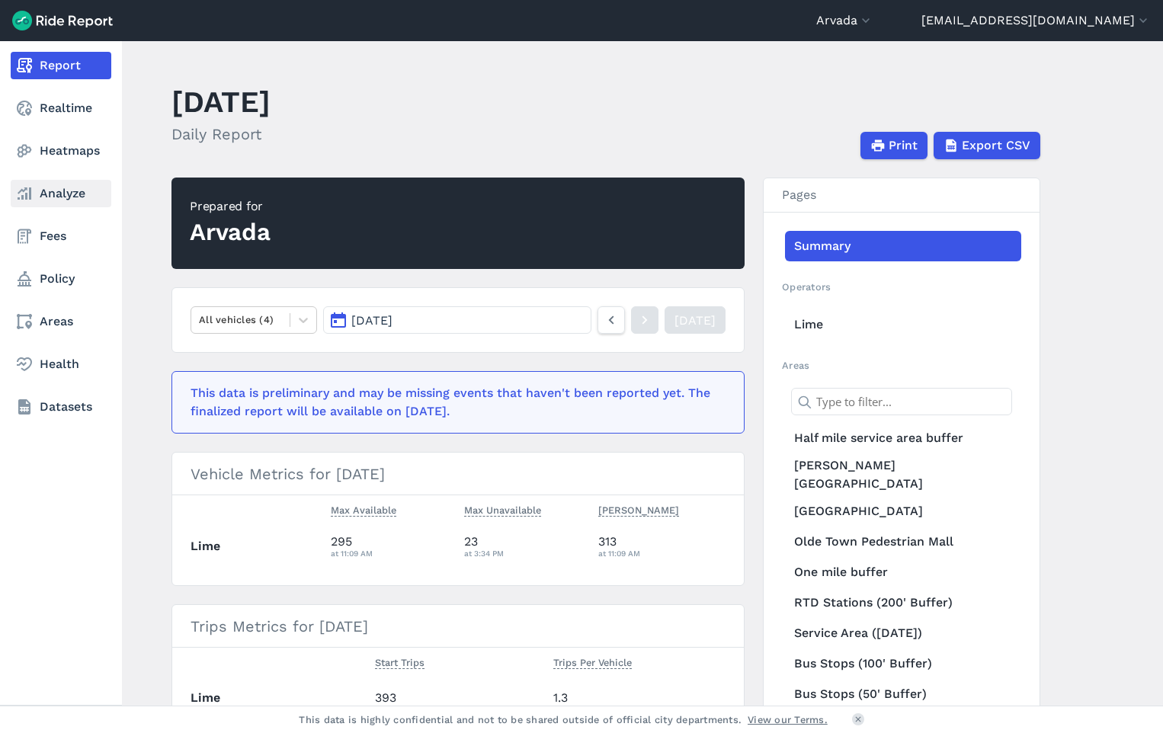
click at [42, 191] on link "Analyze" at bounding box center [61, 193] width 101 height 27
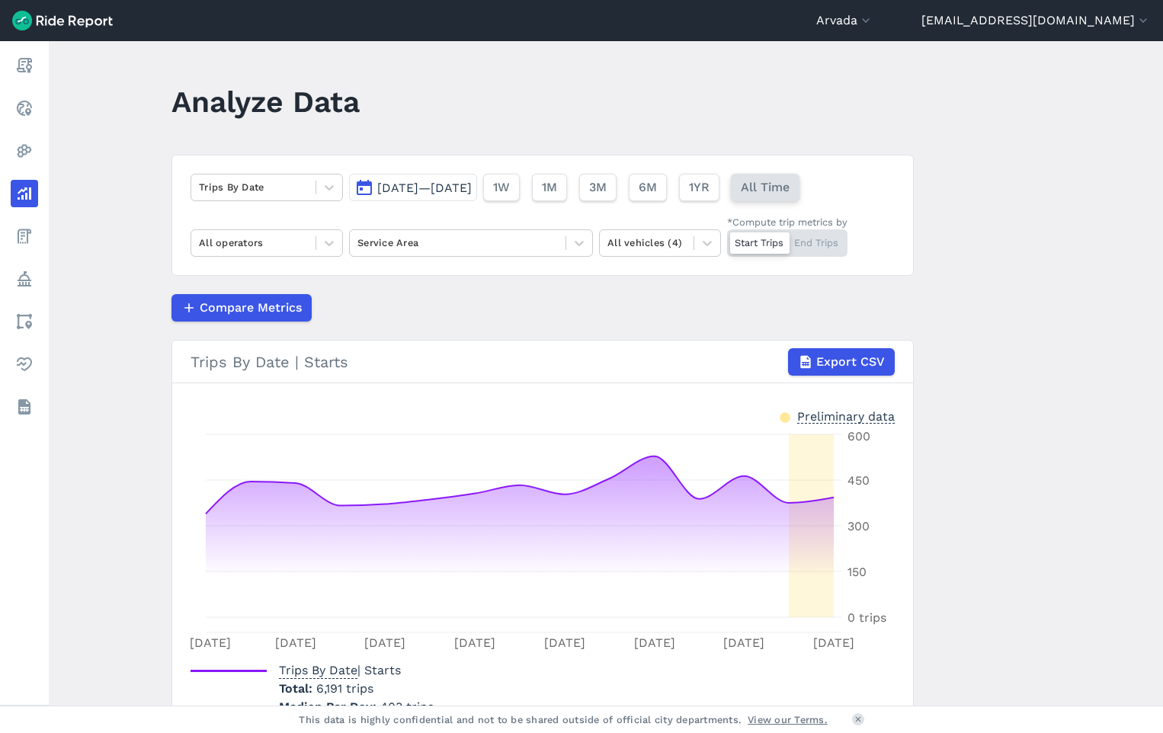
click at [790, 185] on span "All Time" at bounding box center [765, 187] width 49 height 18
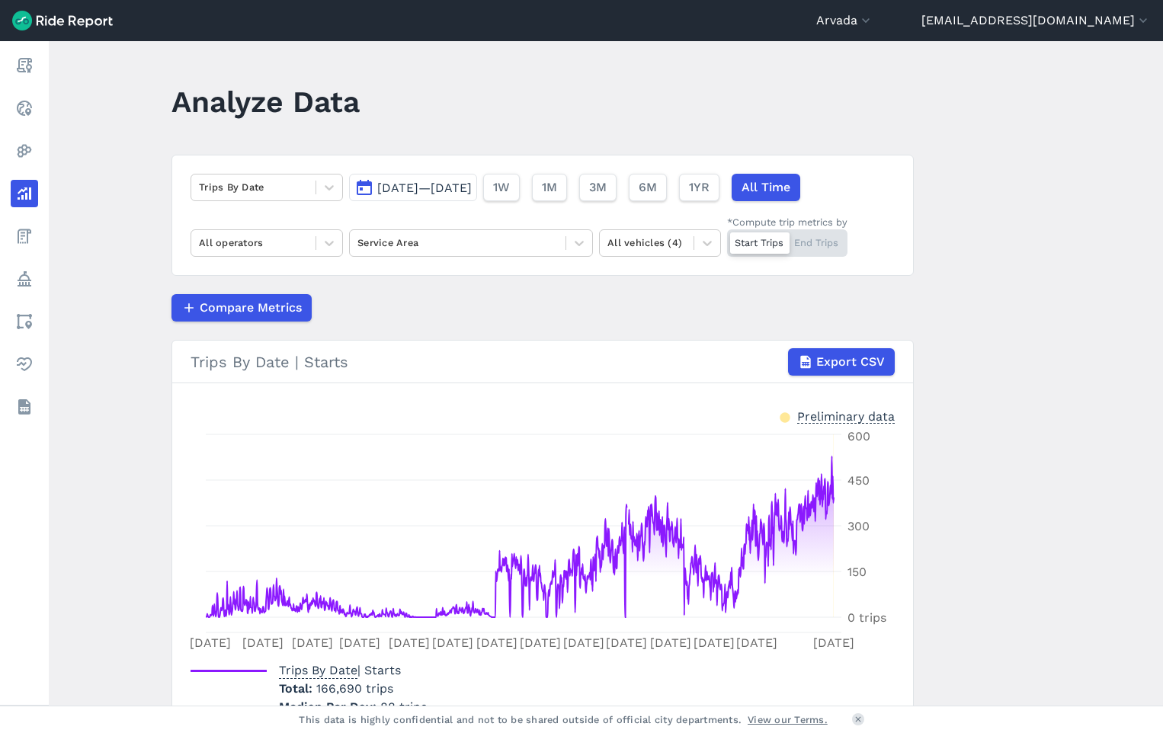
click at [472, 191] on span "[DATE]—[DATE]" at bounding box center [424, 188] width 95 height 14
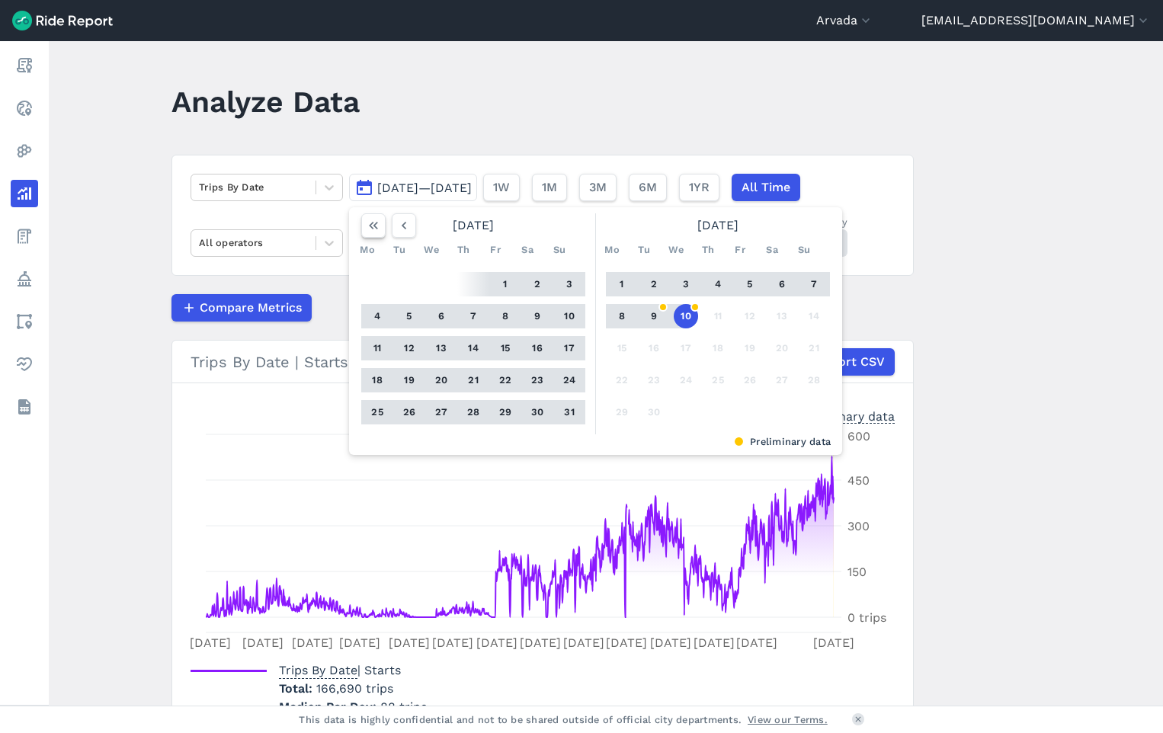
click at [374, 226] on icon "button" at bounding box center [373, 225] width 15 height 15
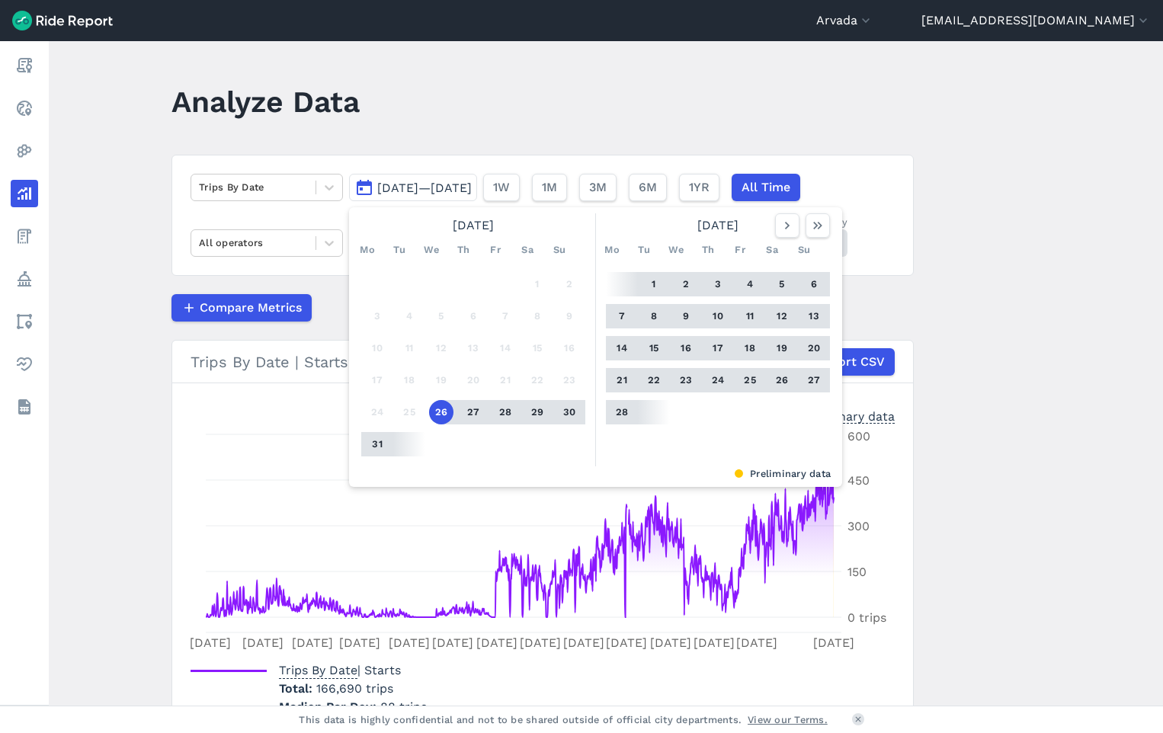
click at [948, 201] on main "Analyze Data Trips By Date [DATE]—[DATE] [DATE] Mo Tu We Th Fr Sa Su 1 2 3 4 5 …" at bounding box center [606, 373] width 1115 height 665
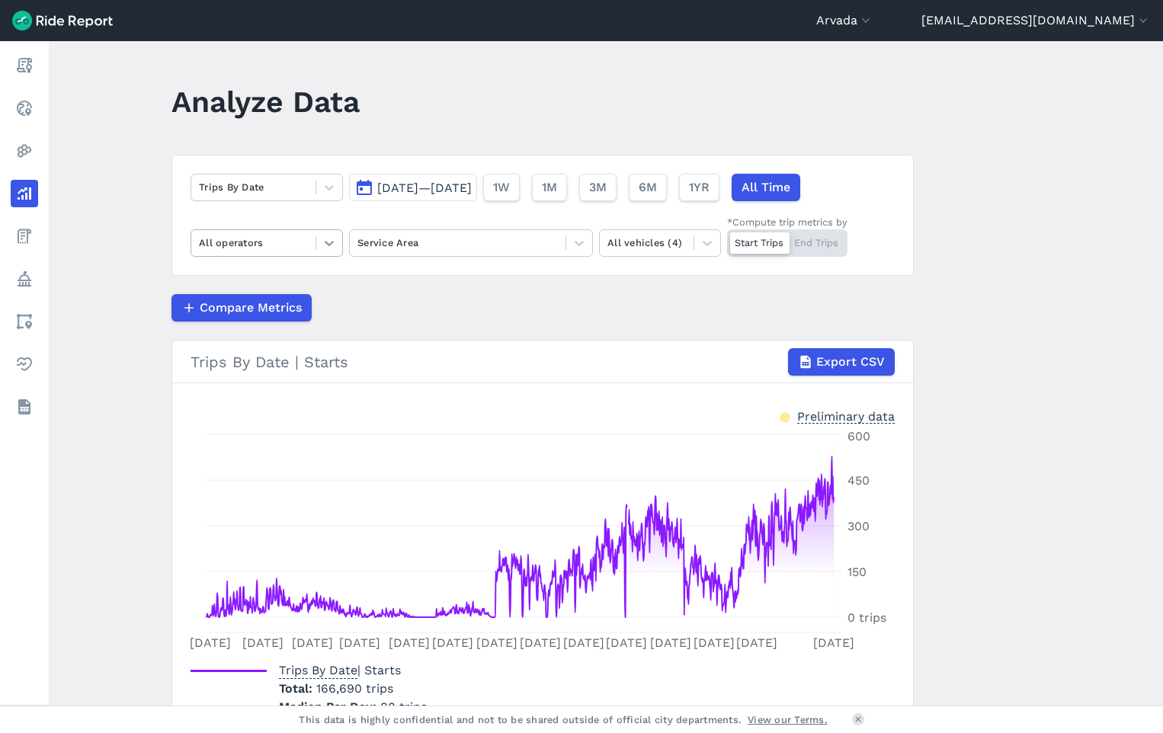
click at [324, 246] on icon at bounding box center [329, 243] width 15 height 15
click at [584, 239] on icon at bounding box center [579, 243] width 15 height 15
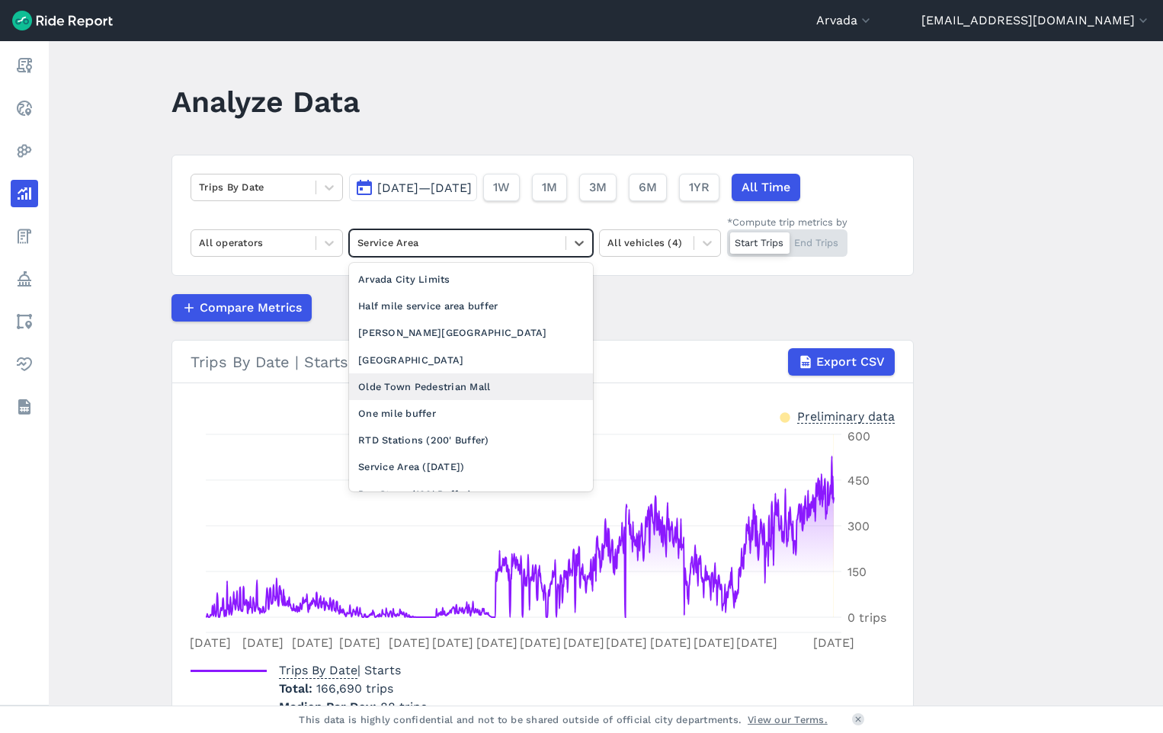
click at [115, 249] on main "Analyze Data Trips By Date [DATE]—[DATE] 1W 1M 3M 6M 1YR All Time All operators…" at bounding box center [606, 373] width 1115 height 665
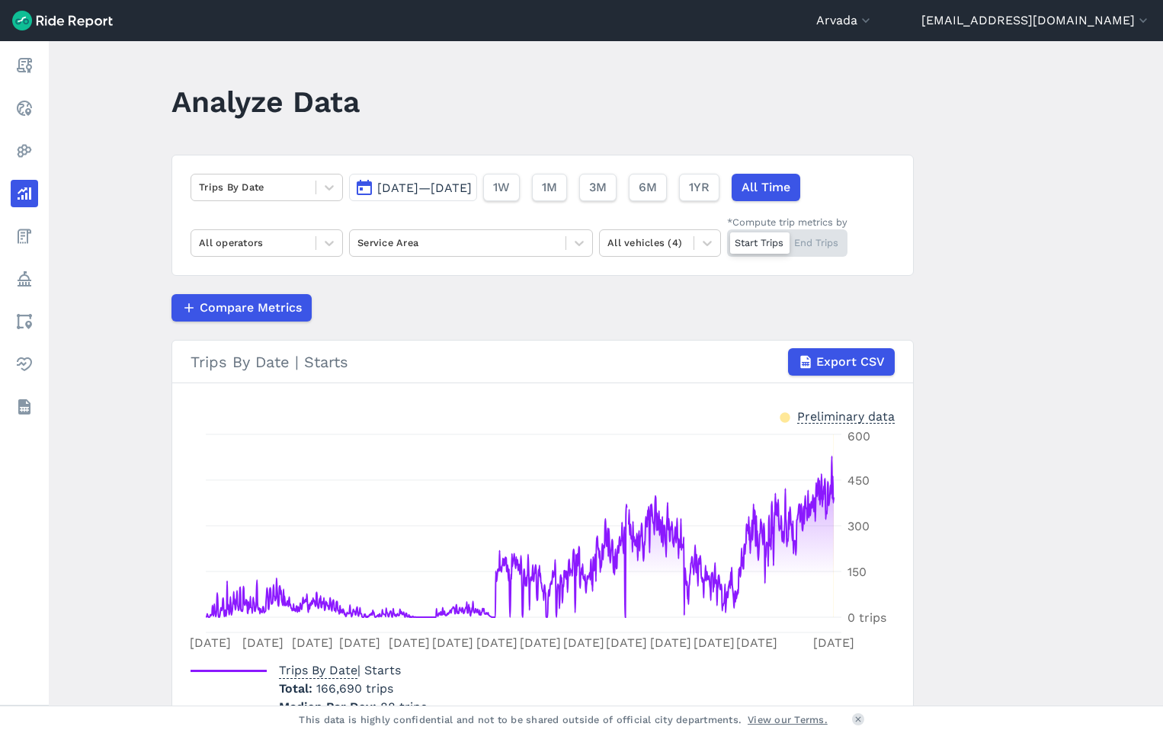
click at [992, 239] on main "Analyze Data Trips By Date [DATE]—[DATE] 1W 1M 3M 6M 1YR All Time All operators…" at bounding box center [606, 373] width 1115 height 665
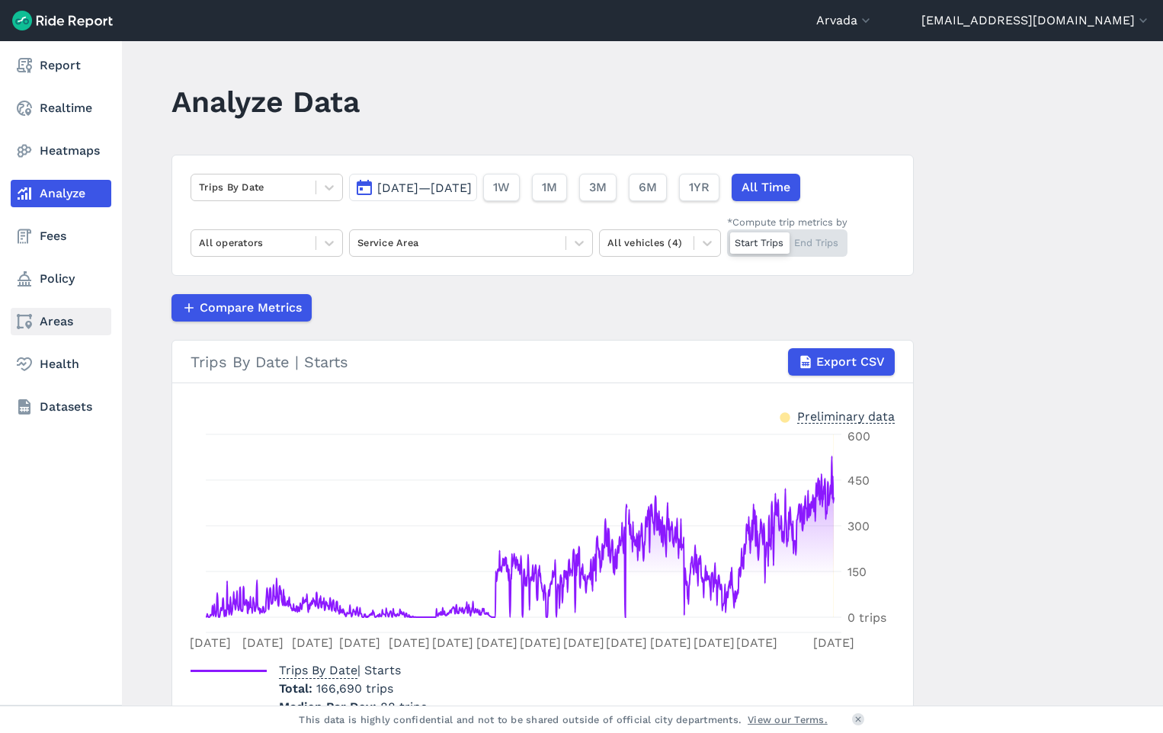
click at [27, 320] on icon at bounding box center [24, 322] width 18 height 18
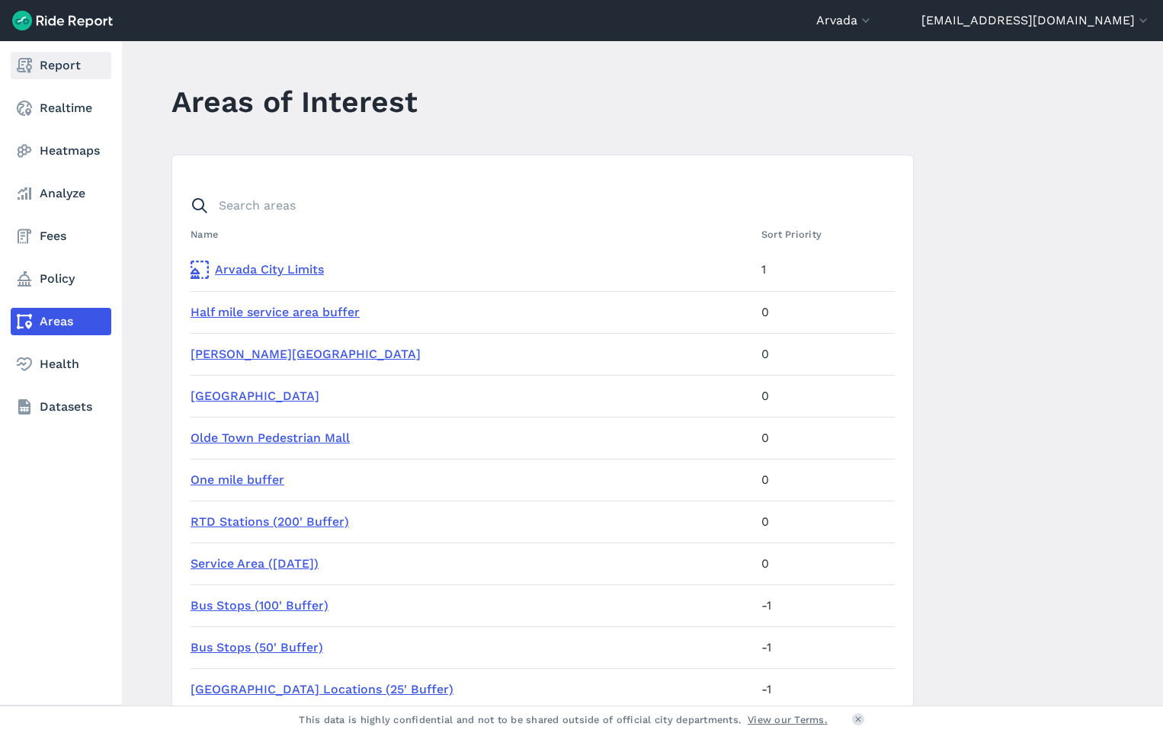
click at [25, 70] on icon at bounding box center [24, 65] width 18 height 18
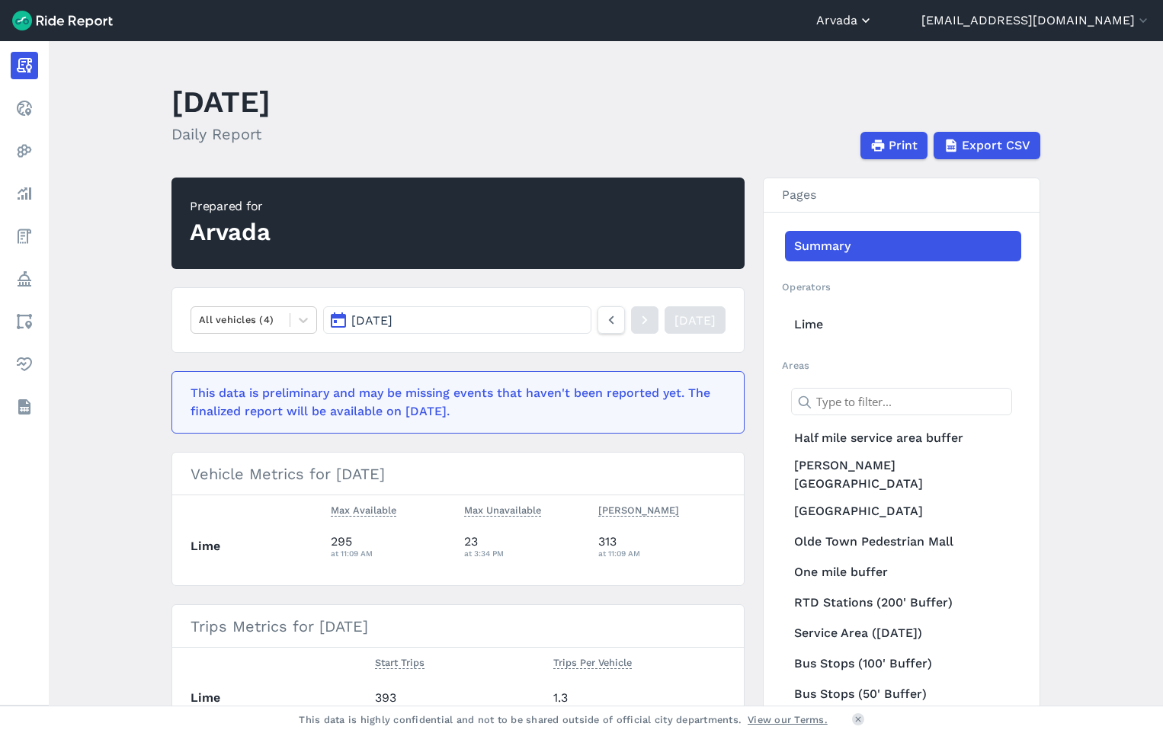
click at [874, 24] on button "Arvada" at bounding box center [845, 20] width 57 height 18
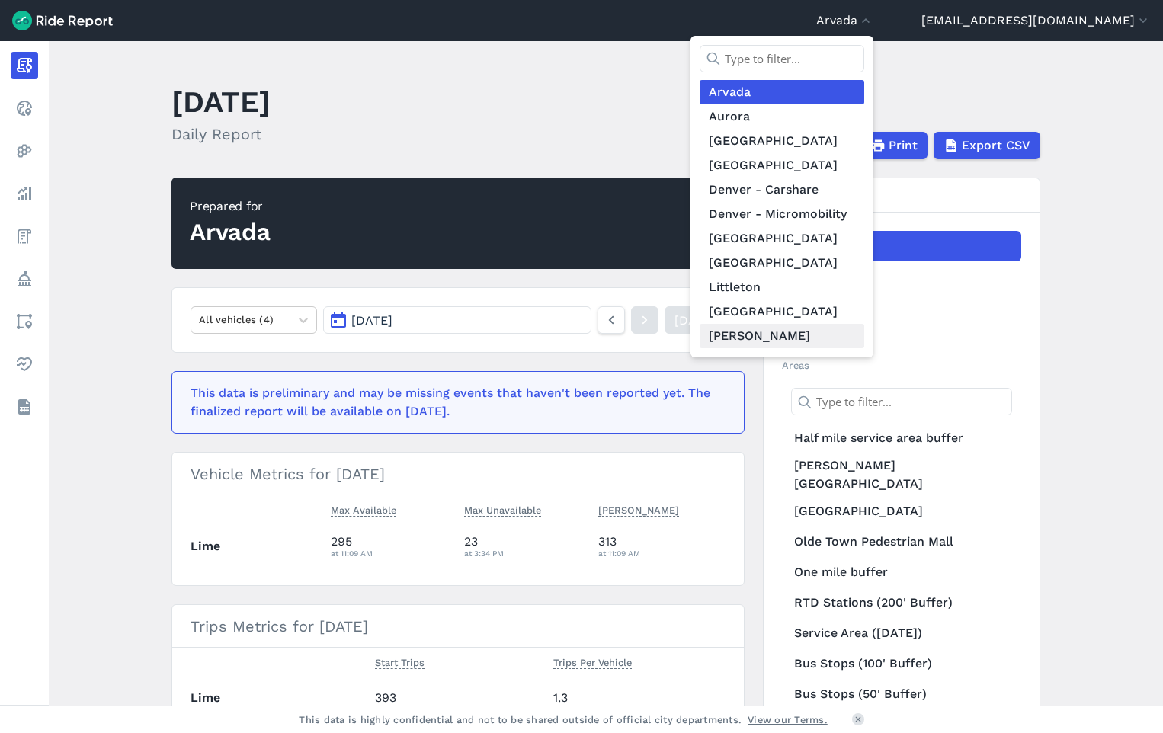
click at [810, 348] on link "[PERSON_NAME]" at bounding box center [782, 336] width 165 height 24
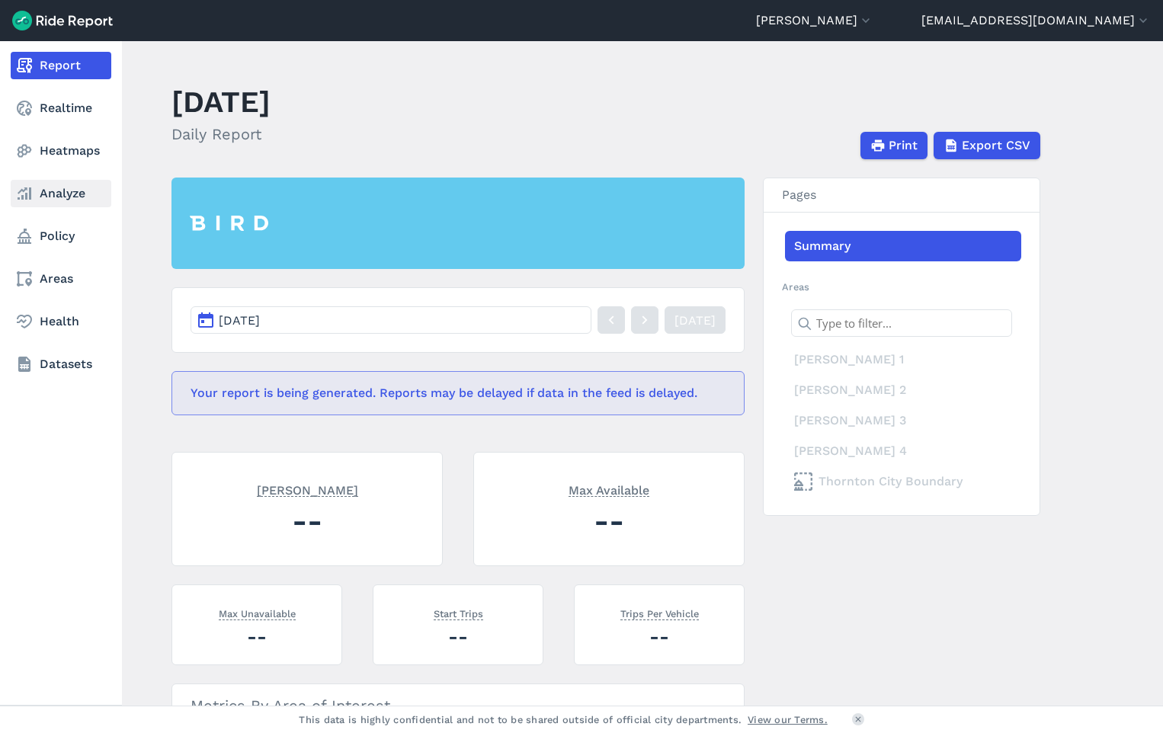
click at [30, 189] on use at bounding box center [25, 194] width 14 height 12
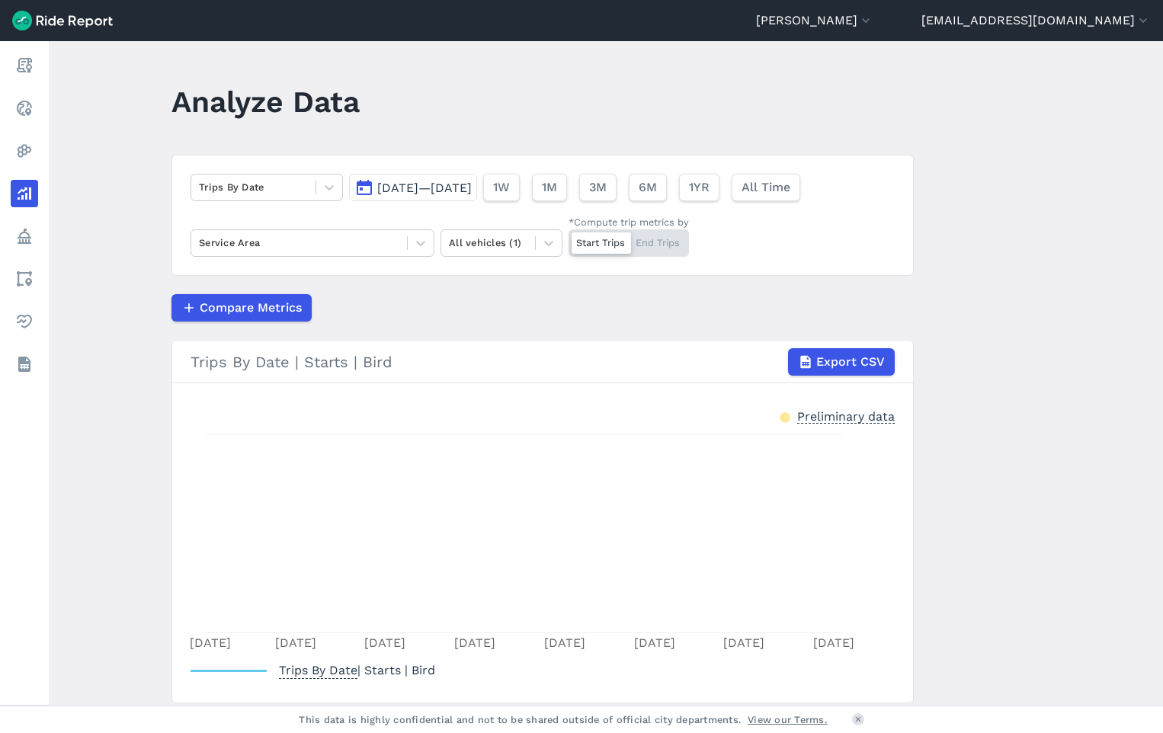
scroll to position [53, 0]
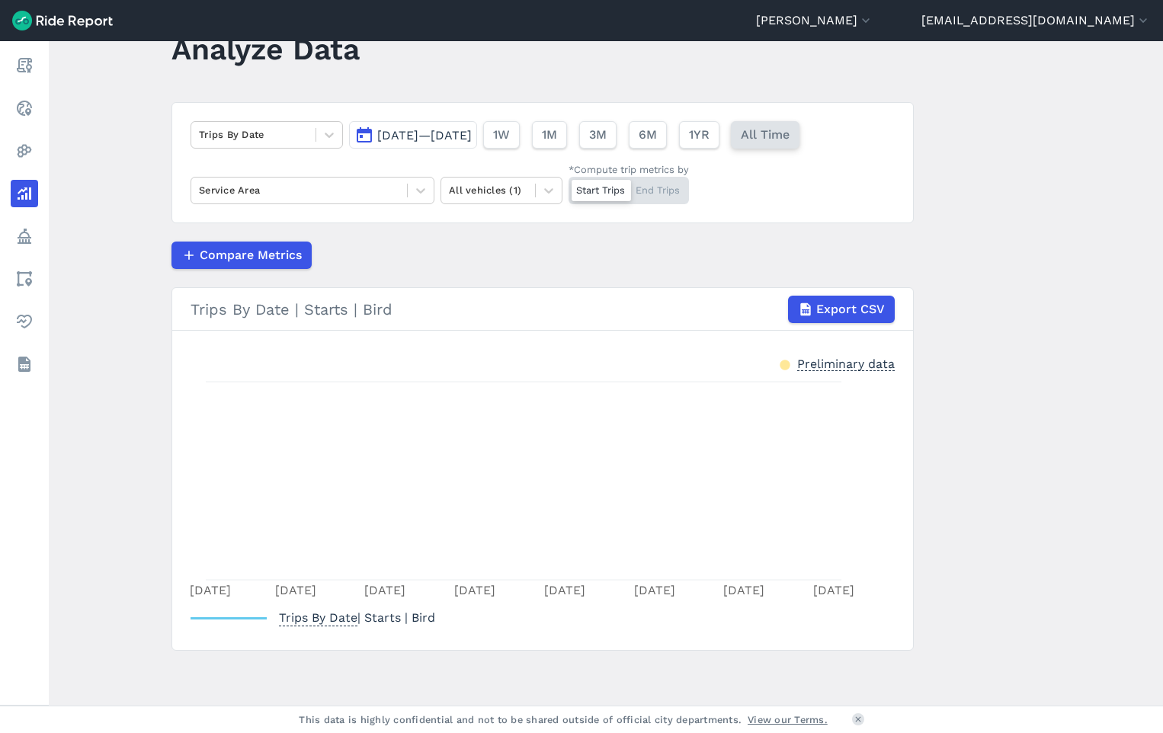
click at [790, 135] on span "All Time" at bounding box center [765, 135] width 49 height 18
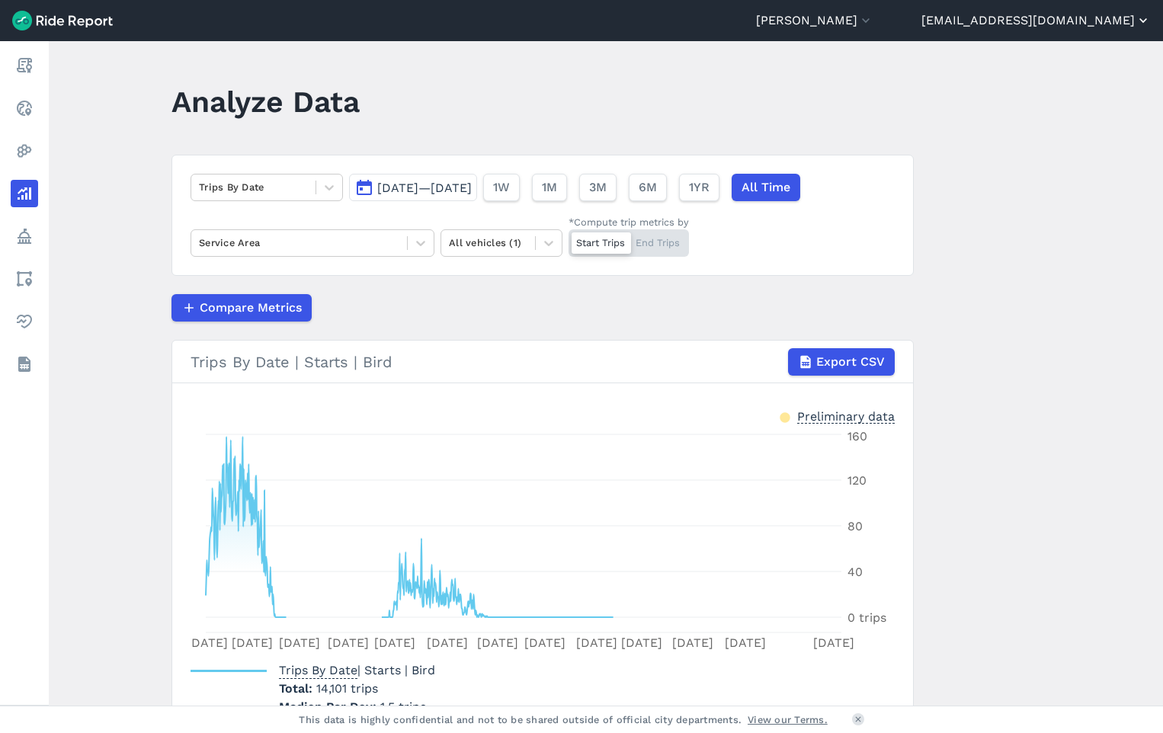
click at [1055, 18] on button "[EMAIL_ADDRESS][DOMAIN_NAME]" at bounding box center [1036, 20] width 229 height 18
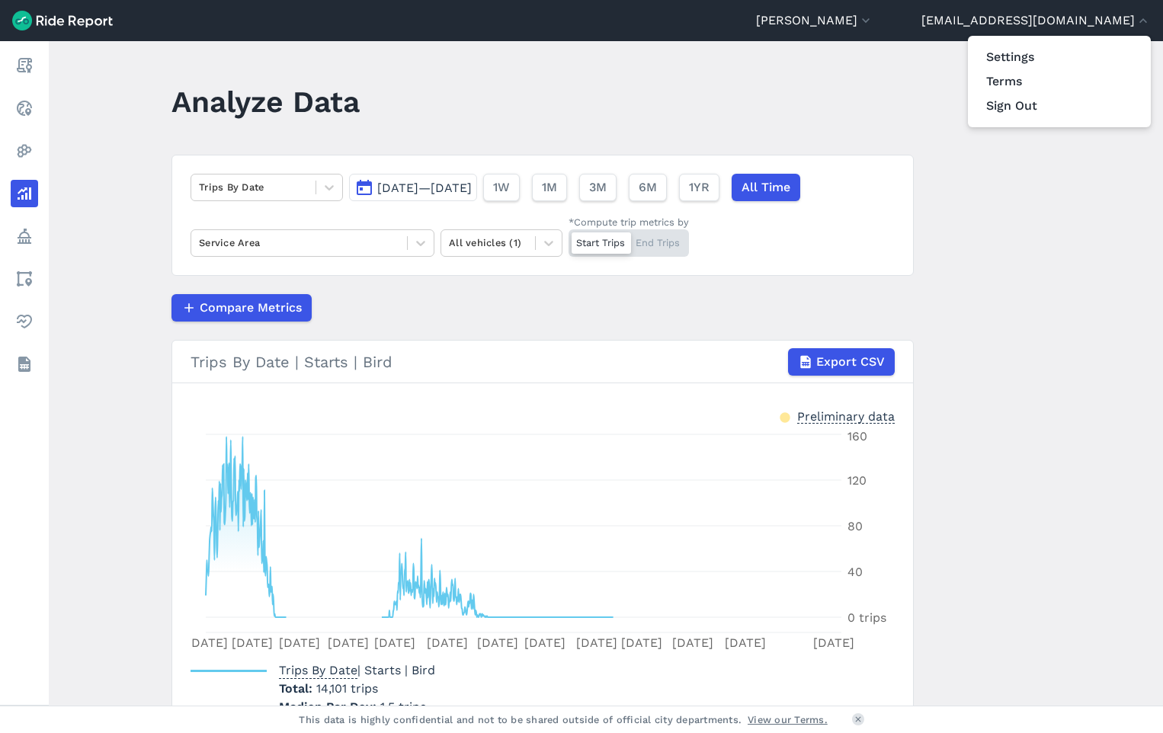
click at [811, 91] on div at bounding box center [581, 366] width 1163 height 733
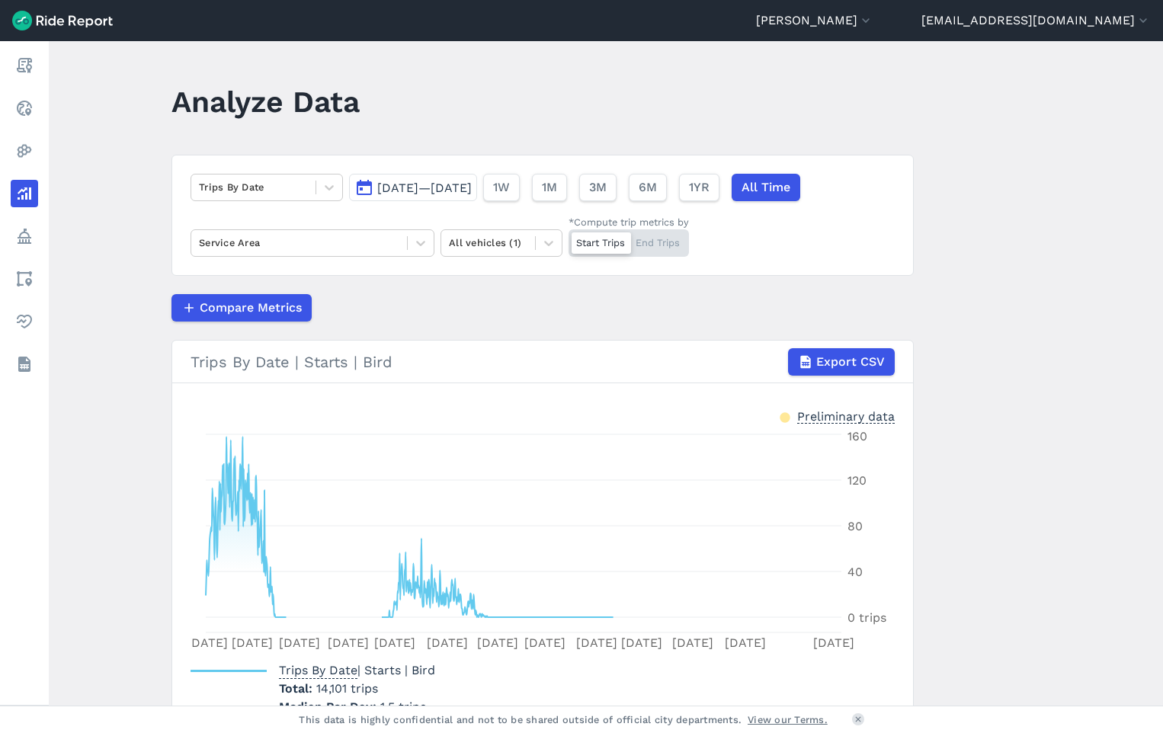
click at [34, 22] on img at bounding box center [62, 21] width 101 height 20
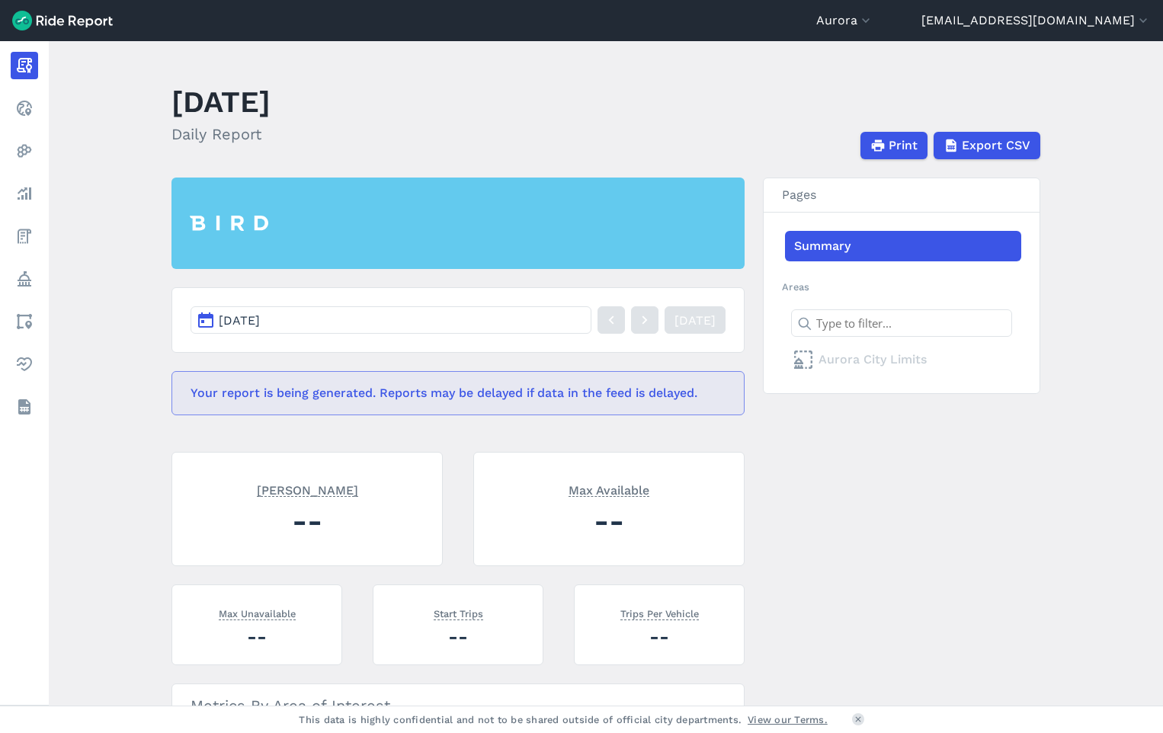
click at [60, 21] on img at bounding box center [62, 21] width 101 height 20
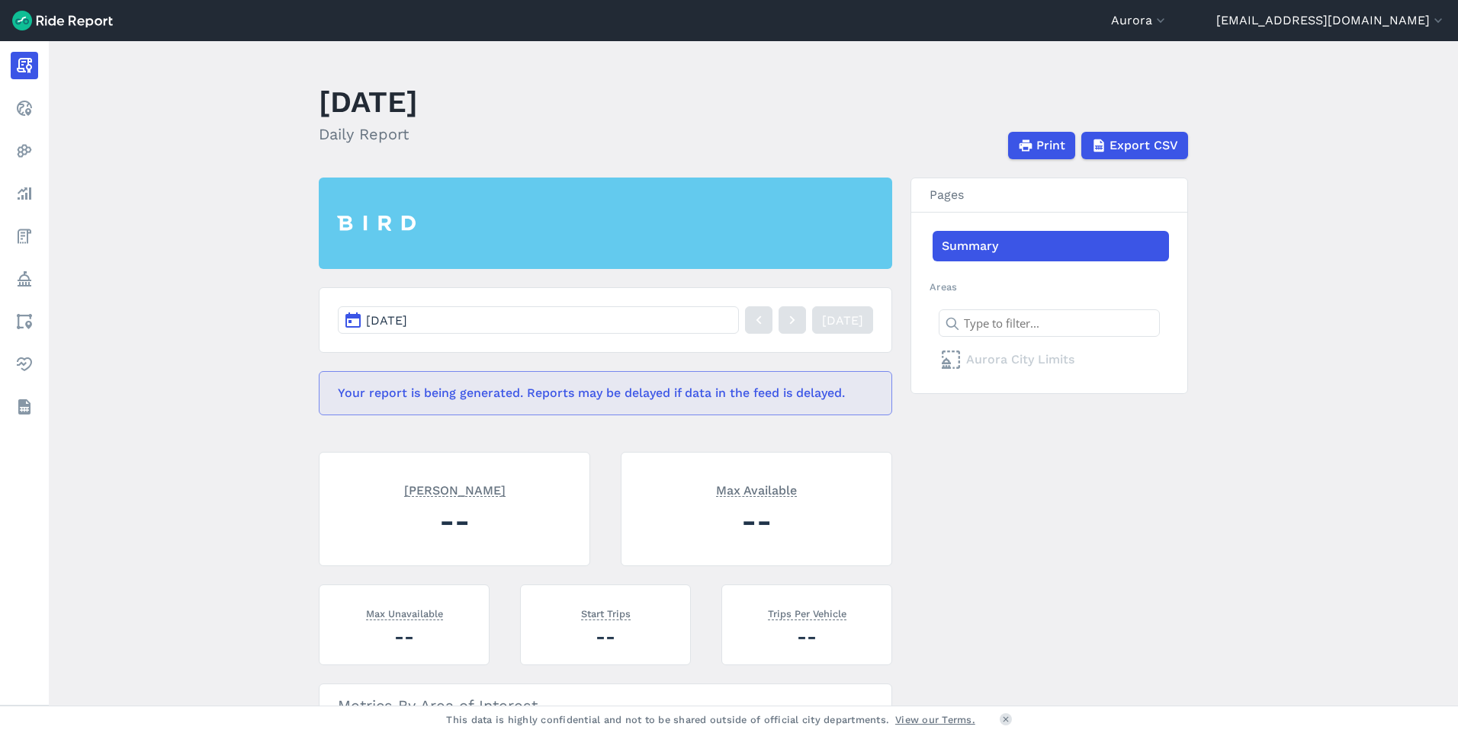
click at [1234, 560] on main "[DATE] Daily Report Print Export CSV [DATE] [DATE] Your report is being generat…" at bounding box center [753, 373] width 1409 height 665
